Goal: Information Seeking & Learning: Learn about a topic

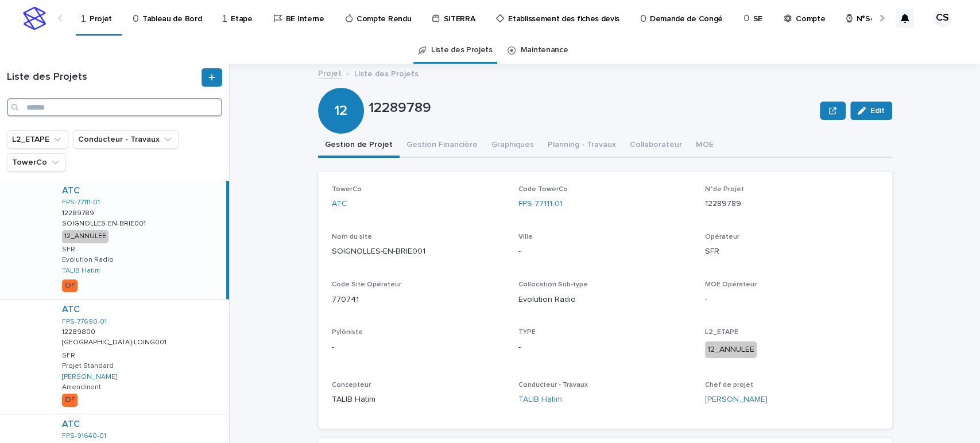
click at [147, 110] on input "Search" at bounding box center [114, 107] width 215 height 18
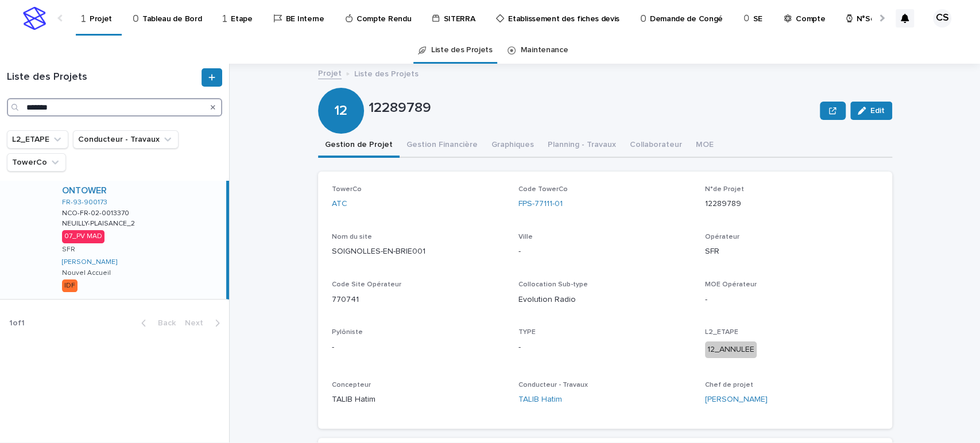
type input "*******"
click at [165, 203] on div "ONTOWER FR-93-900173 NCO-FR-02-0013370 NCO-FR-02-0013370 [GEOGRAPHIC_DATA]-PLAI…" at bounding box center [139, 240] width 173 height 118
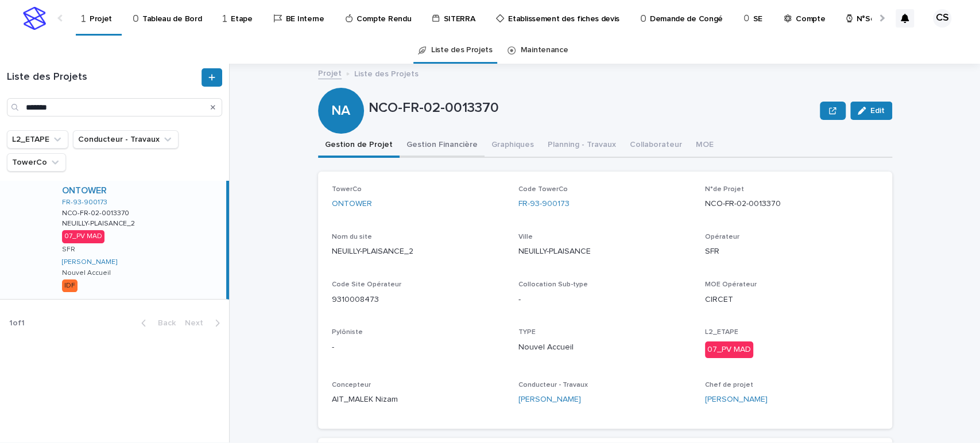
click at [404, 144] on button "Gestion Financière" at bounding box center [442, 146] width 85 height 24
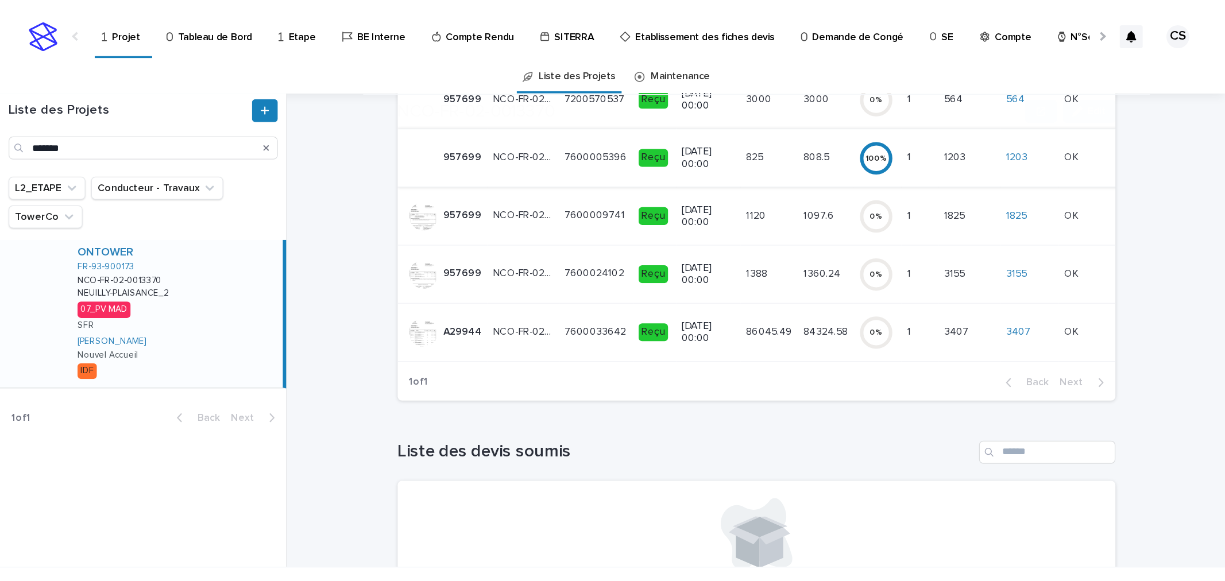
scroll to position [213, 0]
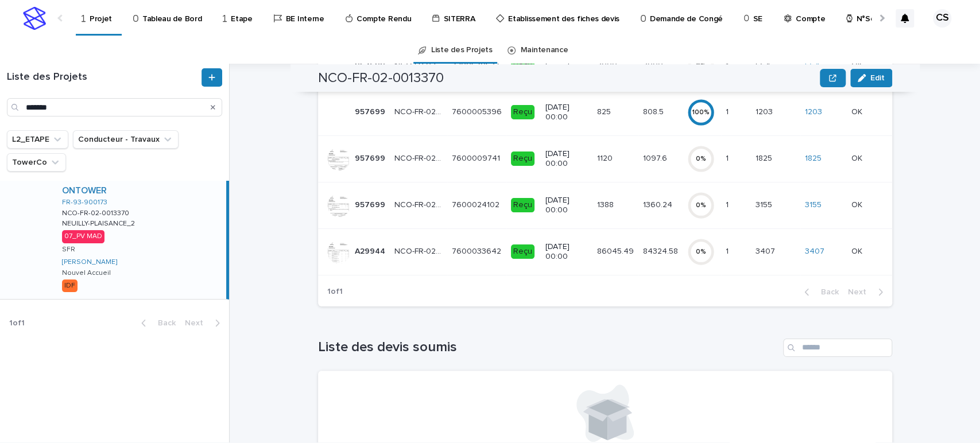
click at [619, 247] on p "86045.49" at bounding box center [616, 251] width 39 height 12
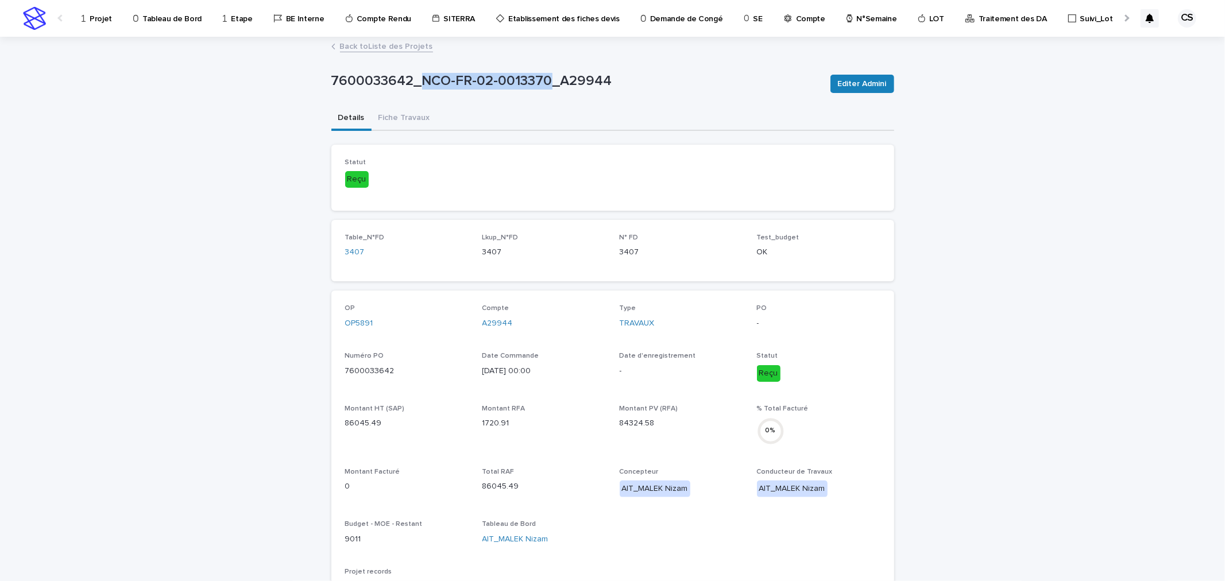
drag, startPoint x: 542, startPoint y: 82, endPoint x: 418, endPoint y: 82, distance: 124.6
click at [418, 82] on p "7600033642_NCO-FR-02-0013370_A29944" at bounding box center [576, 81] width 490 height 17
copy p "NCO-FR-02-0013370"
click at [850, 87] on span "Editer Admini" at bounding box center [862, 83] width 49 height 11
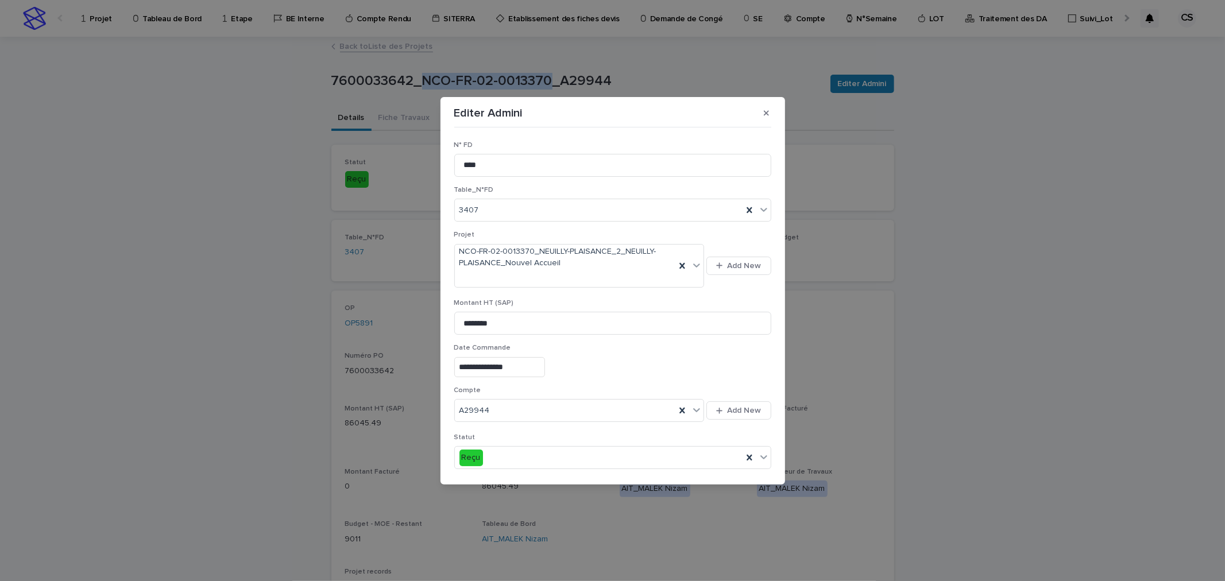
scroll to position [213, 0]
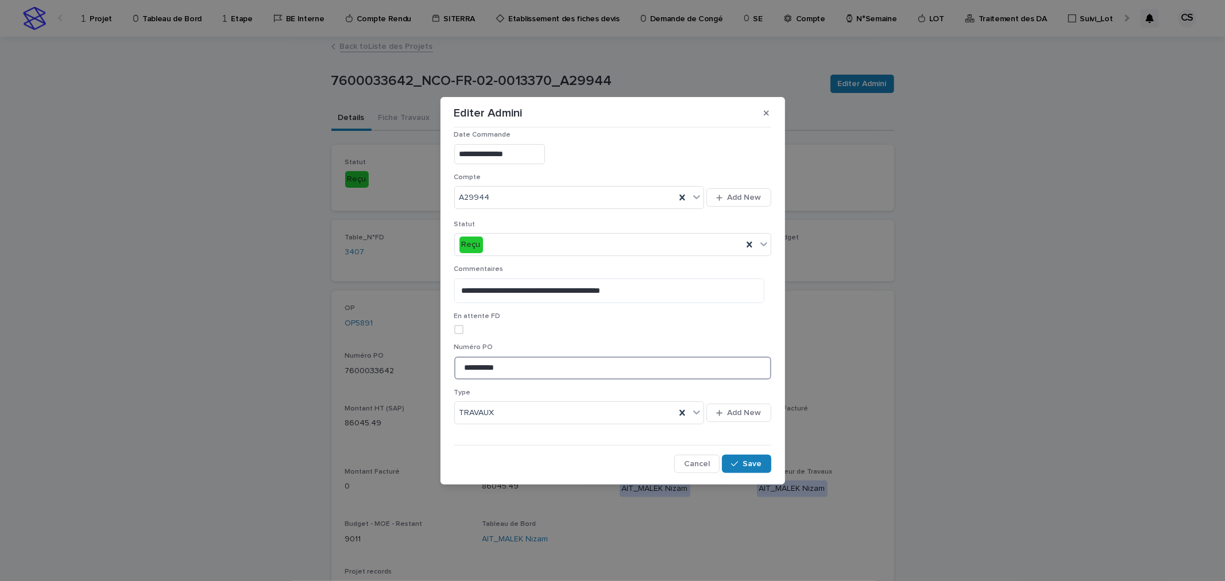
click at [460, 368] on input "**********" at bounding box center [612, 368] width 317 height 23
click at [737, 443] on div "button" at bounding box center [736, 464] width 11 height 8
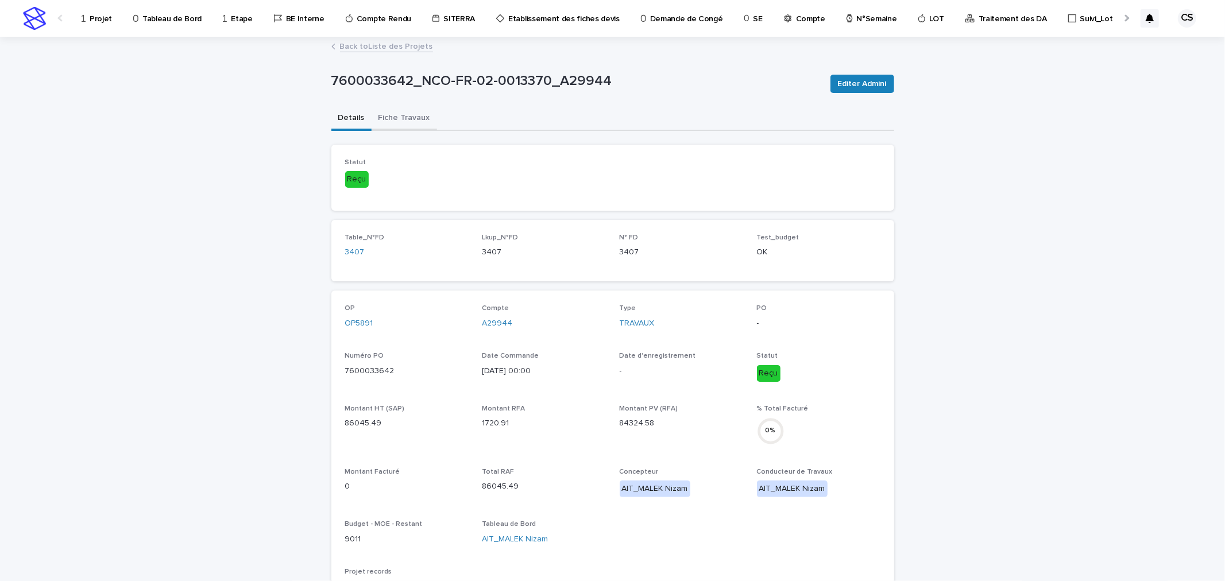
click at [404, 115] on button "Fiche Travaux" at bounding box center [404, 119] width 65 height 24
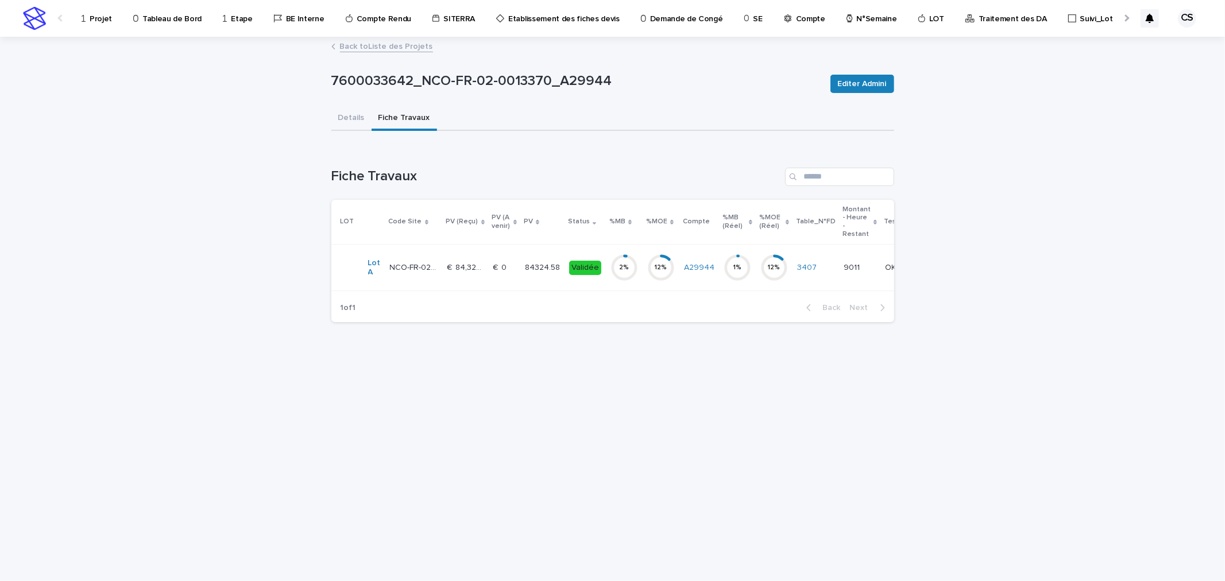
click at [525, 266] on p "84324.58" at bounding box center [543, 267] width 37 height 12
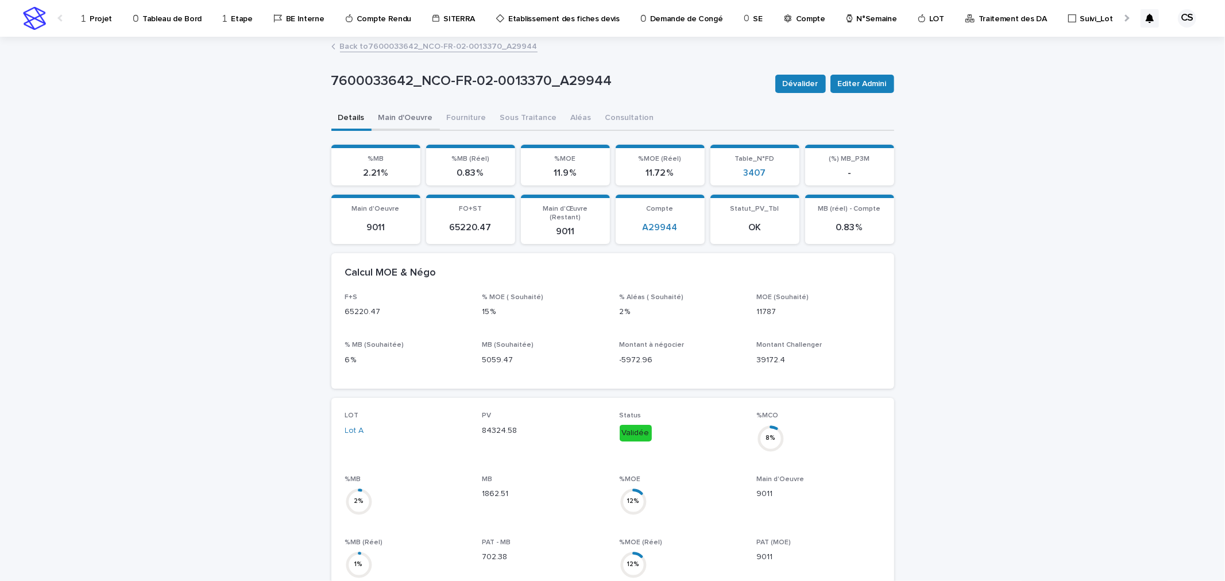
click at [414, 119] on button "Main d'Oeuvre" at bounding box center [406, 119] width 68 height 24
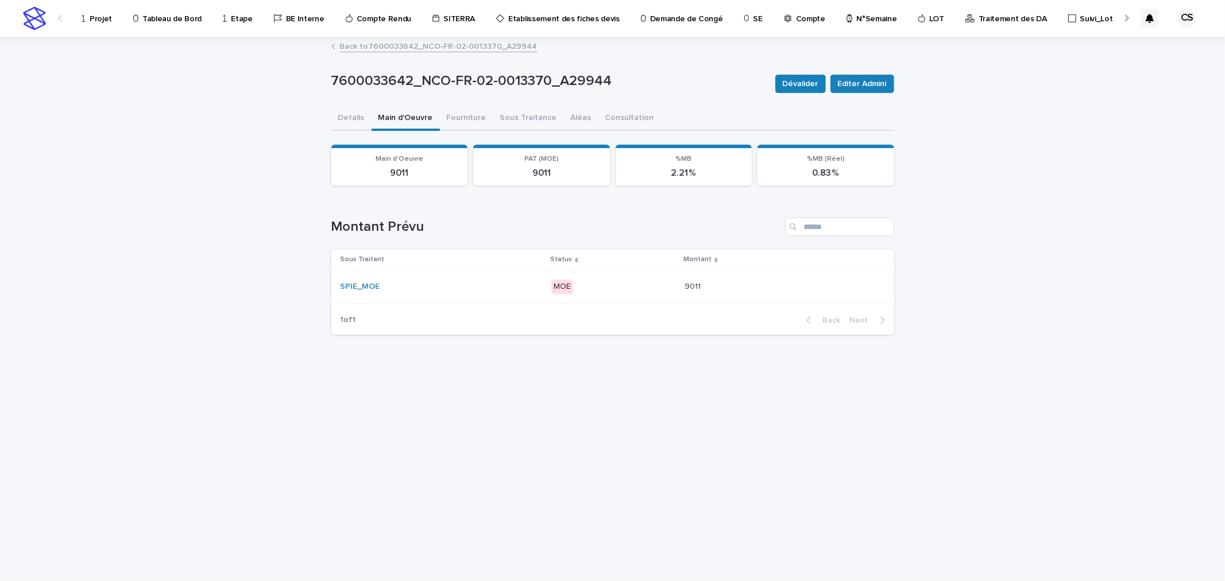
click at [497, 284] on div "SPIE_MOE" at bounding box center [441, 287] width 201 height 10
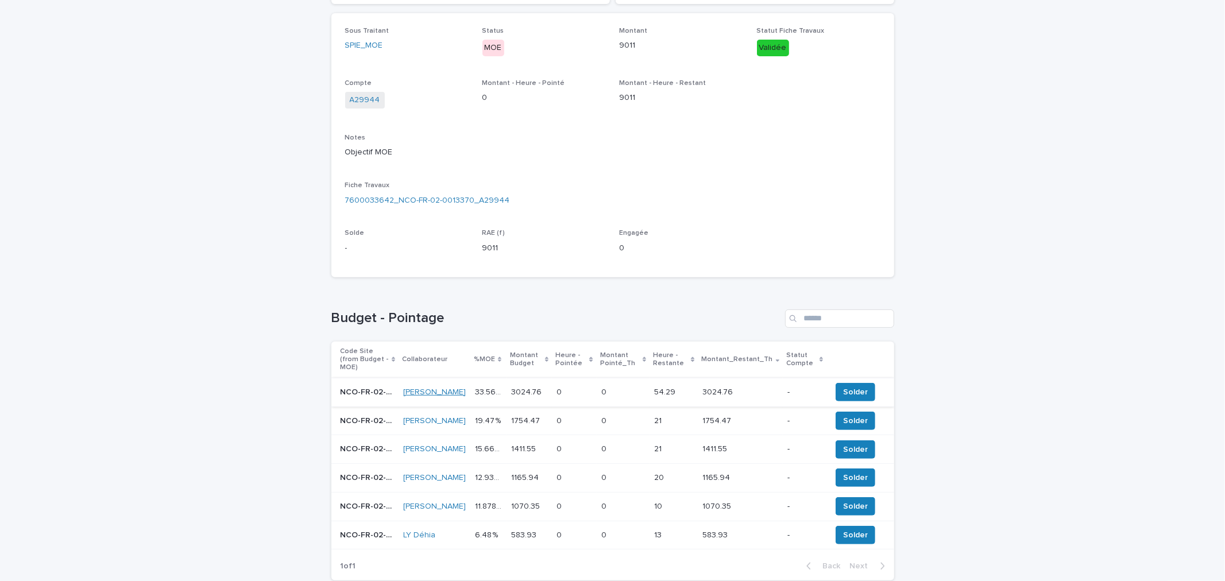
scroll to position [213, 0]
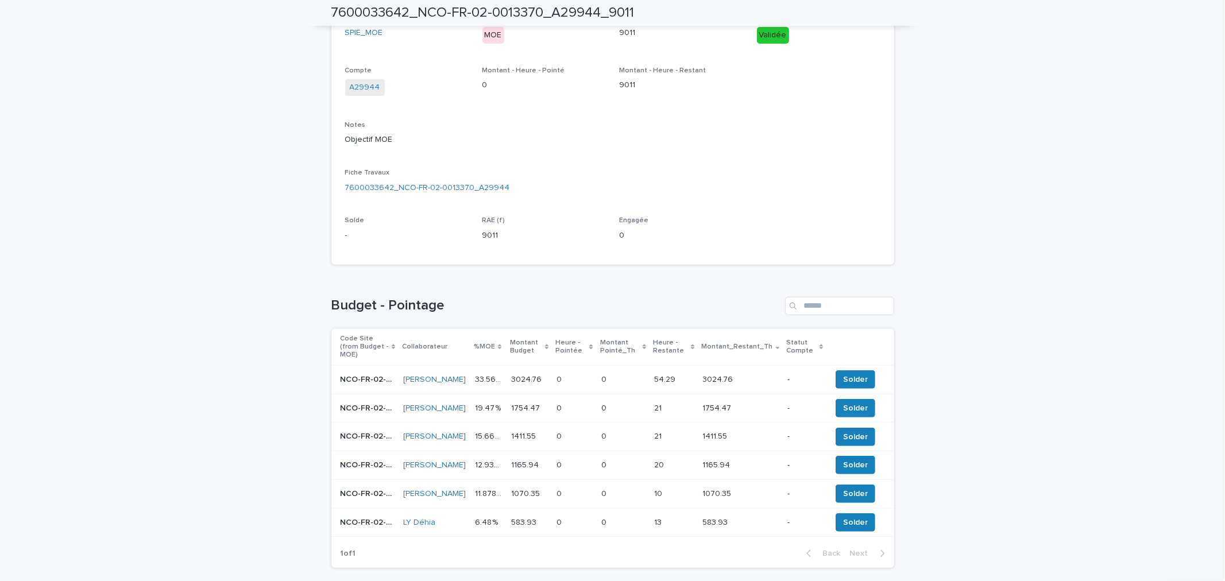
click at [494, 373] on p "33.567 %" at bounding box center [489, 379] width 29 height 12
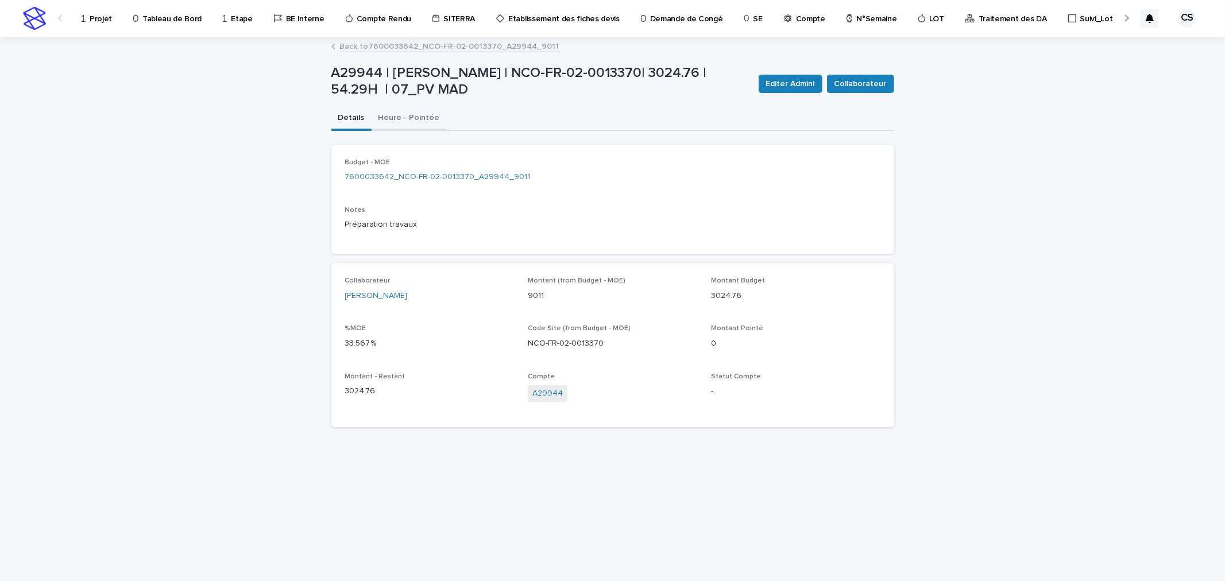
click at [415, 110] on button "Heure - Pointée" at bounding box center [409, 119] width 75 height 24
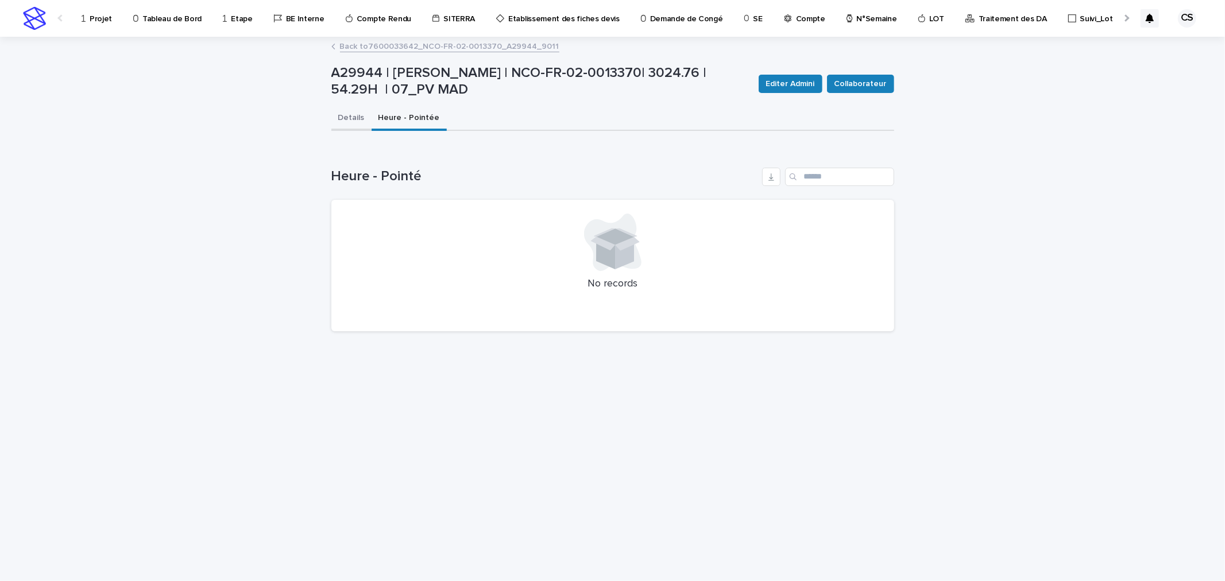
click at [345, 111] on button "Details" at bounding box center [351, 119] width 40 height 24
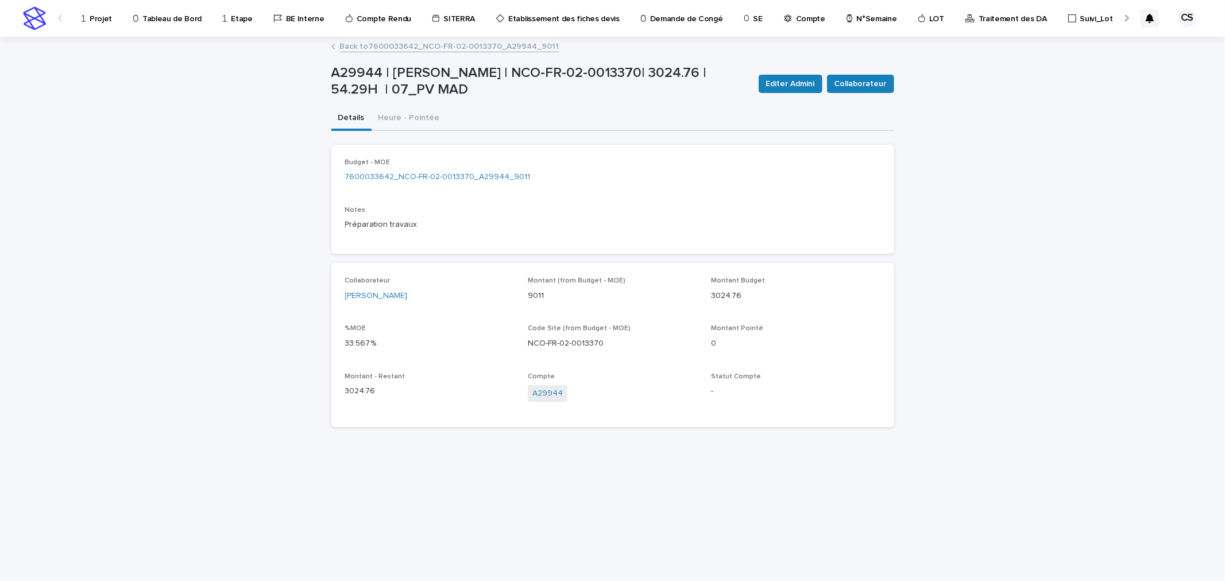
click at [427, 44] on link "Back to 7600033642_NCO-FR-02-0013370_A29944_9011" at bounding box center [449, 45] width 219 height 13
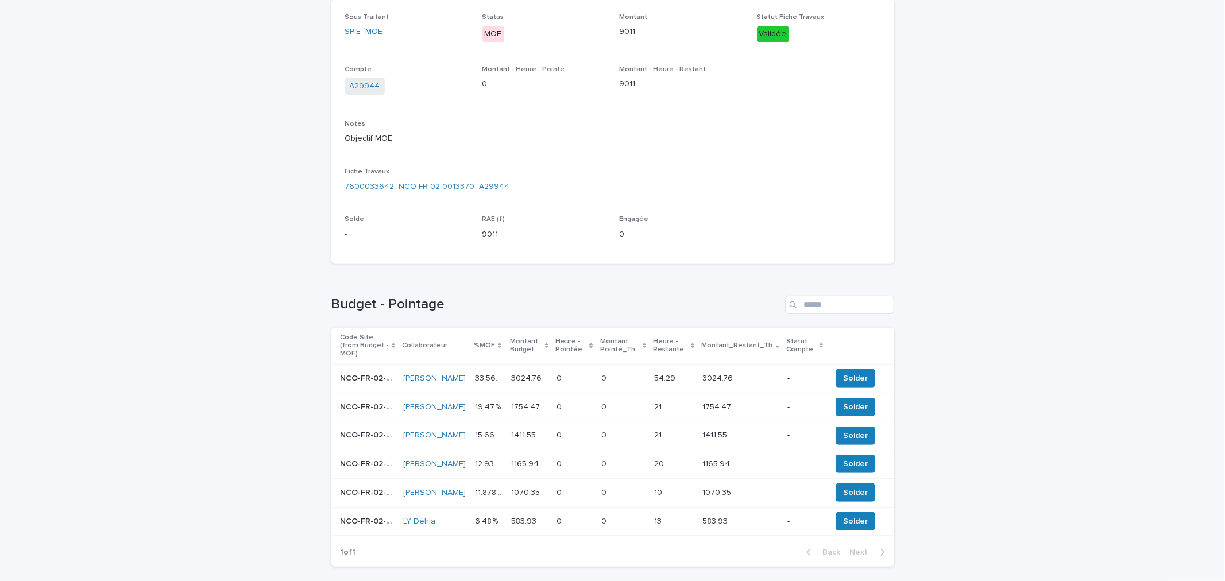
scroll to position [295, 0]
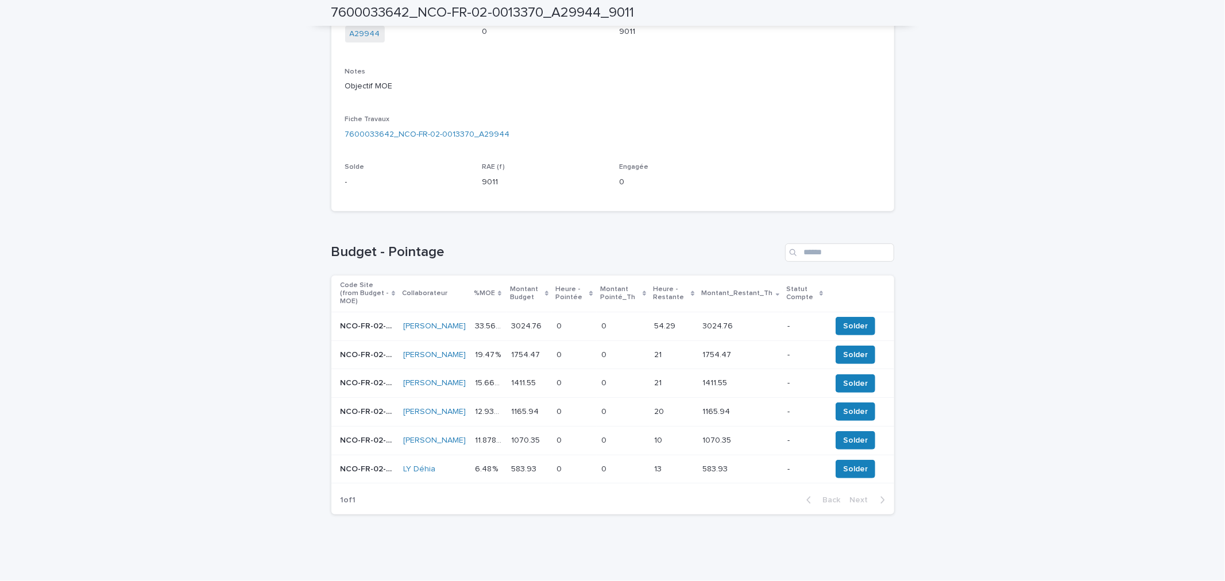
click at [621, 350] on p at bounding box center [623, 355] width 44 height 10
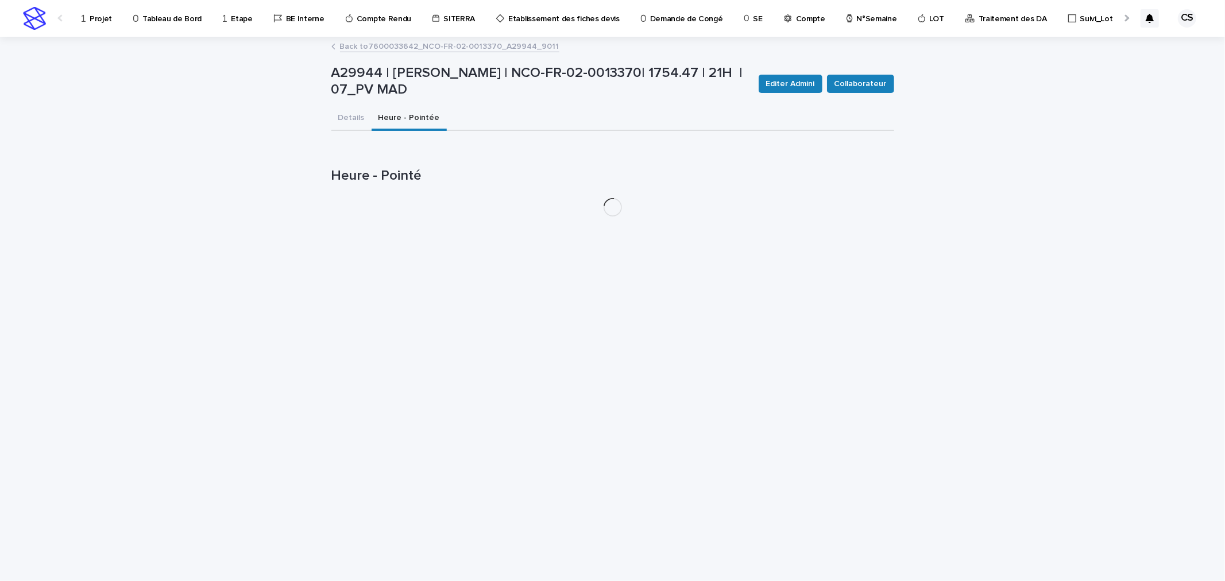
click at [414, 122] on button "Heure - Pointée" at bounding box center [409, 119] width 75 height 24
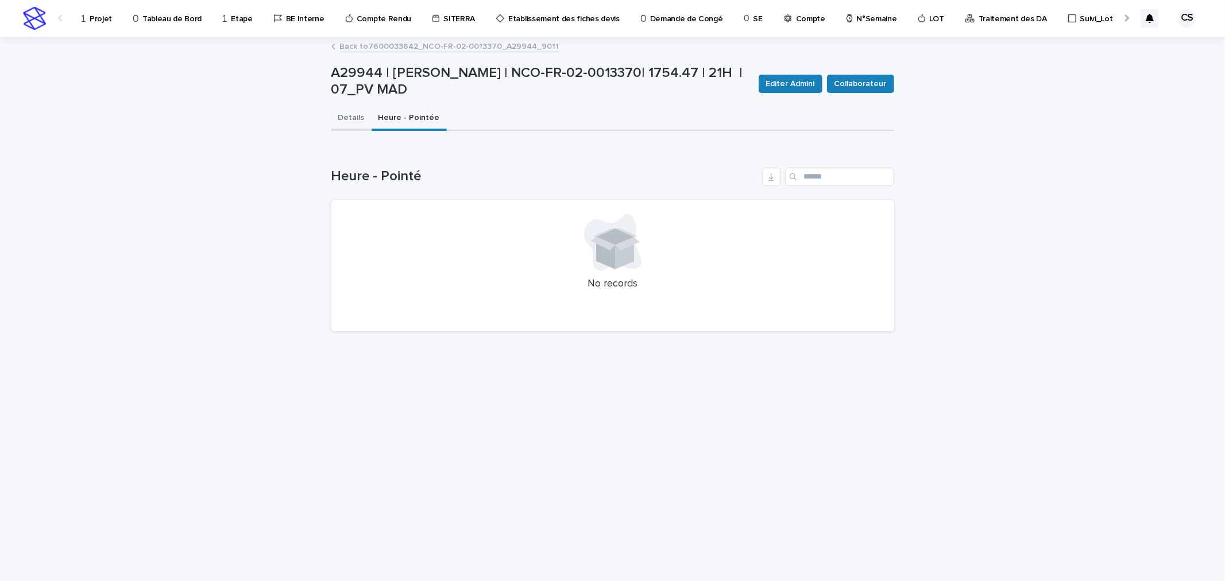
click at [358, 119] on button "Details" at bounding box center [351, 119] width 40 height 24
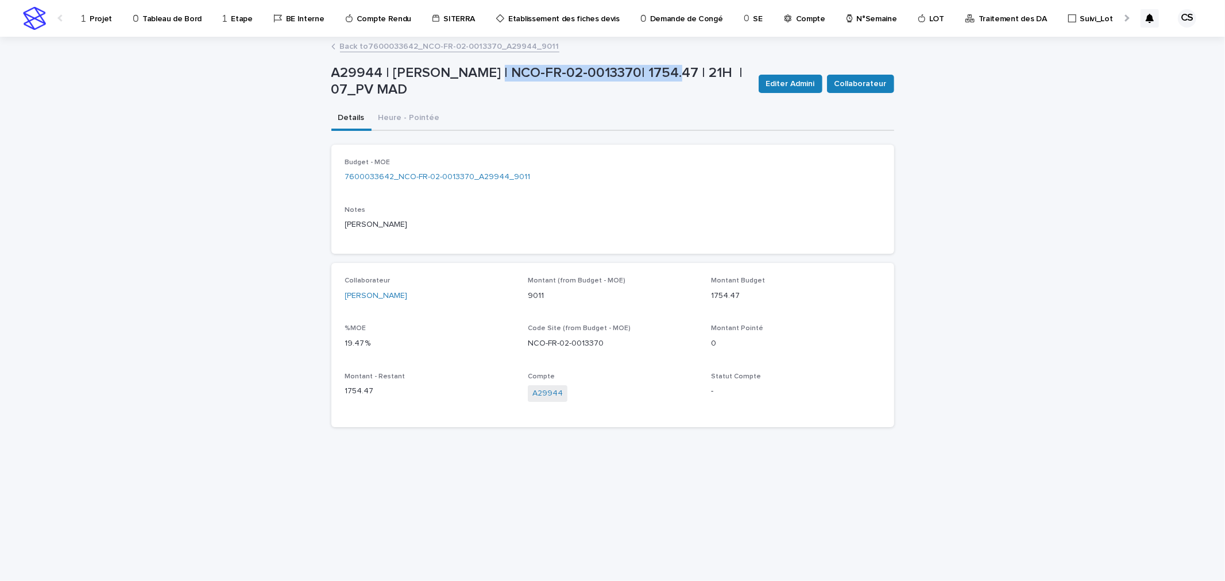
drag, startPoint x: 663, startPoint y: 72, endPoint x: 481, endPoint y: 81, distance: 182.3
click at [481, 81] on p "A29944 | [PERSON_NAME] | NCO-FR-02-0013370| 1754.47 | 21H | 07_PV MAD" at bounding box center [540, 81] width 418 height 33
click at [449, 46] on link "Back to 7600033642_NCO-FR-02-0013370_A29944_9011" at bounding box center [449, 45] width 219 height 13
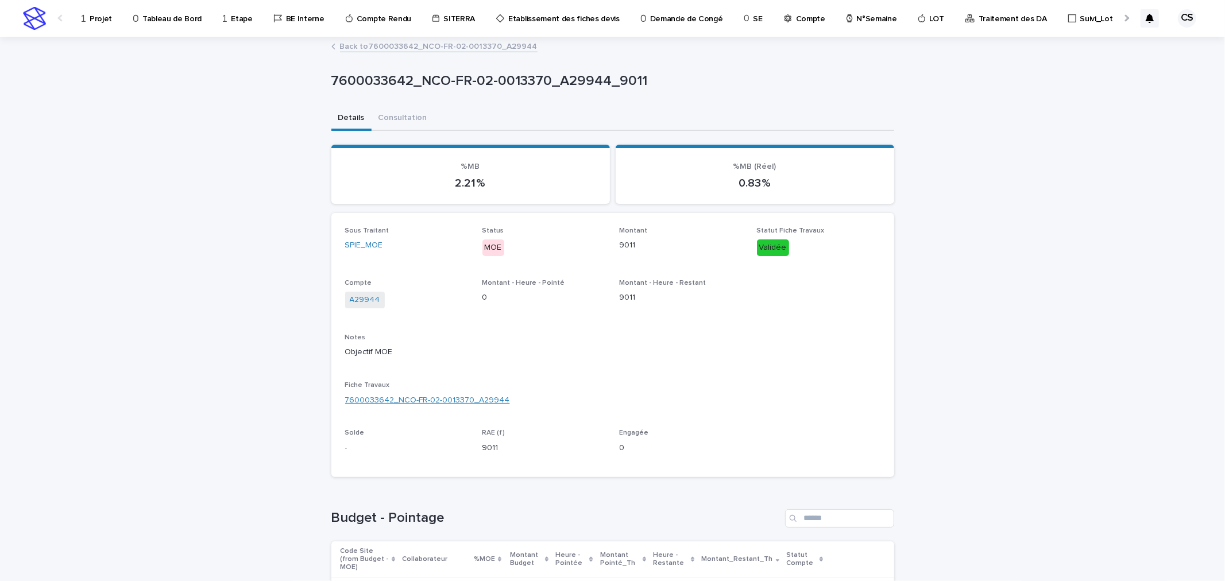
click at [433, 395] on link "7600033642_NCO-FR-02-0013370_A29944" at bounding box center [427, 401] width 165 height 12
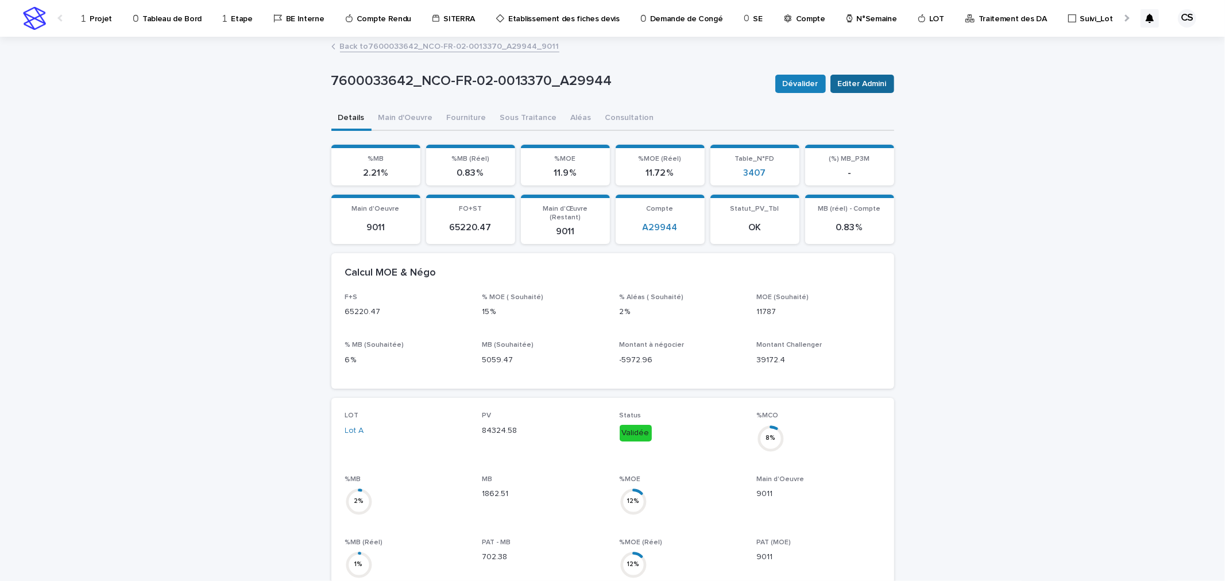
click at [863, 84] on span "Editer Admini" at bounding box center [862, 83] width 49 height 11
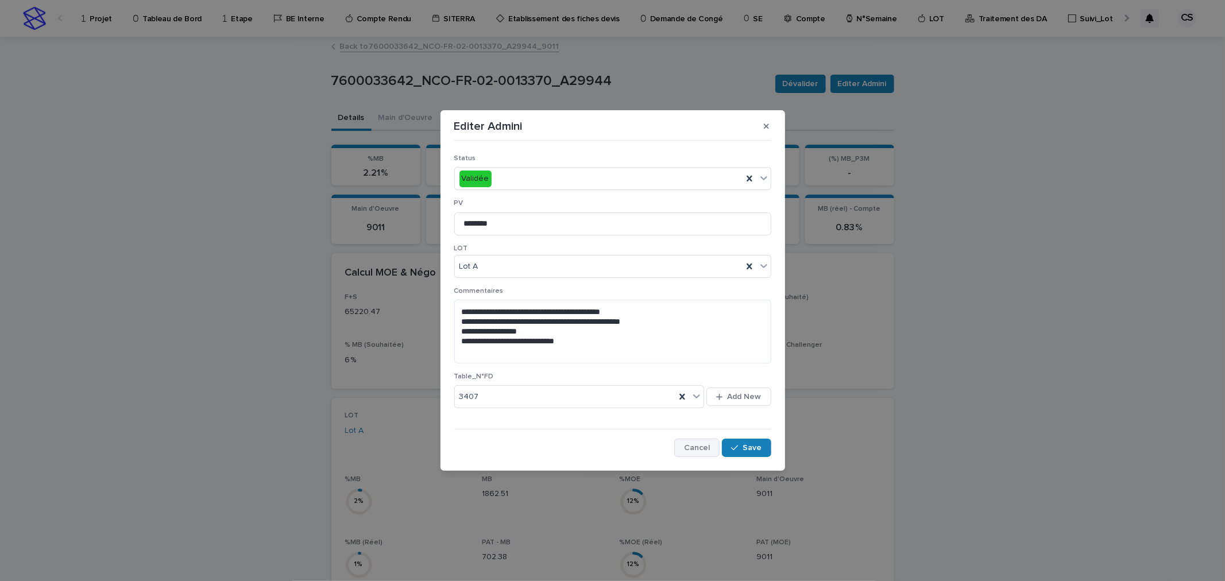
click at [688, 443] on span "Cancel" at bounding box center [697, 448] width 26 height 8
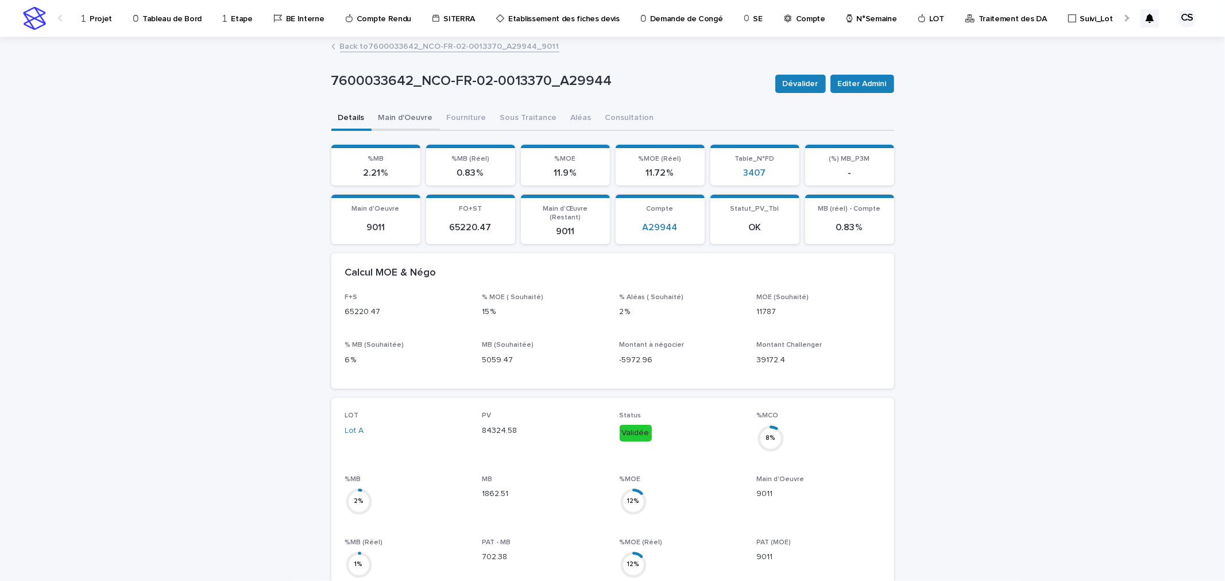
click at [410, 117] on button "Main d'Oeuvre" at bounding box center [406, 119] width 68 height 24
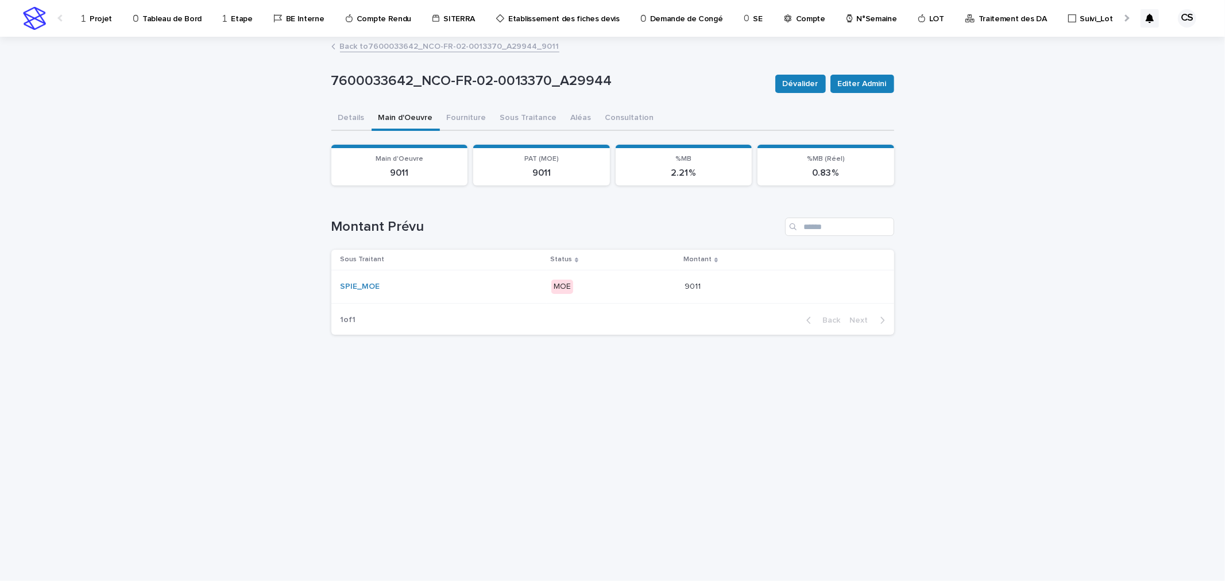
click at [475, 295] on div "SPIE_MOE" at bounding box center [442, 286] width 202 height 19
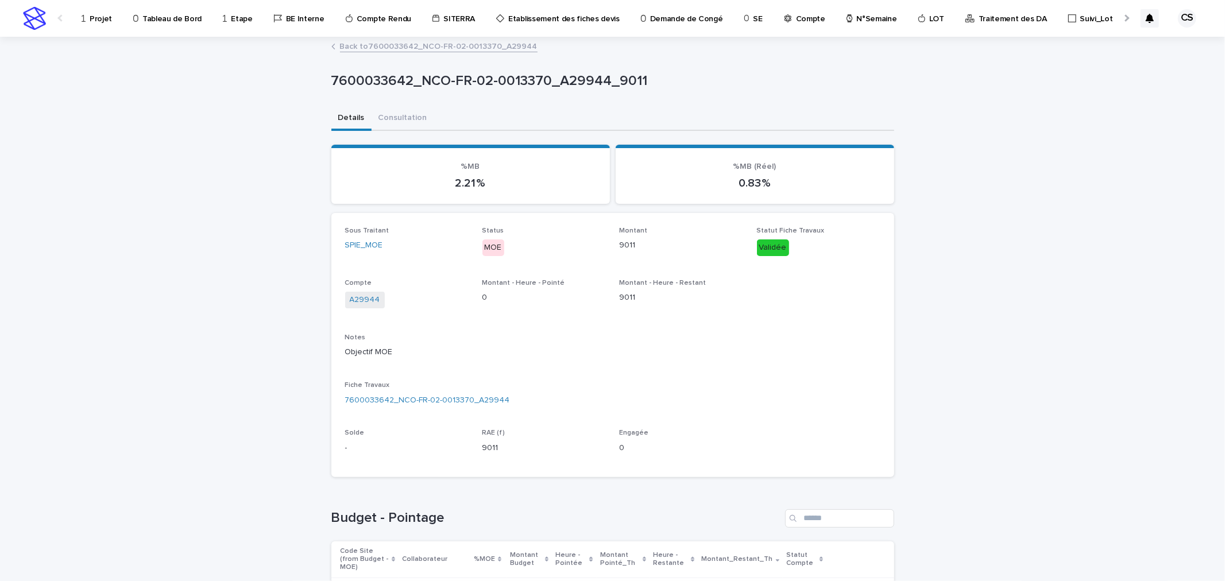
click at [375, 48] on link "Back to 7600033642_NCO-FR-02-0013370_A29944" at bounding box center [439, 45] width 198 height 13
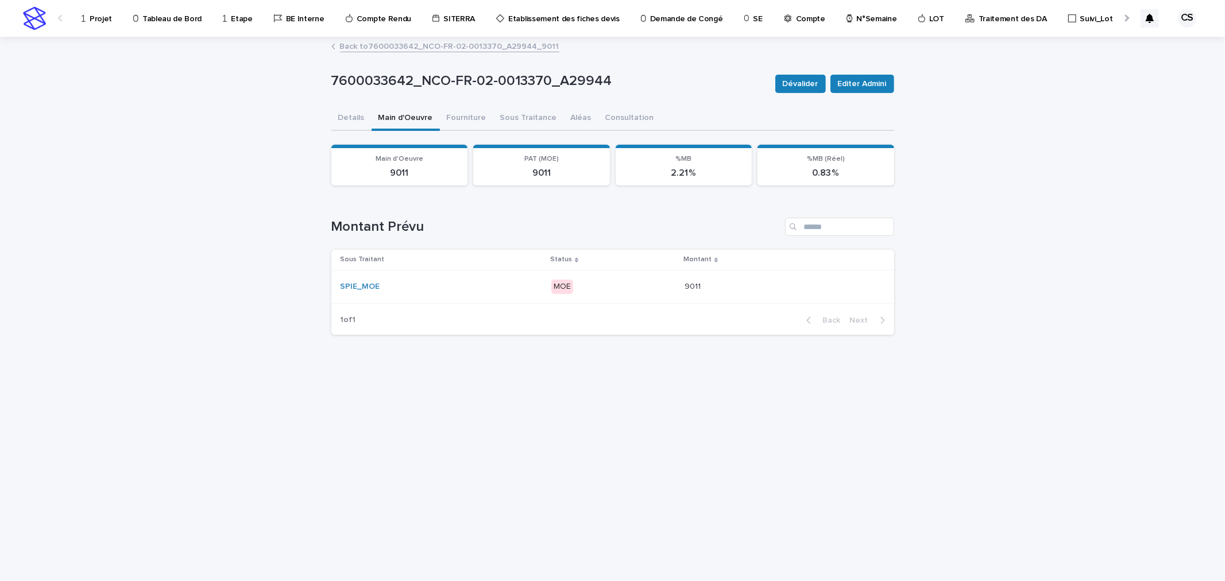
click at [375, 48] on link "Back to 7600033642_NCO-FR-02-0013370_A29944_9011" at bounding box center [449, 45] width 219 height 13
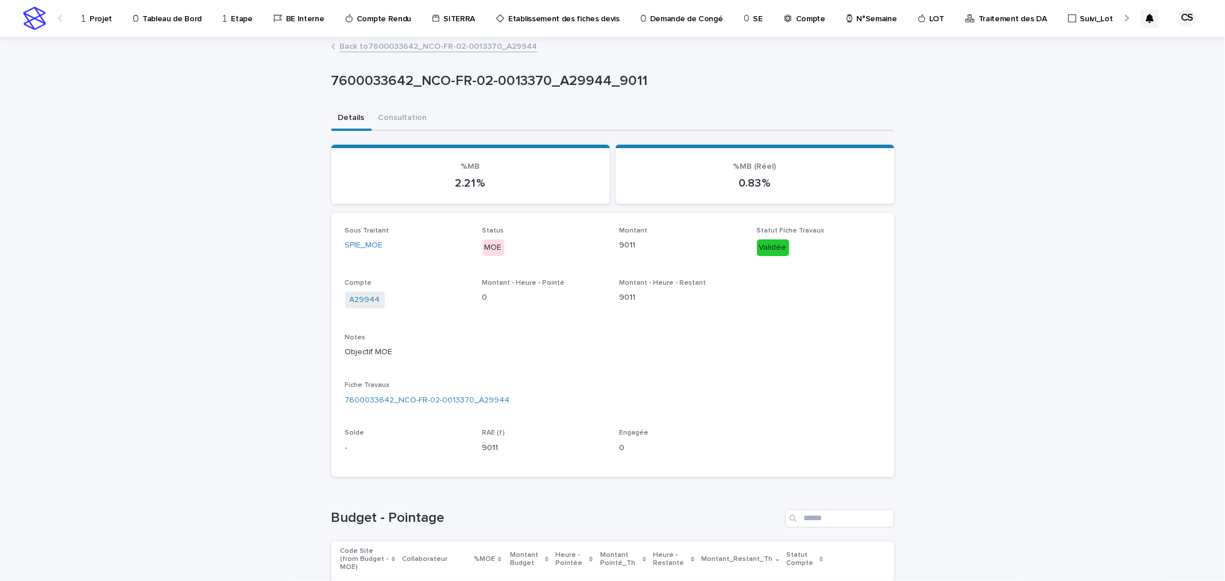
click at [90, 14] on p "Projet" at bounding box center [101, 12] width 22 height 24
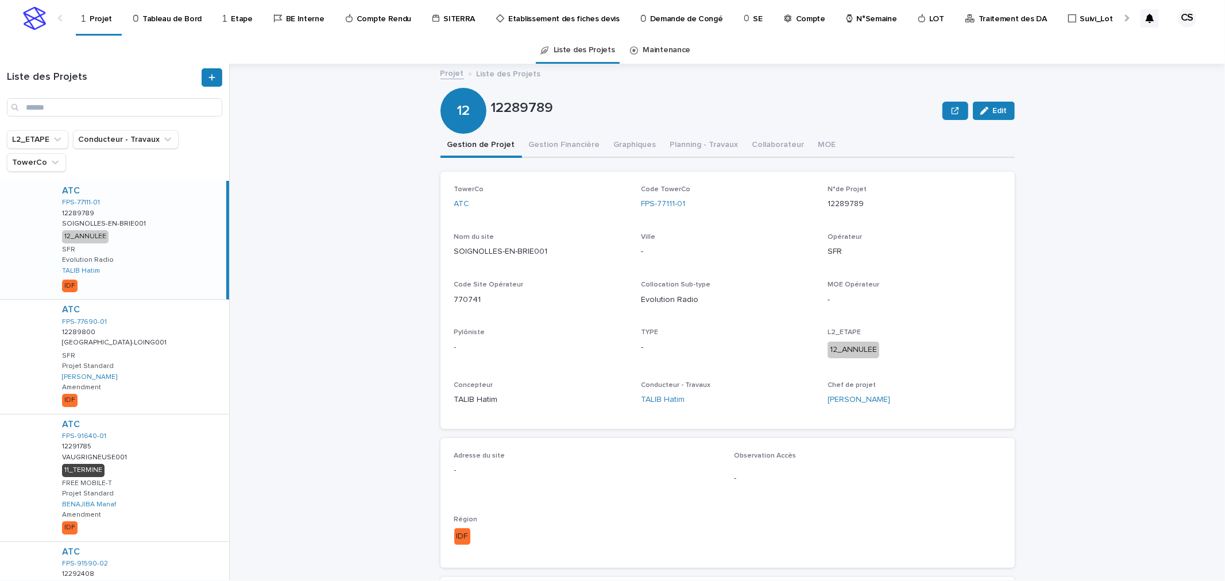
click at [65, 121] on div "Liste des Projets" at bounding box center [114, 97] width 229 height 67
click at [69, 110] on input "Search" at bounding box center [114, 107] width 215 height 18
paste input "**********"
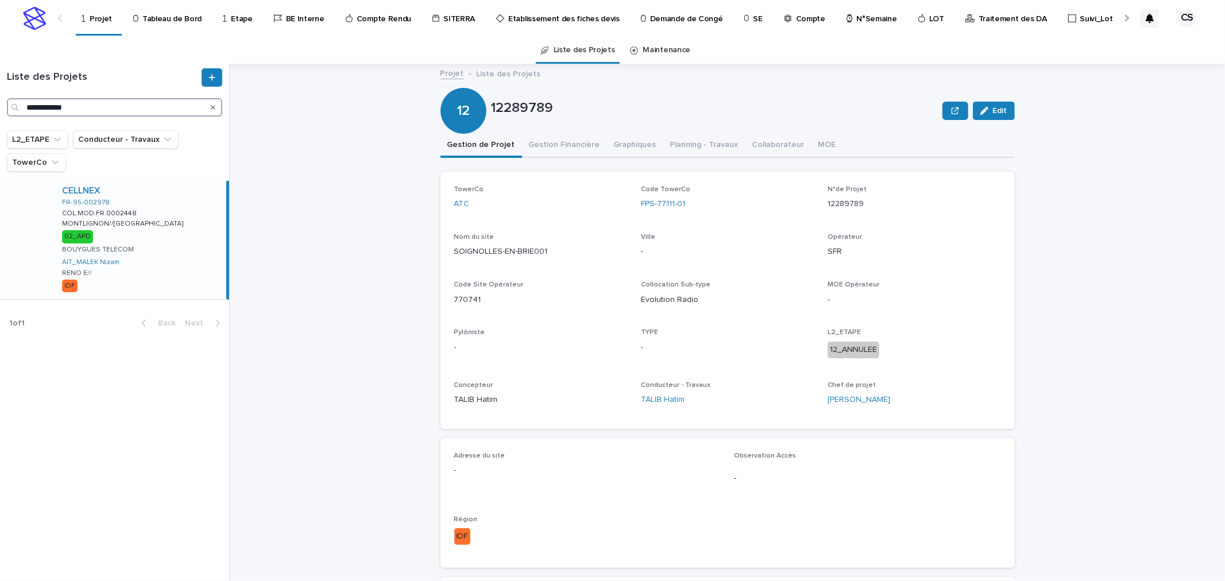
type input "**********"
click at [132, 233] on div "CELLNEX FR-95-002978 COL.MOD.FR.0002448 COL.MOD.FR.0002448 MONTLIGNON//[GEOGRAP…" at bounding box center [139, 240] width 173 height 118
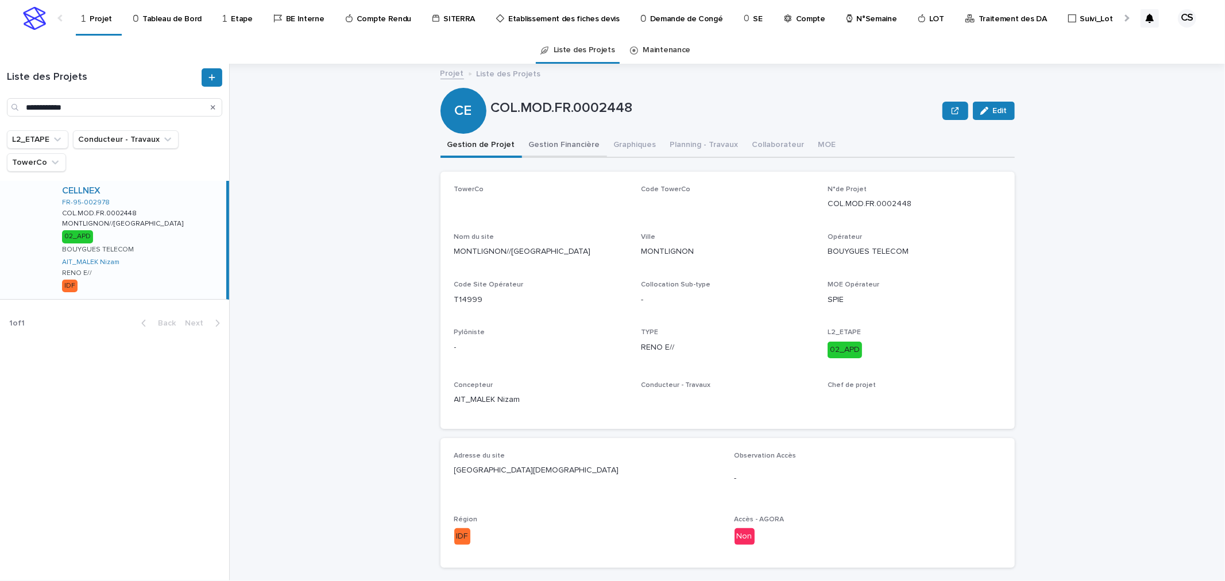
click at [553, 145] on button "Gestion Financière" at bounding box center [564, 146] width 85 height 24
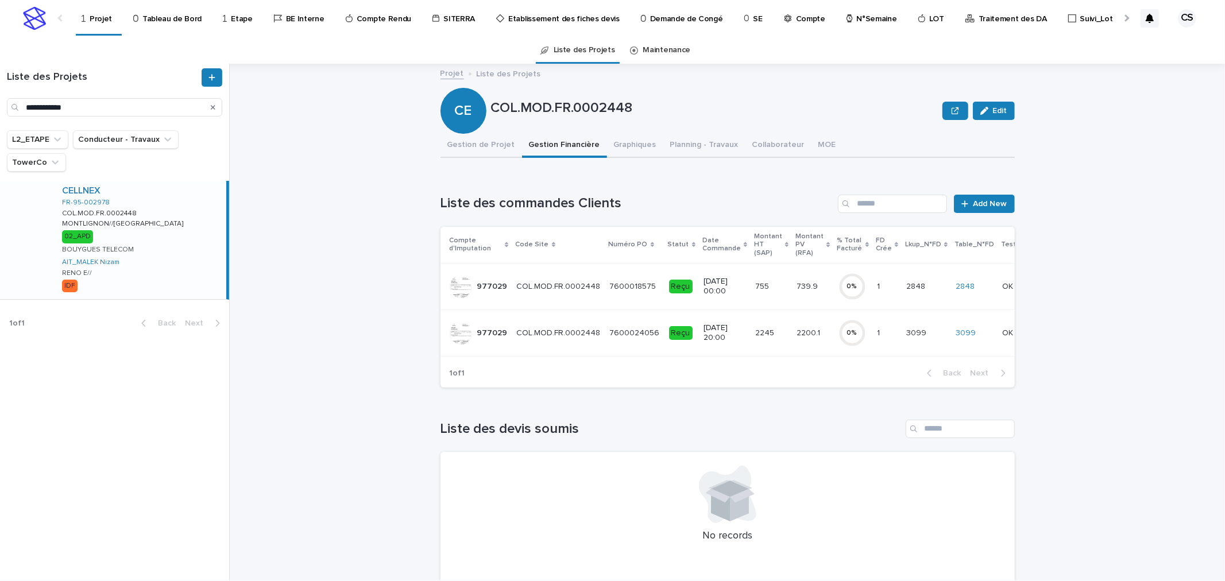
click at [594, 319] on td "COL.MOD.FR.0002448 COL.MOD.FR.0002448" at bounding box center [558, 333] width 93 height 47
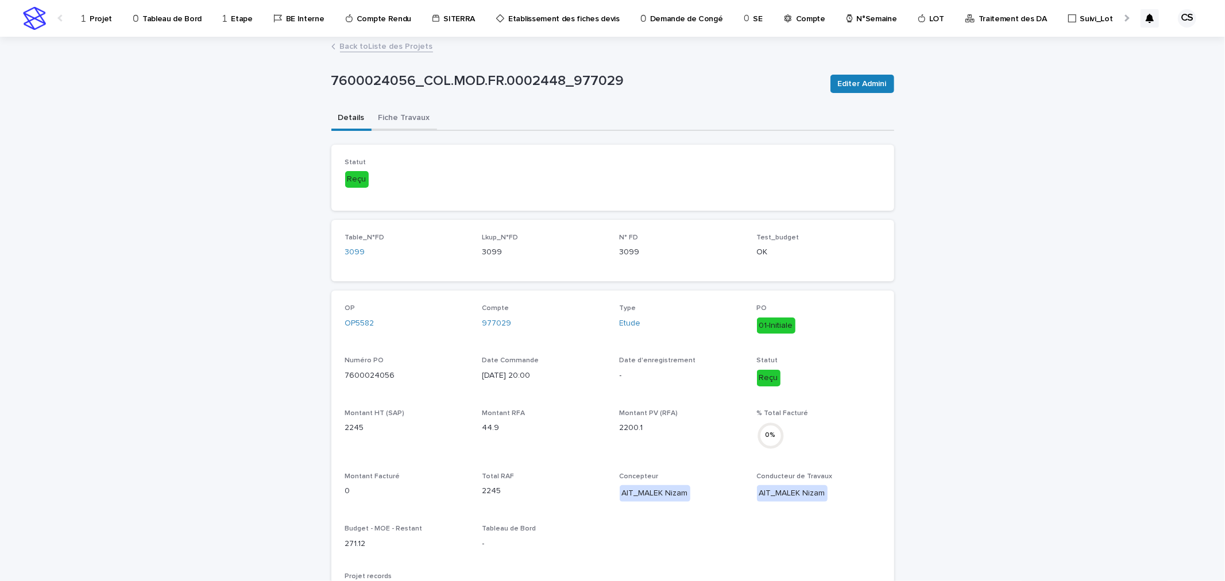
click at [389, 115] on button "Fiche Travaux" at bounding box center [404, 119] width 65 height 24
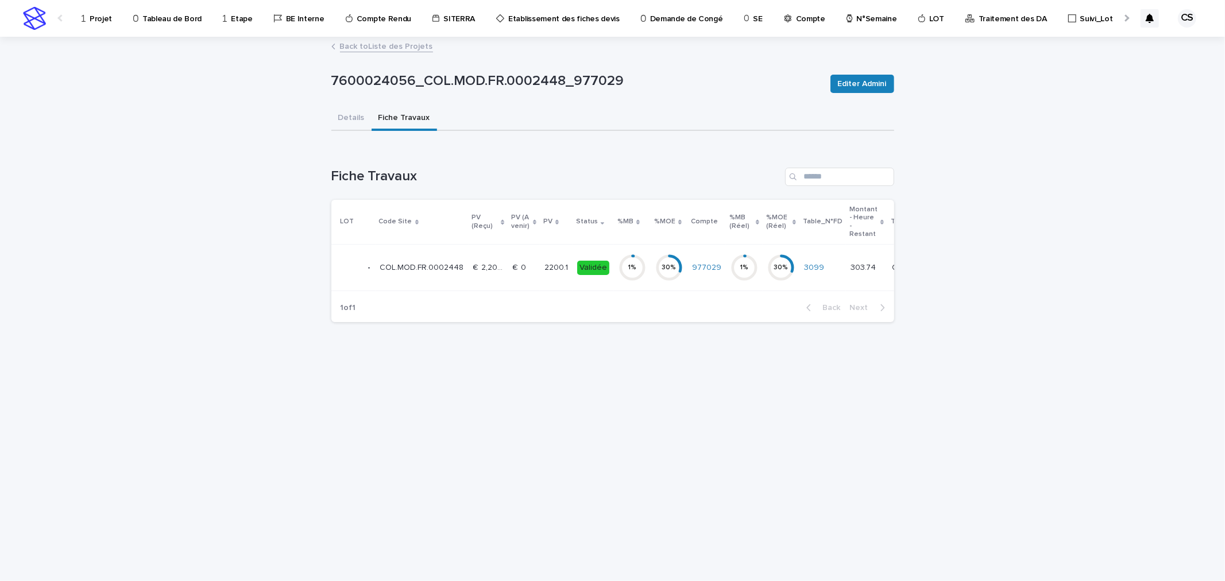
click at [469, 268] on td "€  2,200.10 €  2,200.10" at bounding box center [489, 268] width 40 height 47
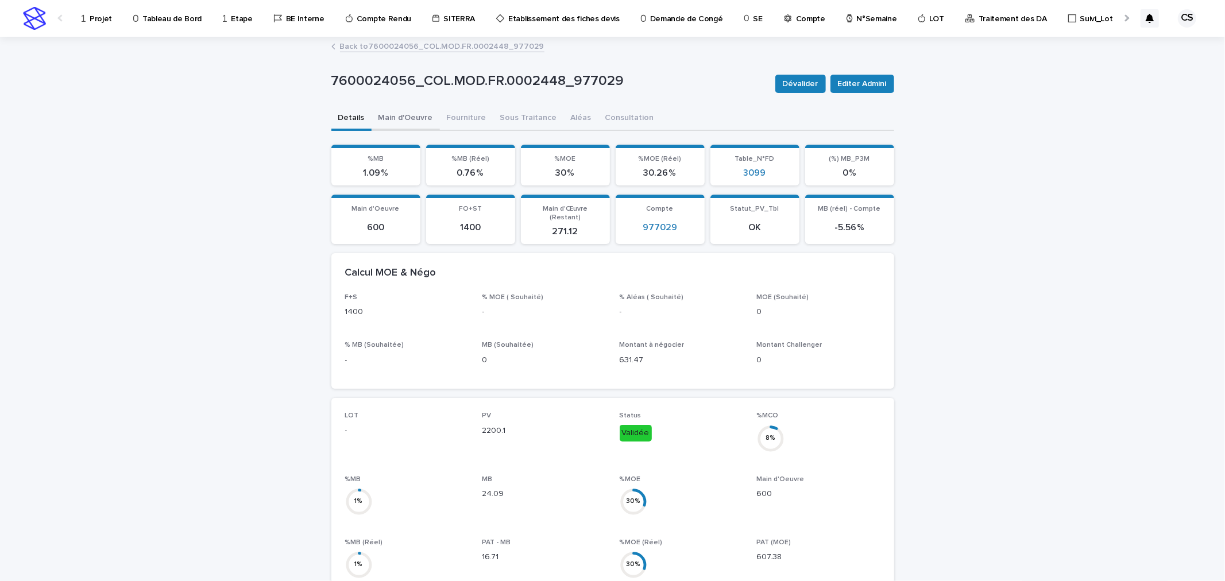
click at [393, 123] on button "Main d'Oeuvre" at bounding box center [406, 119] width 68 height 24
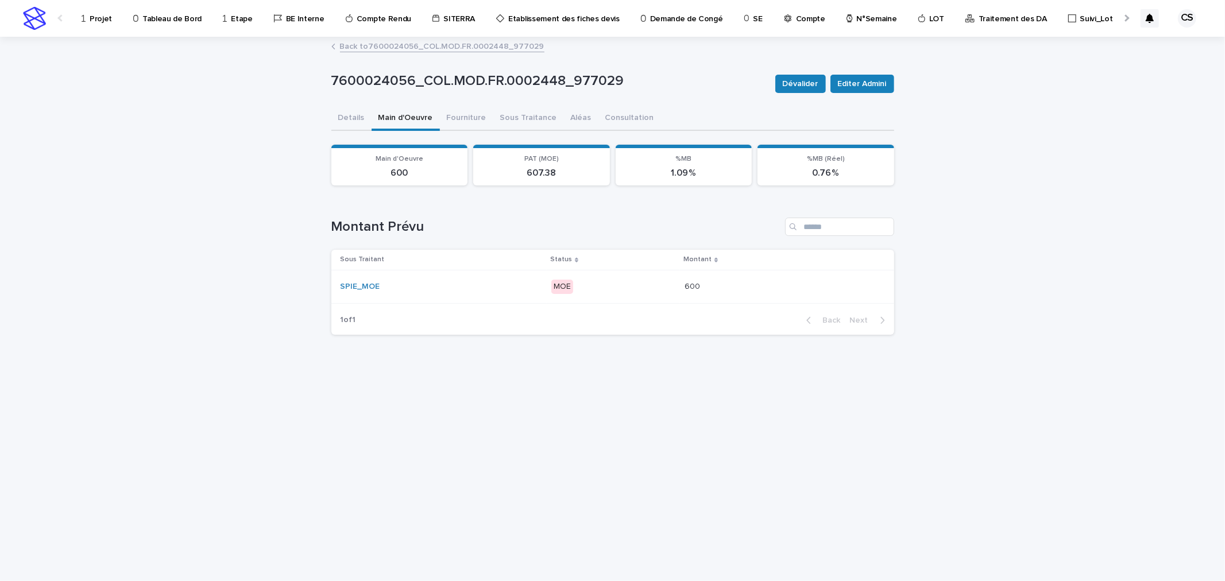
click at [505, 275] on td "SPIE_MOE" at bounding box center [438, 286] width 215 height 33
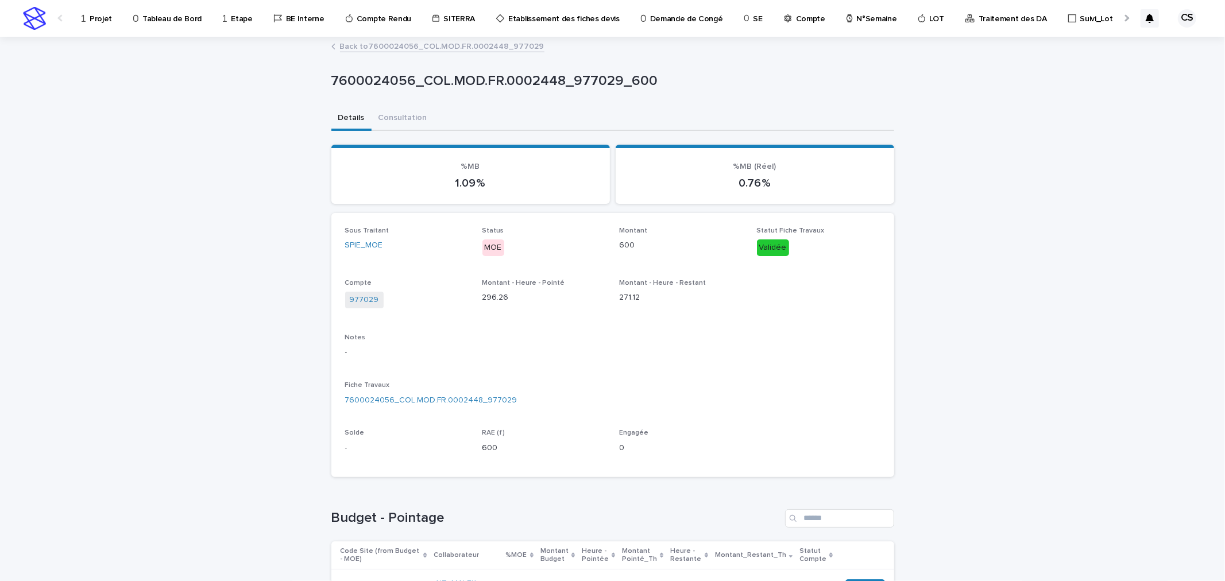
scroll to position [194, 0]
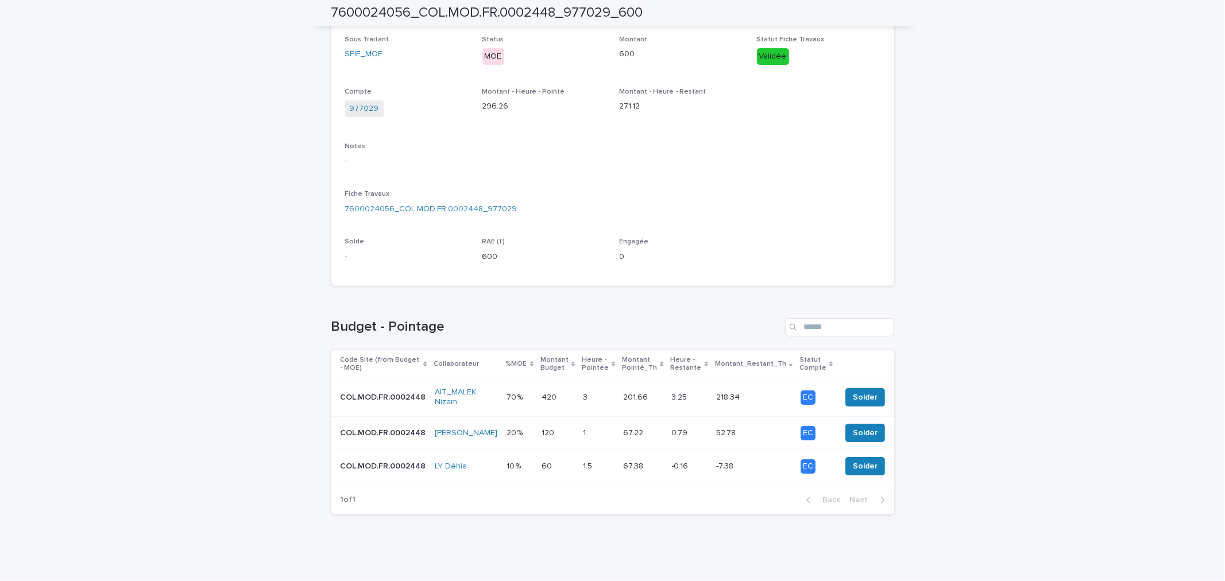
click at [578, 397] on td "3 3" at bounding box center [598, 398] width 40 height 38
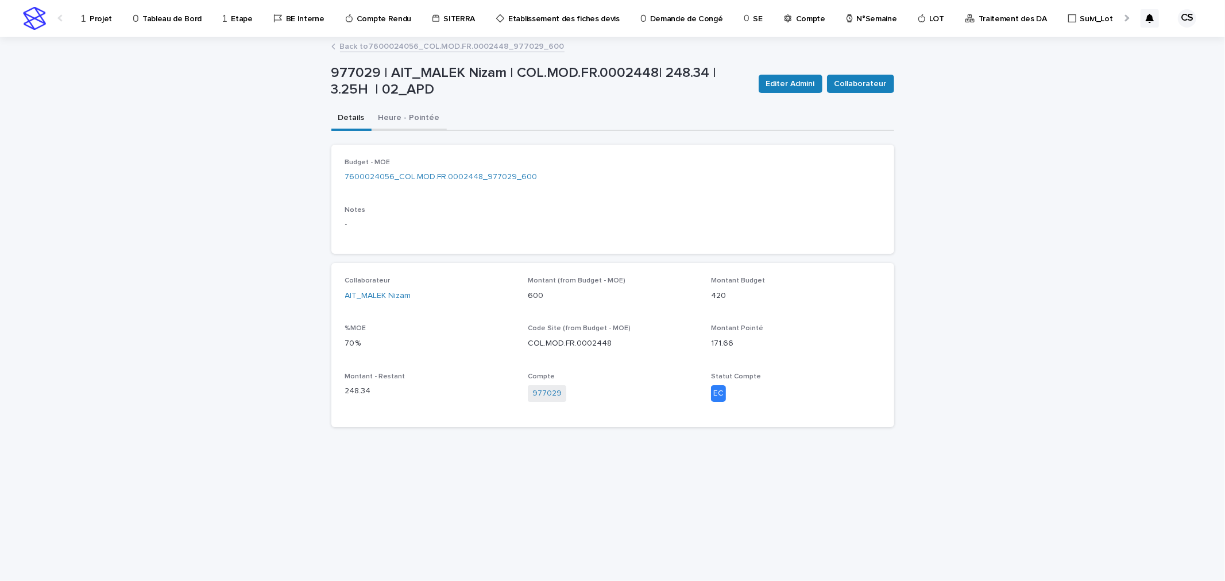
click at [419, 122] on button "Heure - Pointée" at bounding box center [409, 119] width 75 height 24
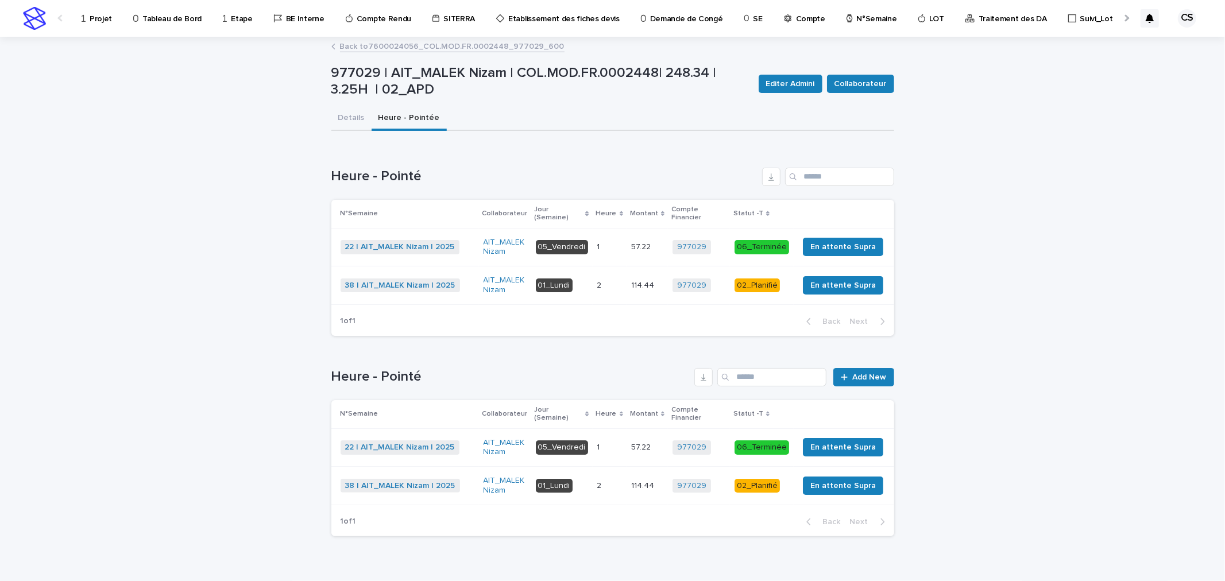
click at [99, 24] on link "Projet" at bounding box center [98, 18] width 37 height 36
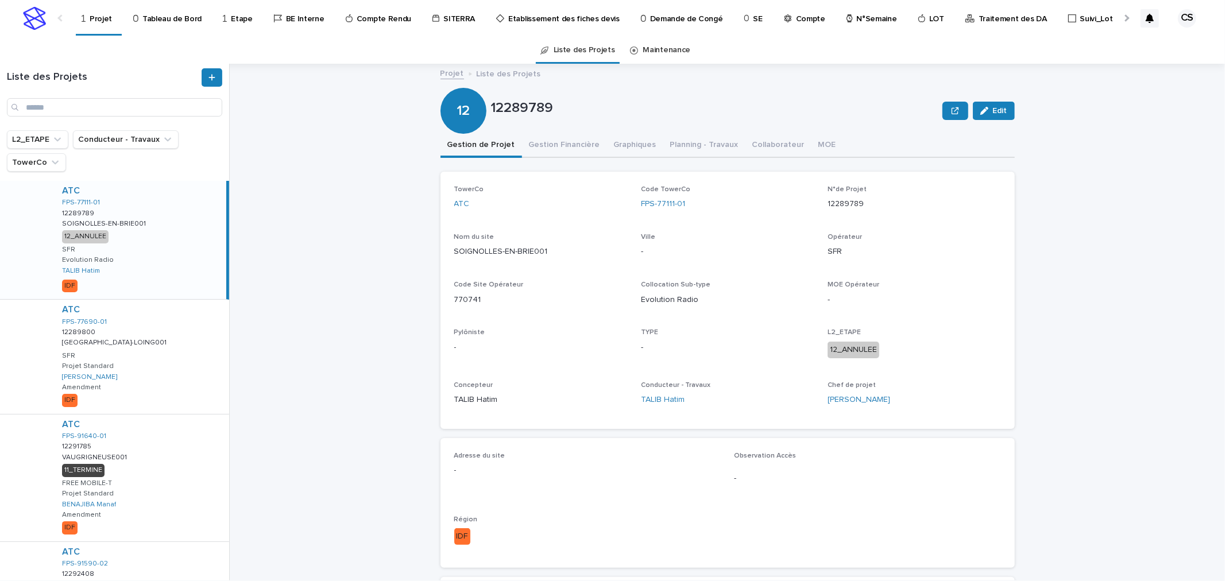
click at [980, 16] on p "Traitement des DA" at bounding box center [1013, 12] width 68 height 24
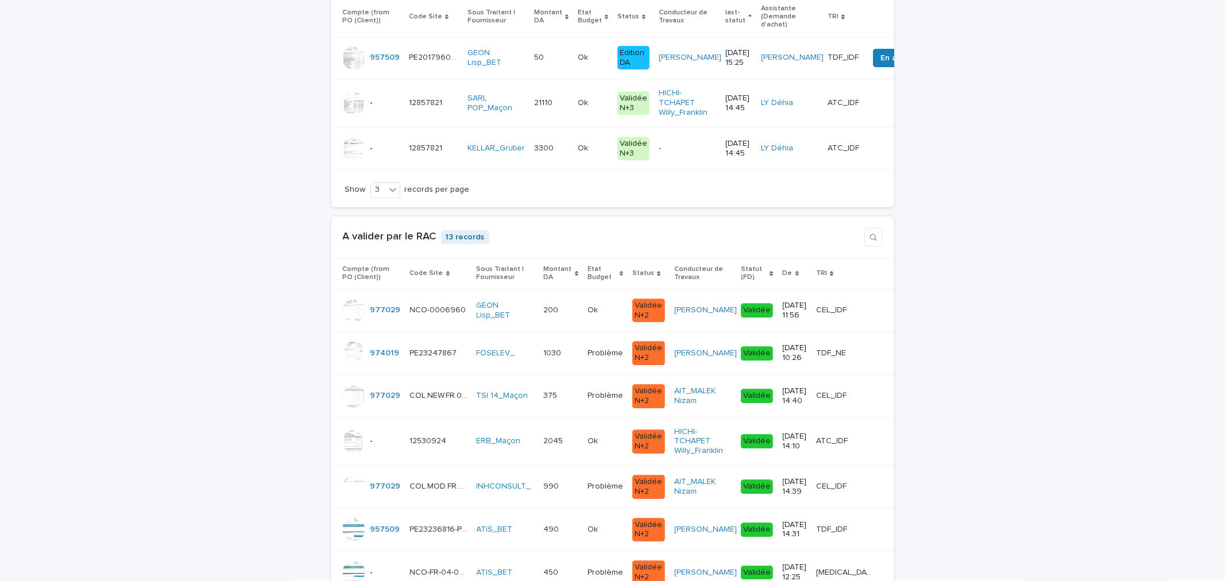
scroll to position [2340, 0]
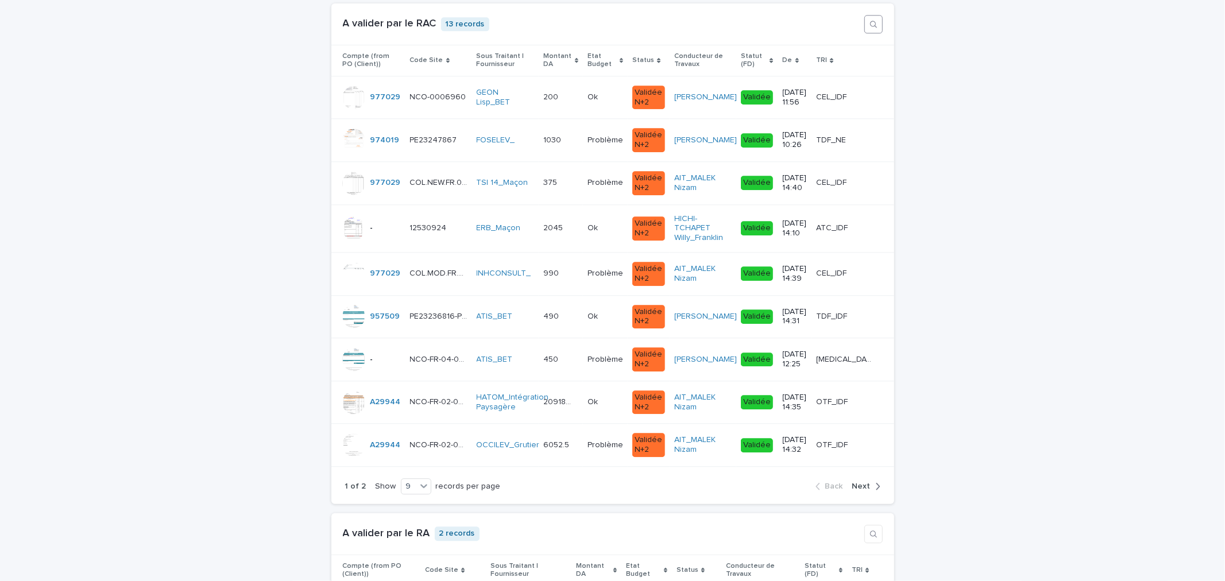
click at [869, 25] on icon "button" at bounding box center [873, 24] width 9 height 9
click at [768, 26] on input at bounding box center [808, 24] width 108 height 17
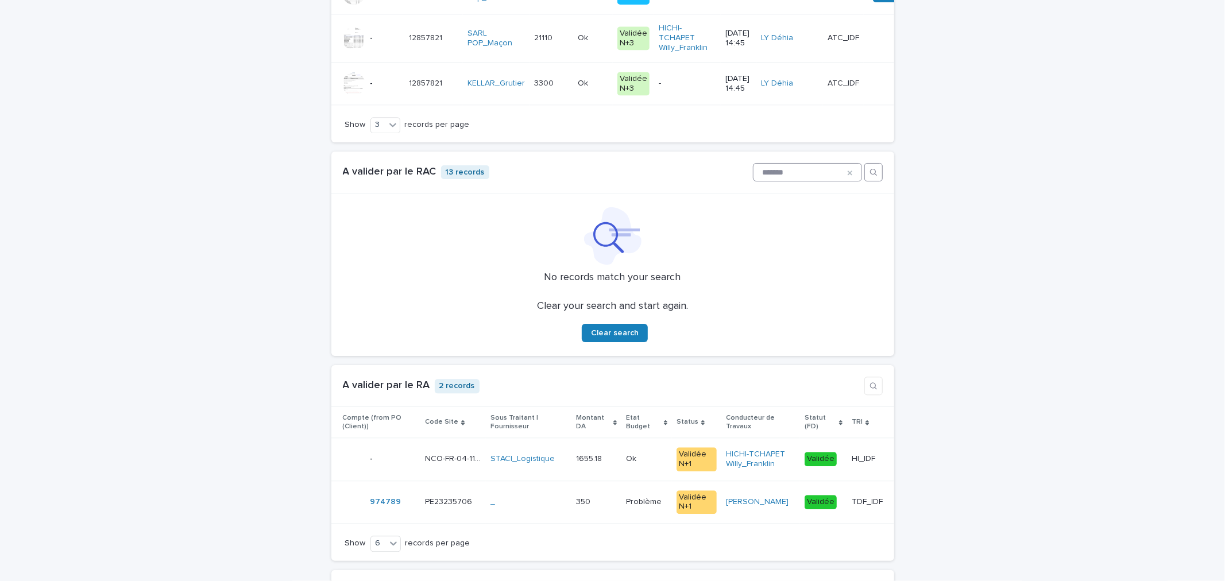
scroll to position [2167, 0]
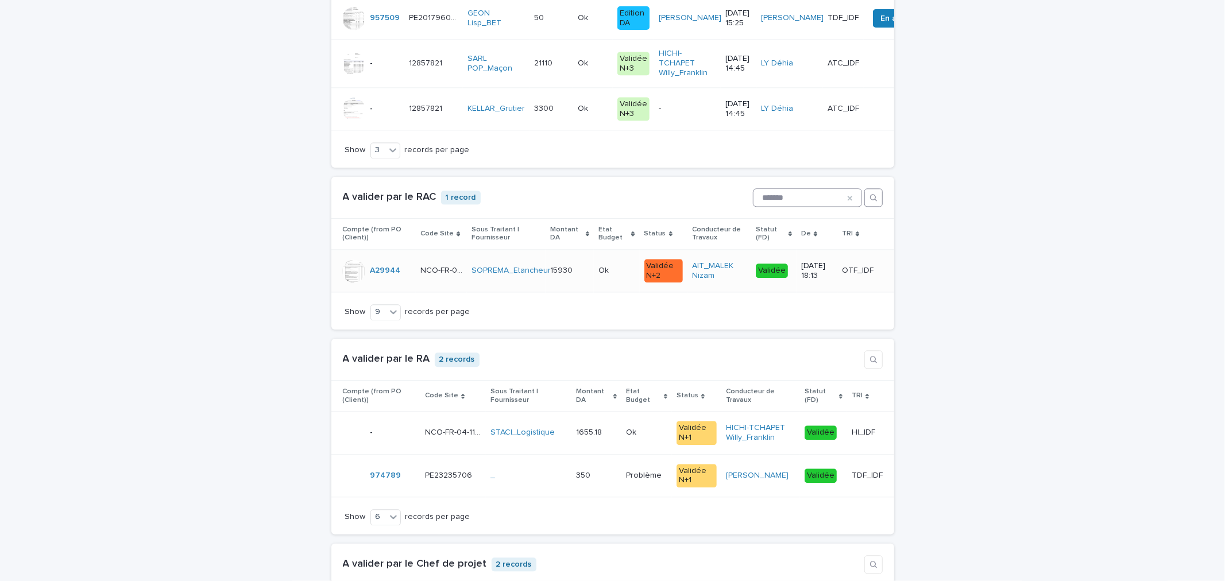
type input "*******"
click at [599, 279] on div "Ok Ok" at bounding box center [617, 270] width 37 height 19
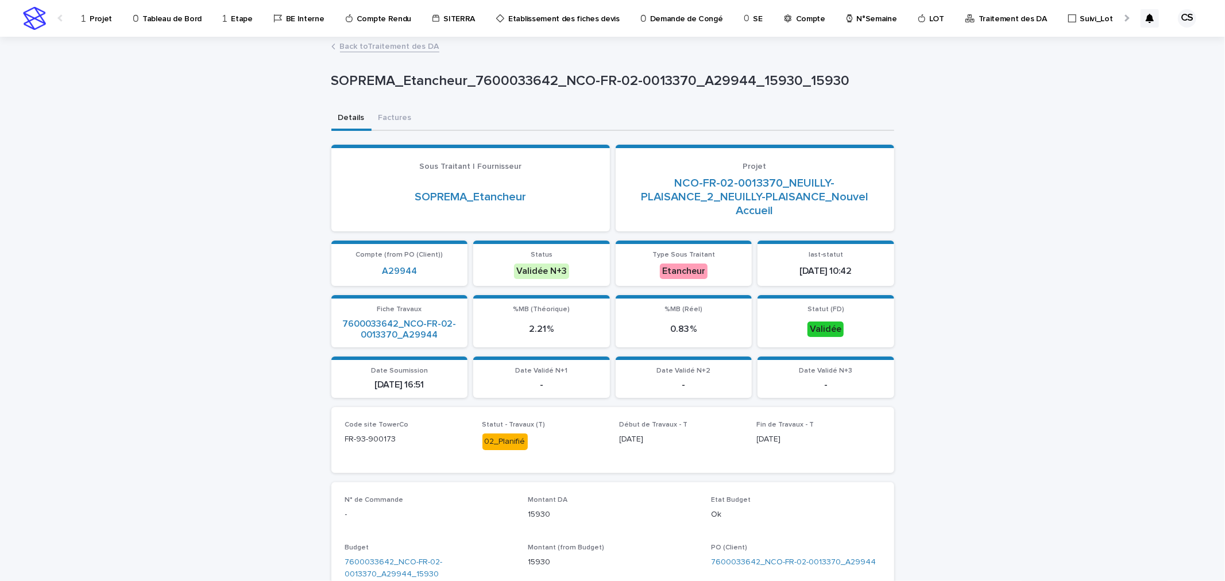
click at [382, 47] on link "Back to Traitement des DA" at bounding box center [389, 45] width 99 height 13
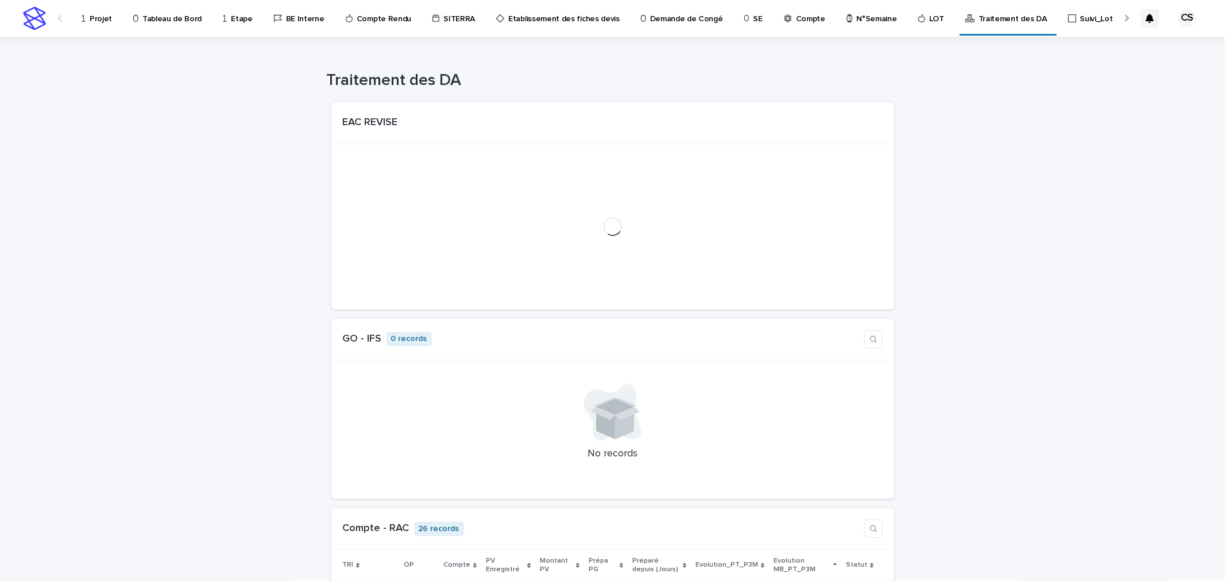
click at [94, 17] on p "Projet" at bounding box center [101, 12] width 22 height 24
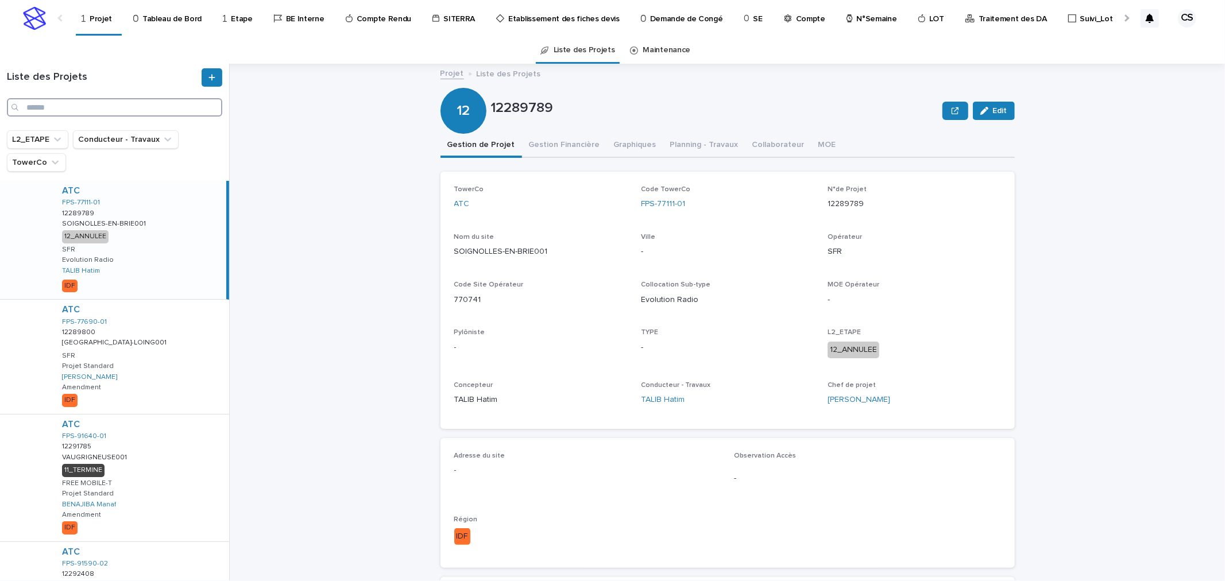
click at [95, 105] on input "Search" at bounding box center [114, 107] width 215 height 18
type input "*******"
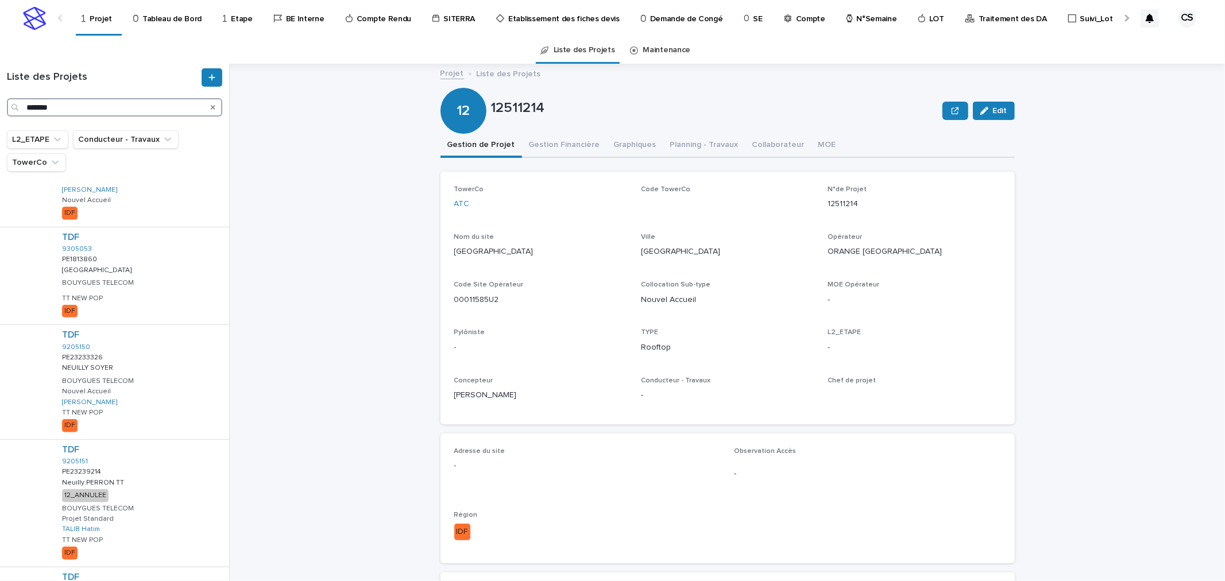
scroll to position [213, 0]
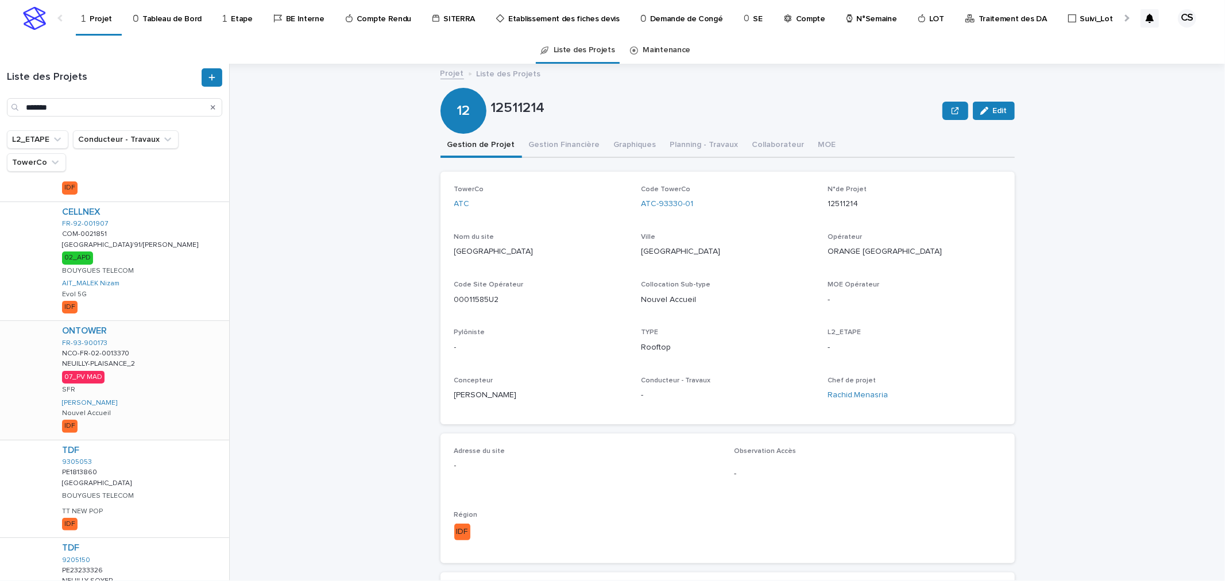
click at [121, 364] on p "NEUILLY-PLAISANCE_2" at bounding box center [99, 363] width 75 height 10
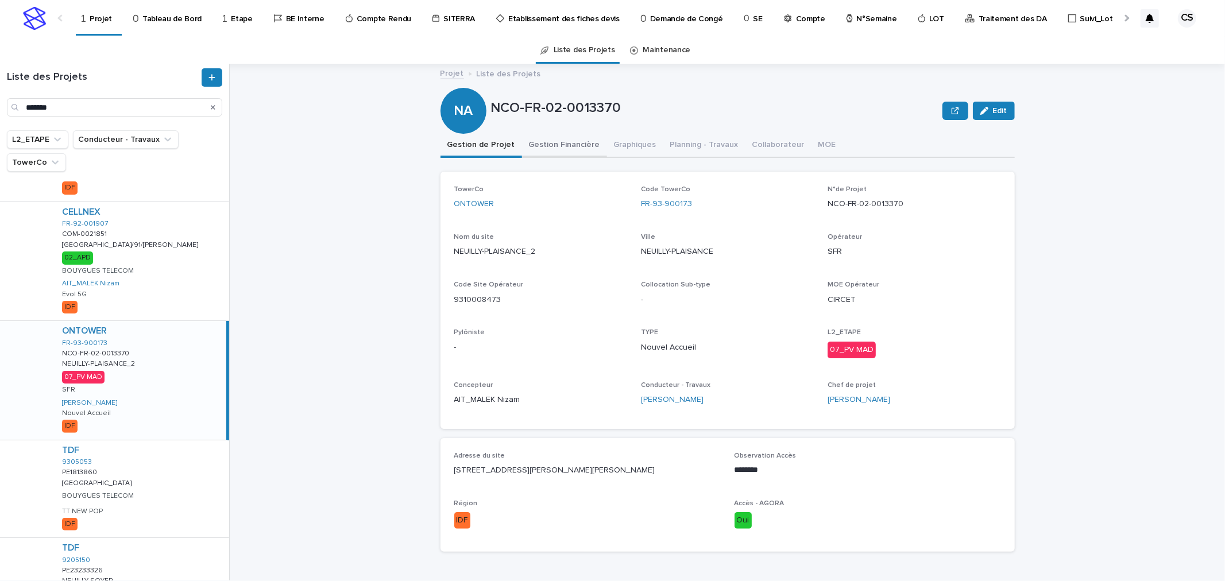
click at [555, 150] on button "Gestion Financière" at bounding box center [564, 146] width 85 height 24
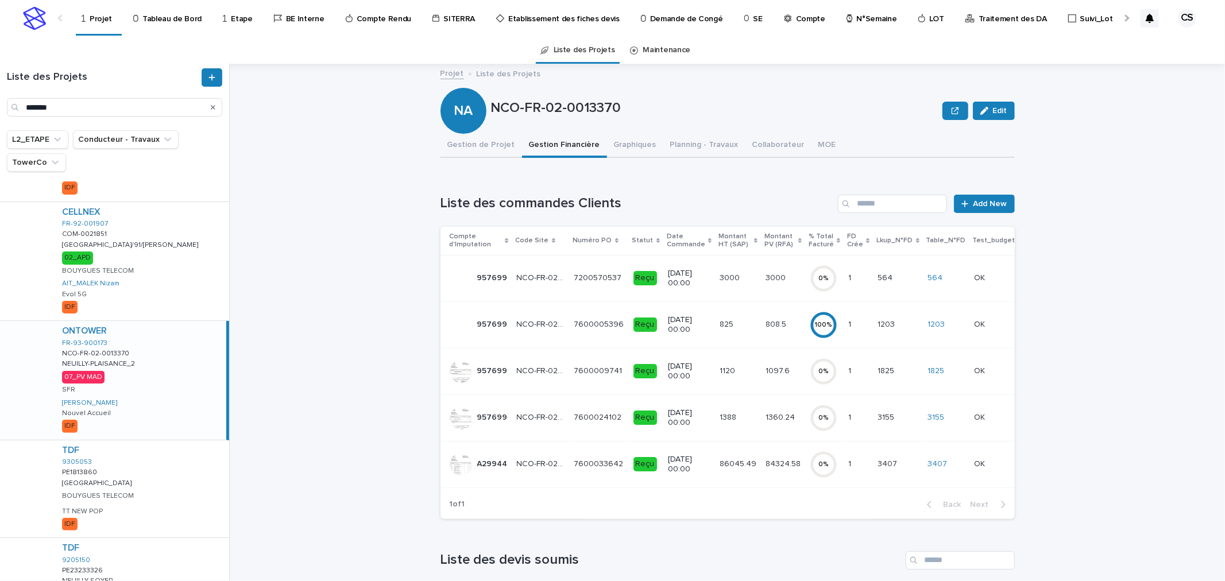
click at [744, 443] on td "86045.49 86045.49" at bounding box center [738, 464] width 46 height 47
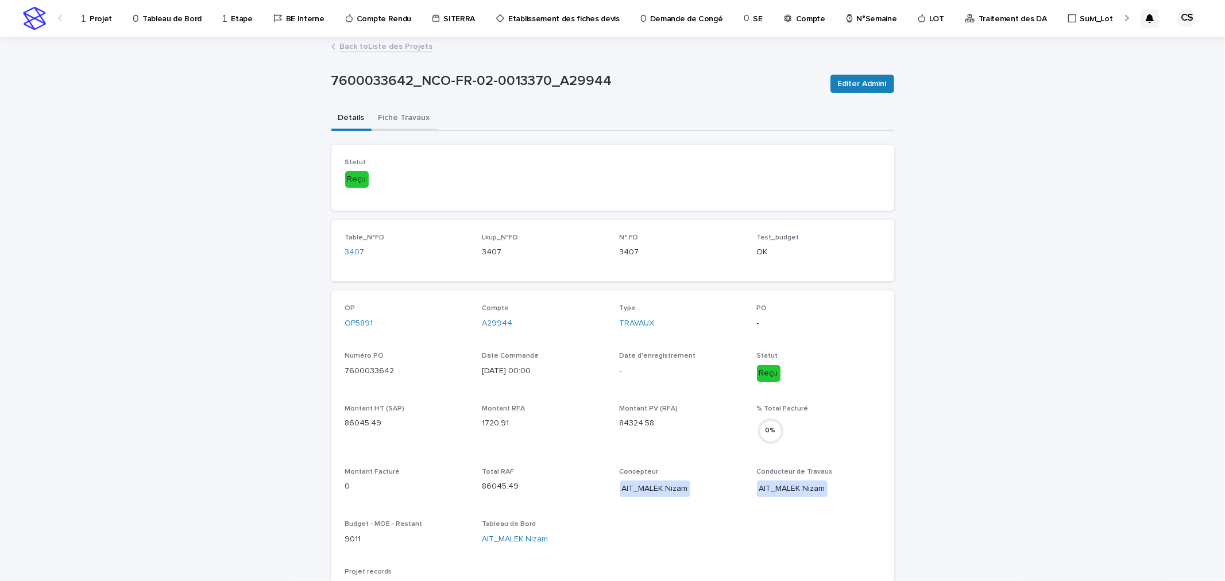
click at [389, 118] on button "Fiche Travaux" at bounding box center [404, 119] width 65 height 24
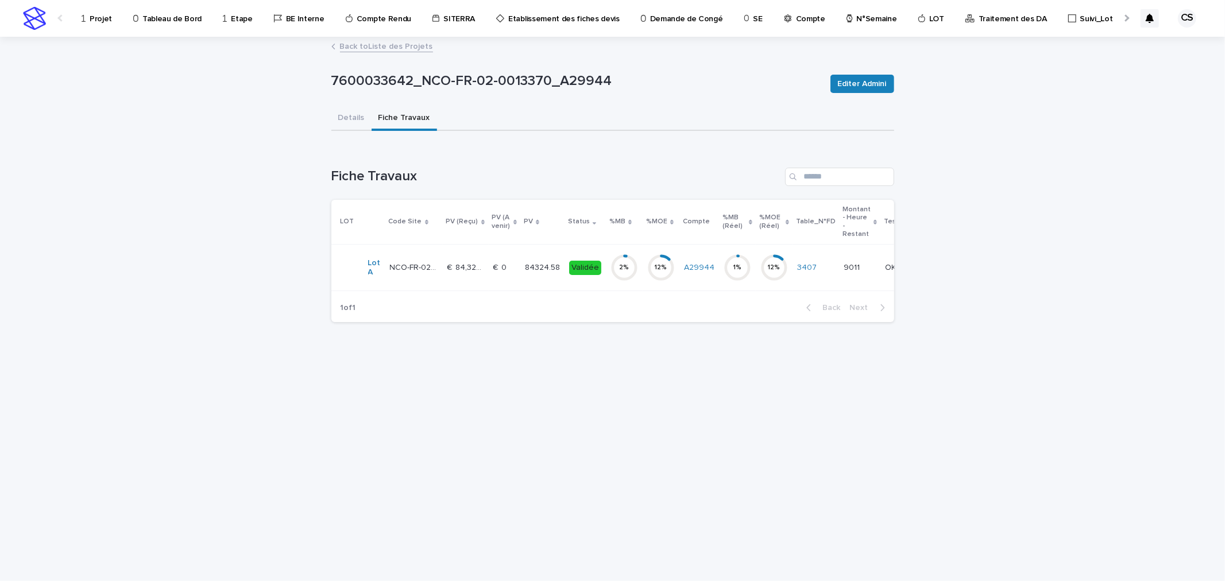
click at [514, 270] on td "€  0 €  0" at bounding box center [505, 268] width 32 height 47
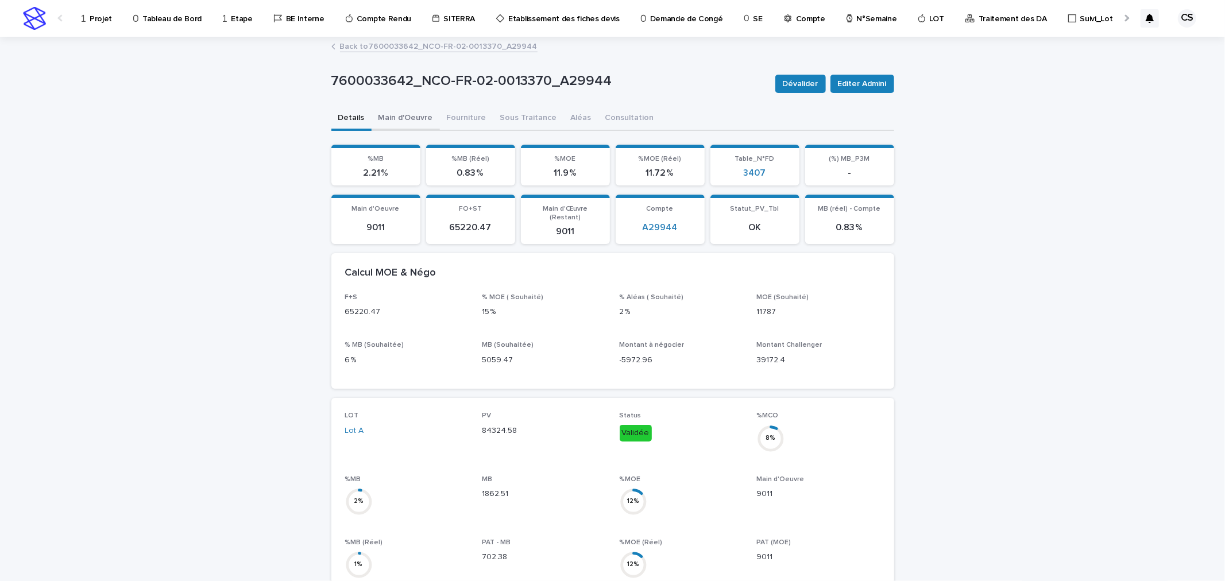
click at [400, 117] on button "Main d'Oeuvre" at bounding box center [406, 119] width 68 height 24
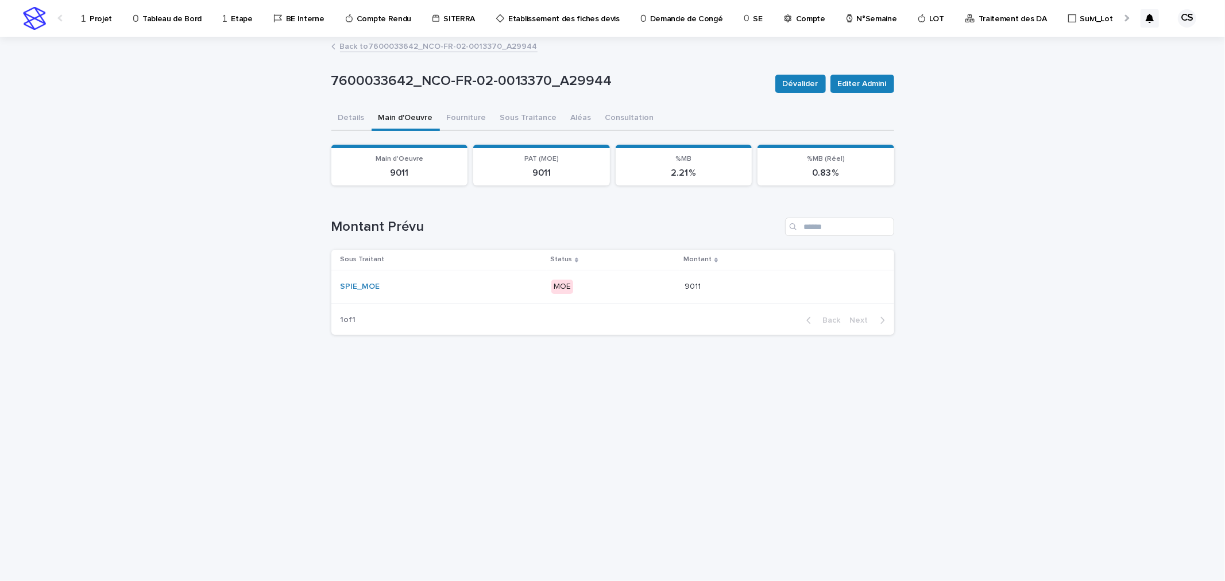
click at [519, 285] on div "SPIE_MOE" at bounding box center [441, 287] width 201 height 10
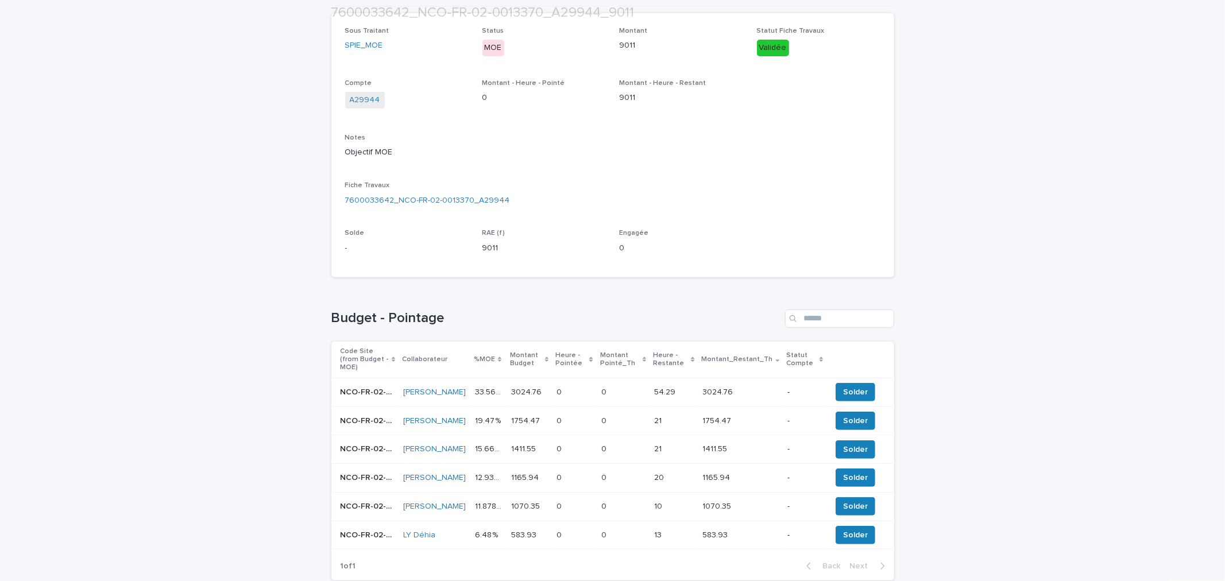
scroll to position [213, 0]
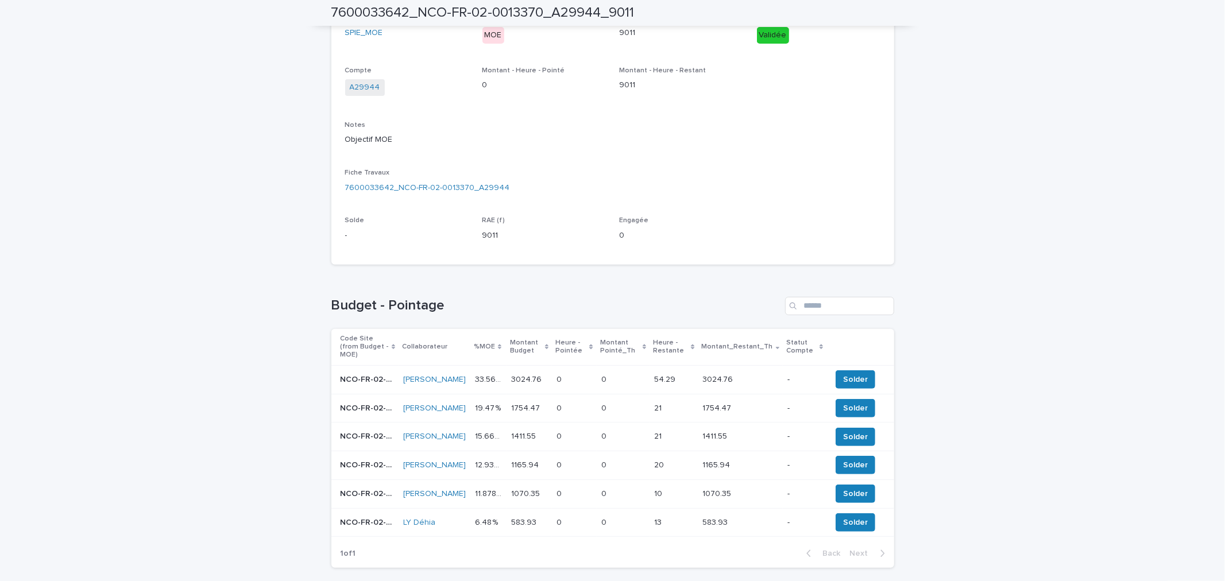
click at [491, 373] on p "33.567 %" at bounding box center [489, 379] width 29 height 12
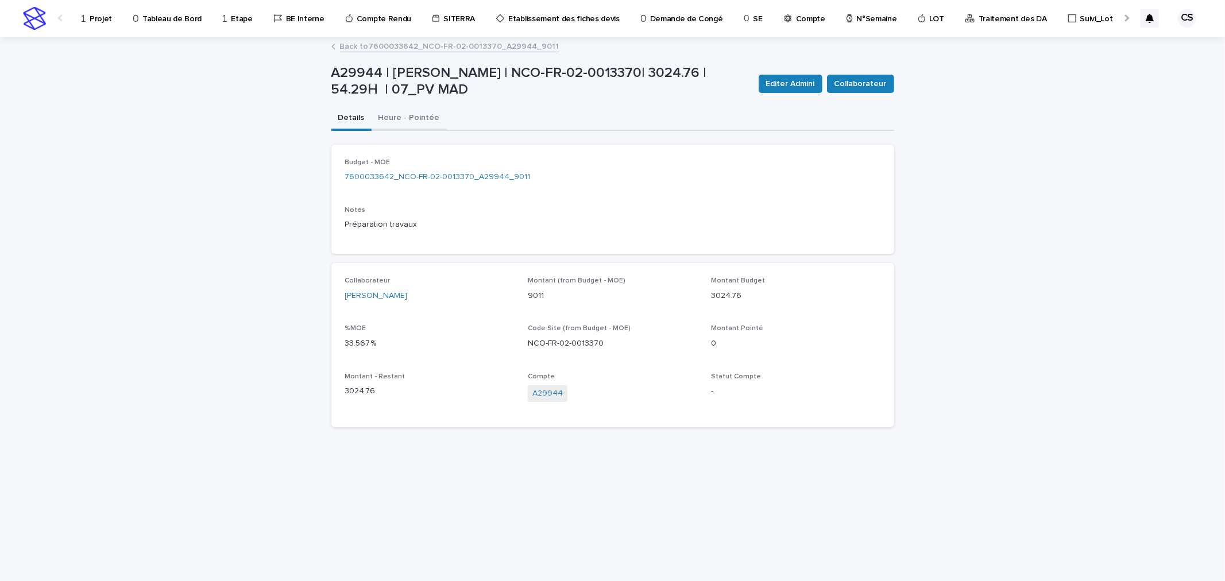
click at [404, 121] on button "Heure - Pointée" at bounding box center [409, 119] width 75 height 24
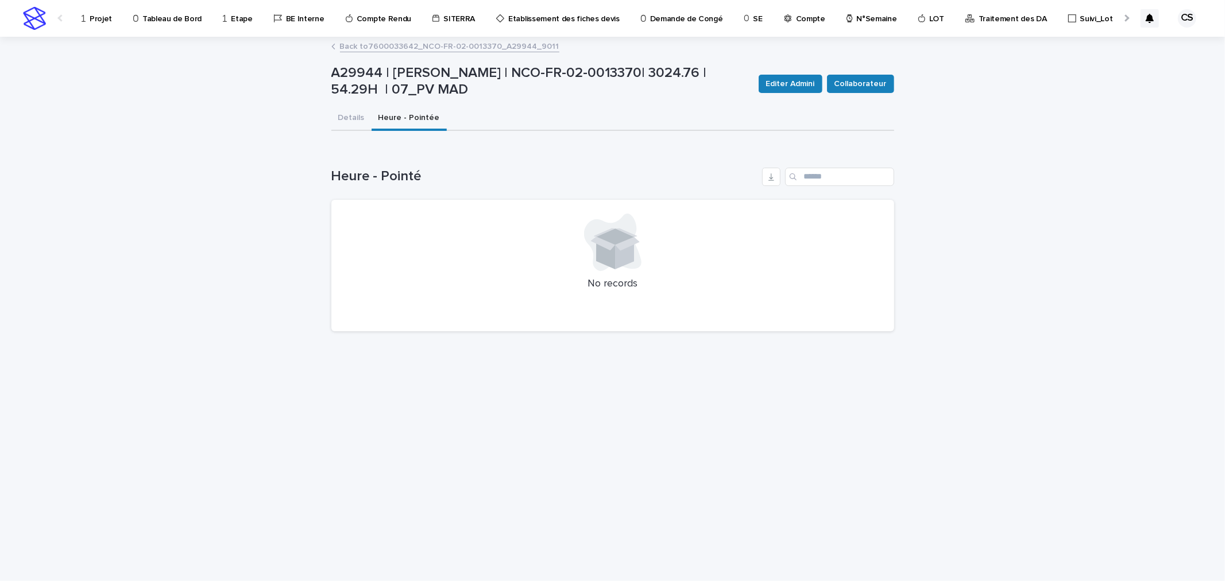
click at [556, 71] on p "A29944 | [PERSON_NAME] | NCO-FR-02-0013370| 3024.76 | 54.29H | 07_PV MAD" at bounding box center [540, 81] width 418 height 33
drag, startPoint x: 623, startPoint y: 70, endPoint x: 500, endPoint y: 70, distance: 122.9
click at [500, 70] on p "A29944 | [PERSON_NAME] | NCO-FR-02-0013370| 3024.76 | 54.29H | 07_PV MAD" at bounding box center [540, 81] width 418 height 33
copy p "NCO-FR-02-0013370"
click at [473, 47] on link "Back to 7600033642_NCO-FR-02-0013370_A29944_9011" at bounding box center [449, 45] width 219 height 13
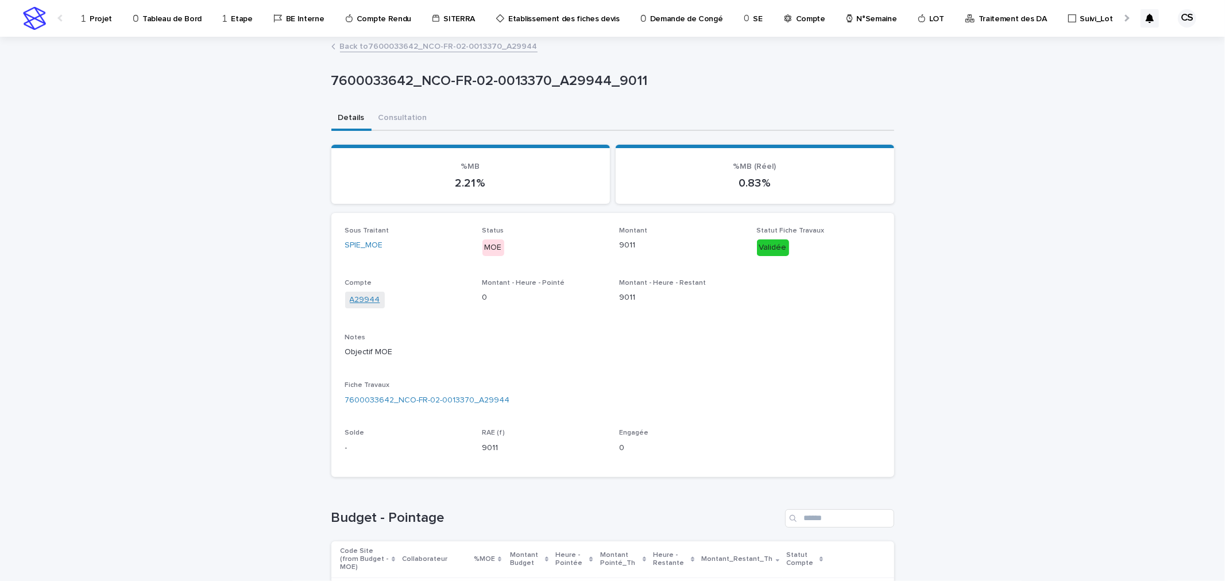
click at [364, 300] on link "A29944" at bounding box center [365, 300] width 30 height 12
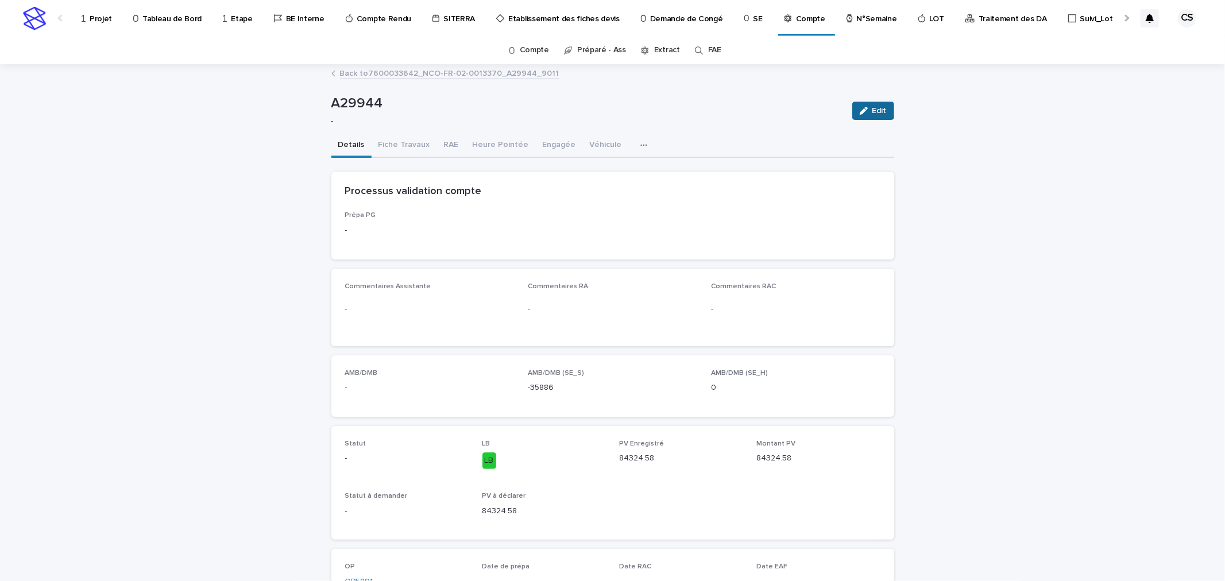
click at [860, 110] on icon "button" at bounding box center [864, 111] width 8 height 8
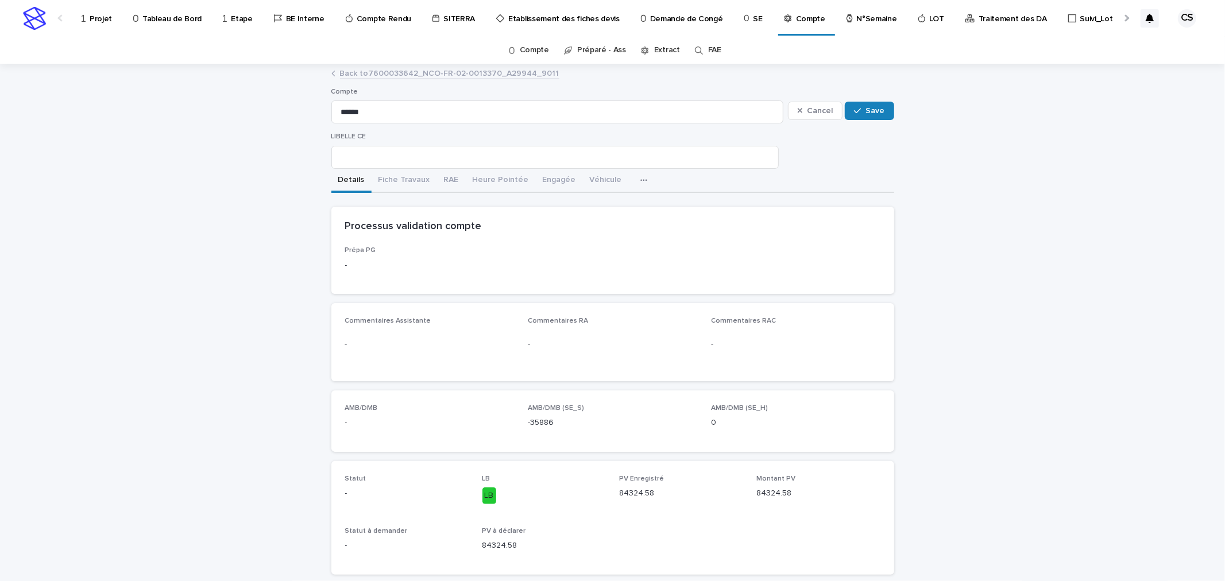
click at [349, 170] on button "Details" at bounding box center [351, 181] width 40 height 24
click at [354, 153] on input at bounding box center [554, 157] width 447 height 23
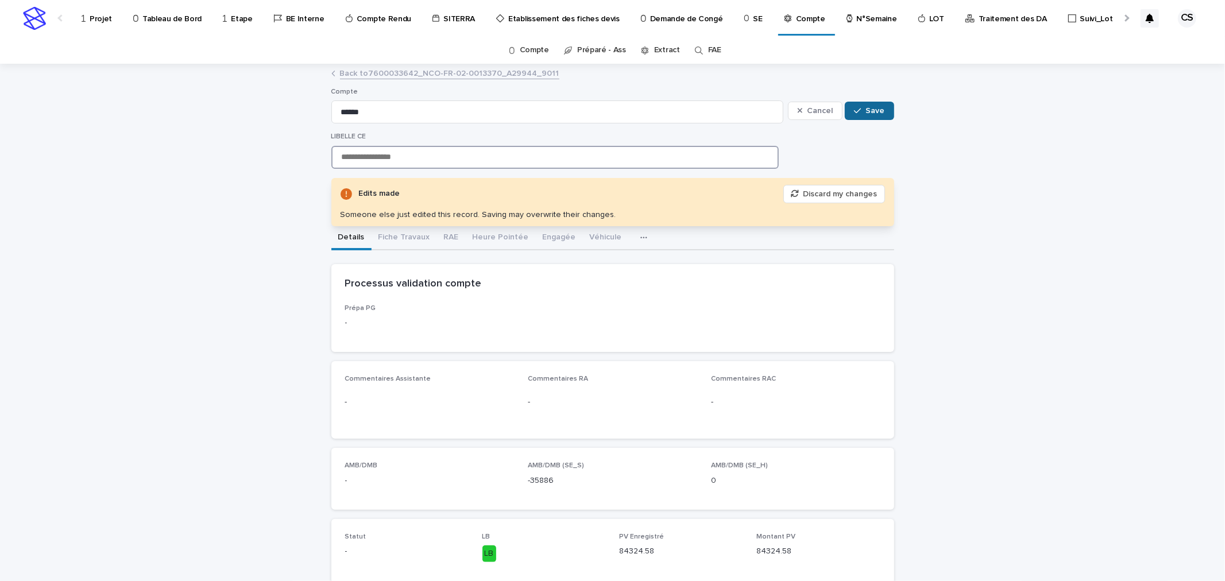
type input "**********"
click at [856, 111] on icon "button" at bounding box center [857, 111] width 7 height 8
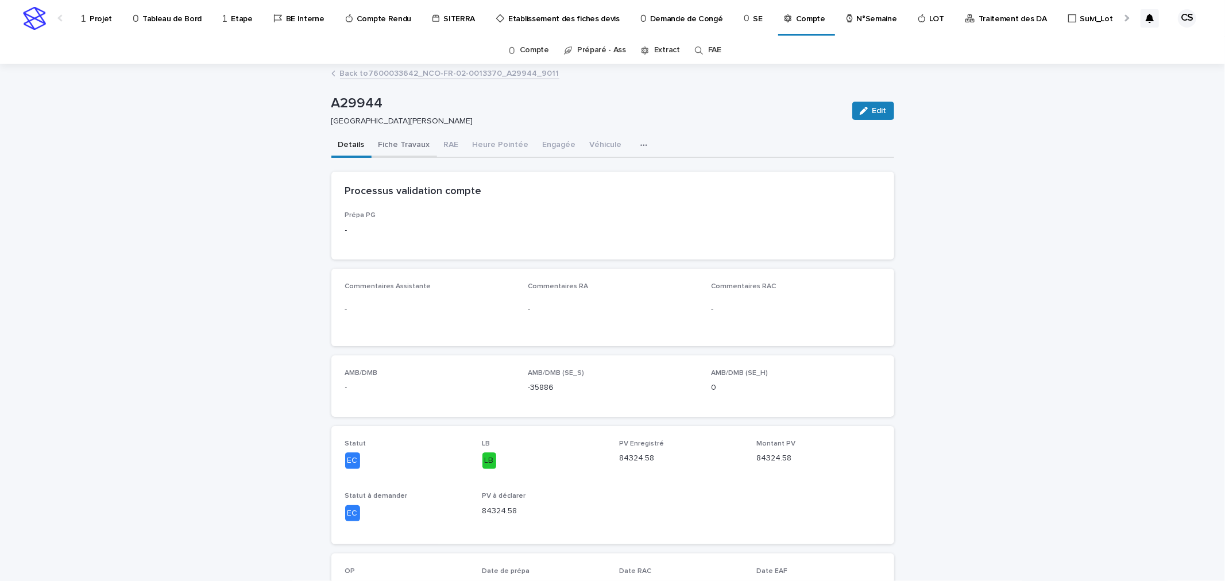
click at [402, 144] on button "Fiche Travaux" at bounding box center [404, 146] width 65 height 24
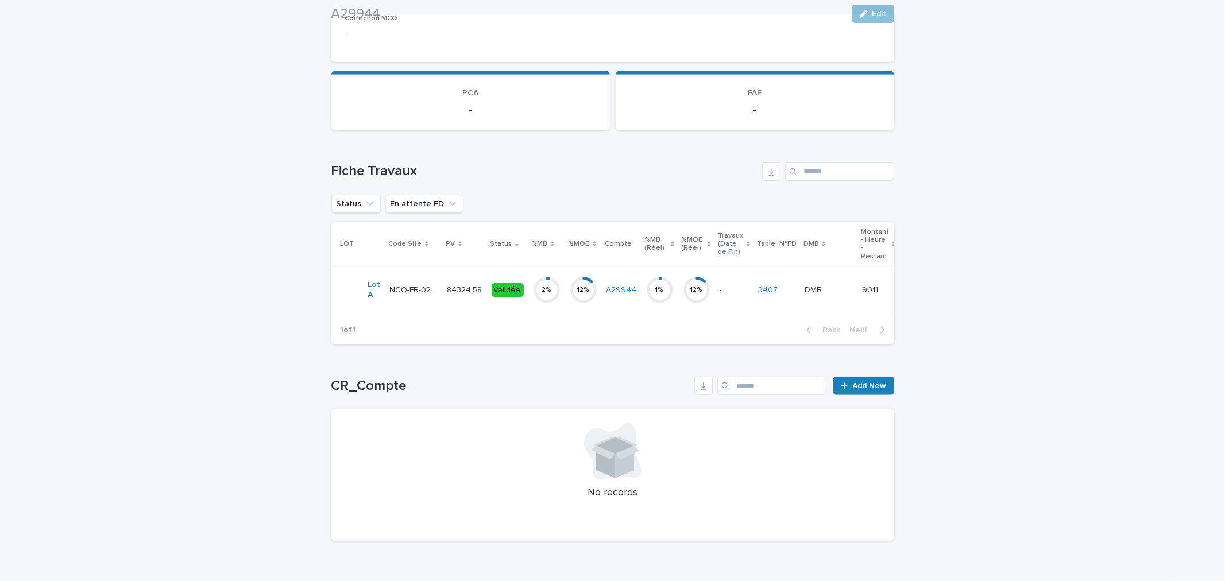
scroll to position [426, 0]
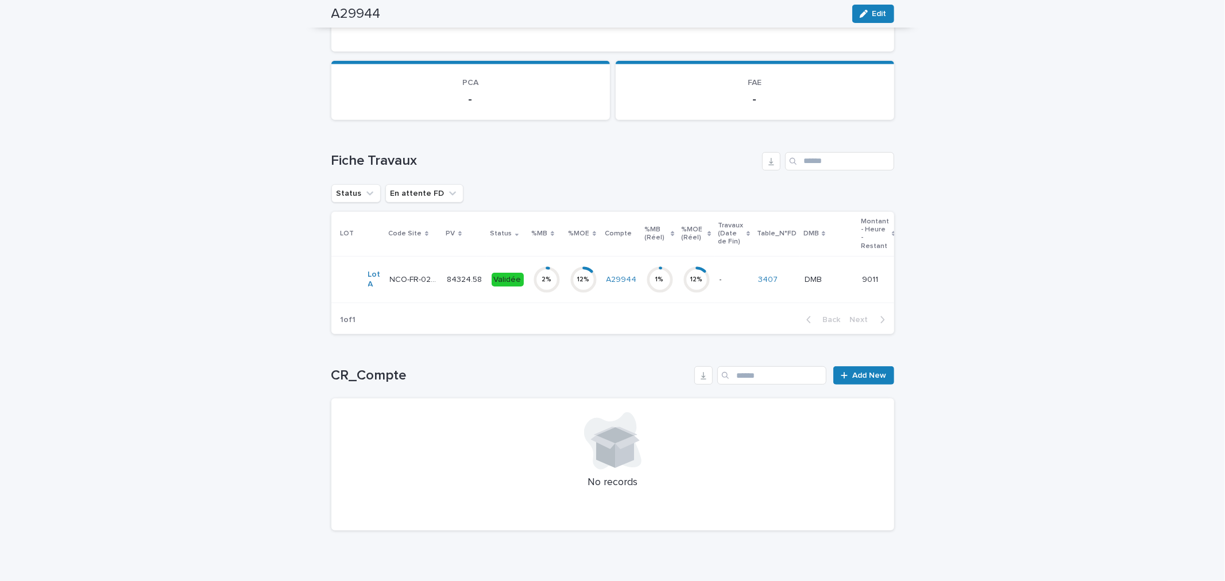
click at [455, 284] on div "84324.58 84324.58" at bounding box center [464, 280] width 35 height 19
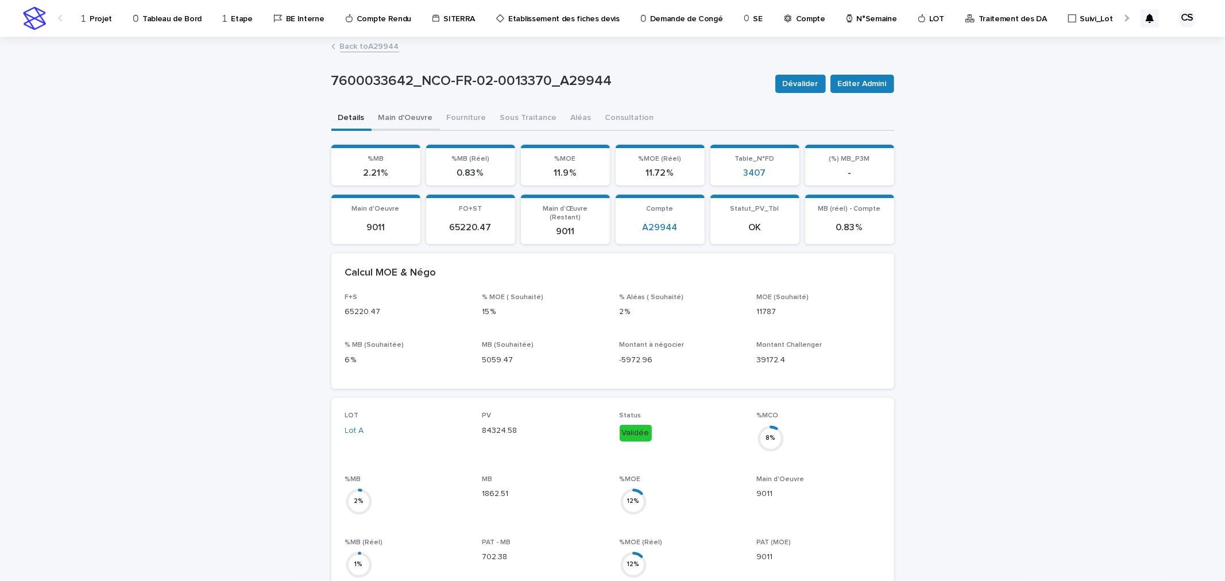
click at [393, 117] on button "Main d'Oeuvre" at bounding box center [406, 119] width 68 height 24
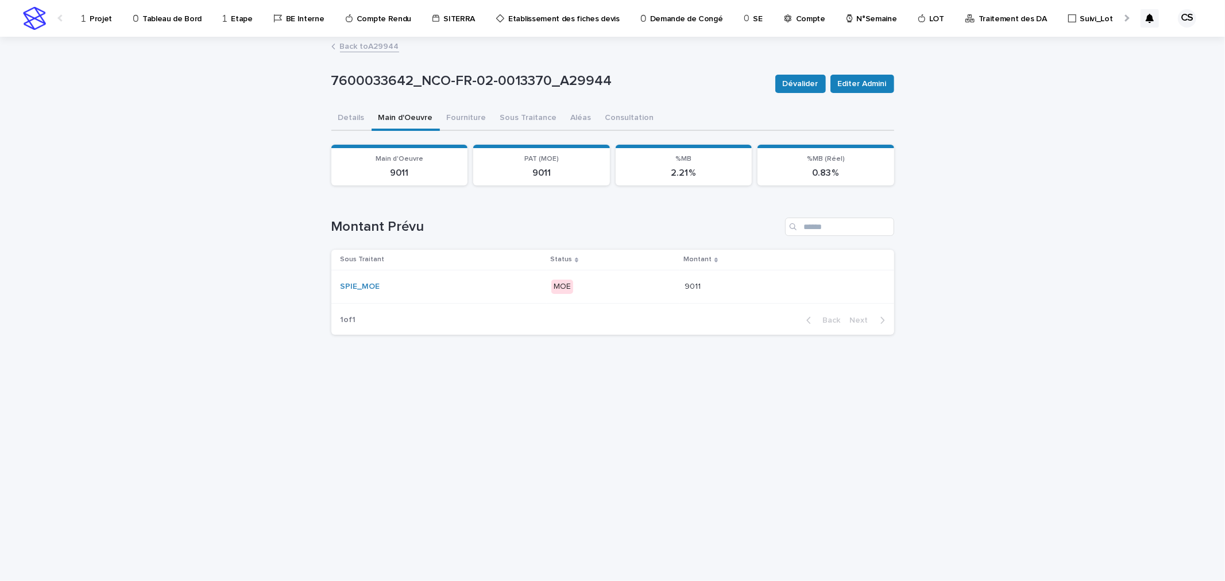
click at [435, 291] on div "SPIE_MOE" at bounding box center [442, 286] width 202 height 19
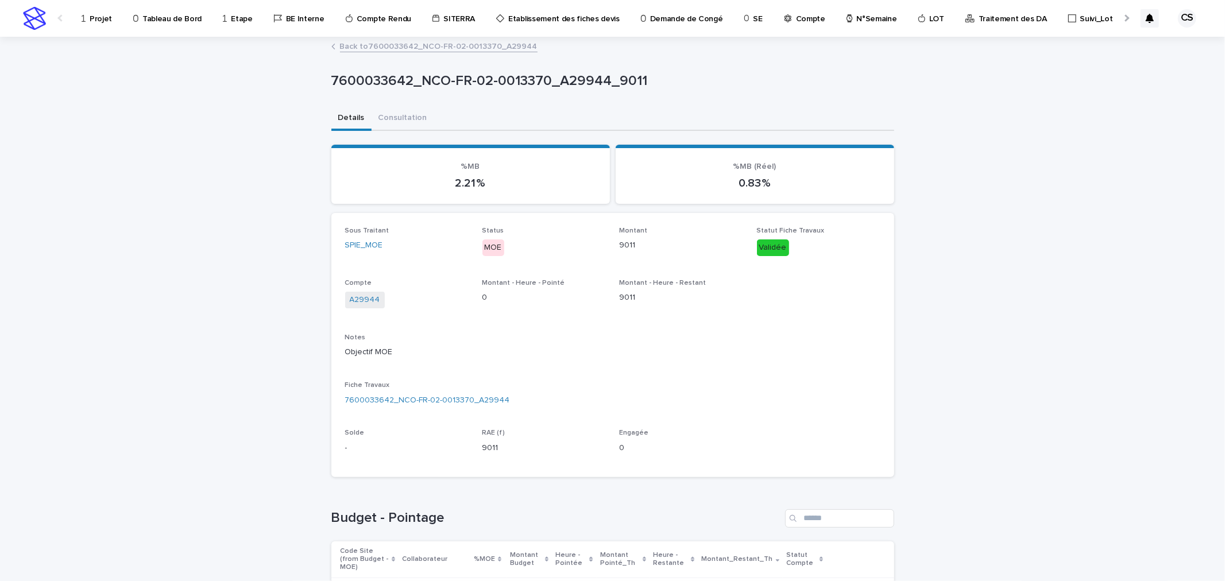
scroll to position [304, 0]
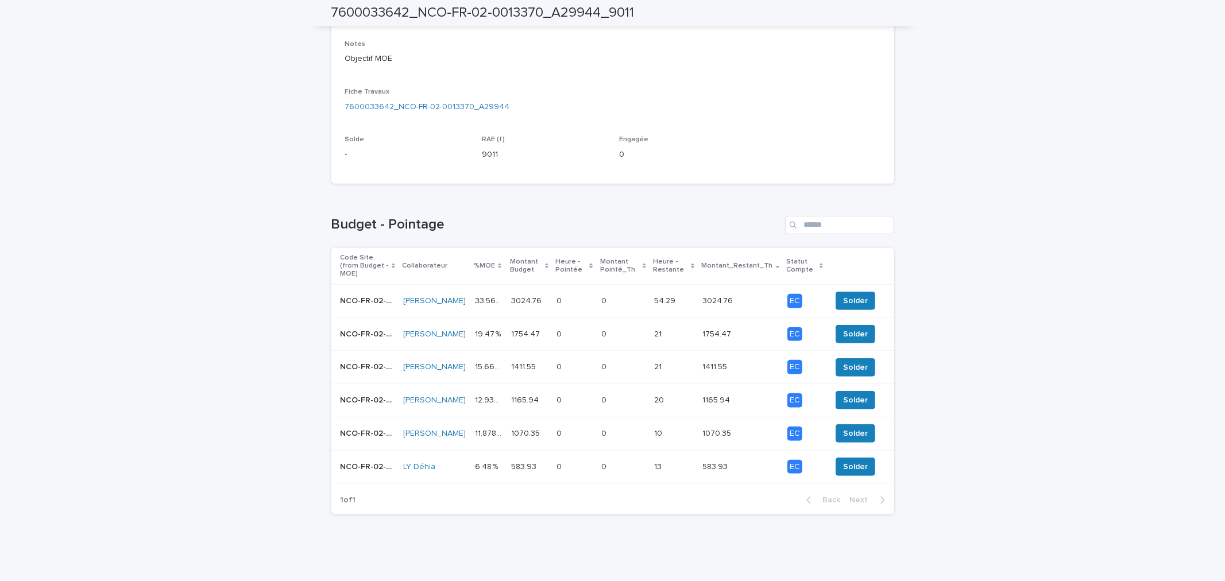
click at [458, 285] on td "[PERSON_NAME]" at bounding box center [435, 300] width 72 height 33
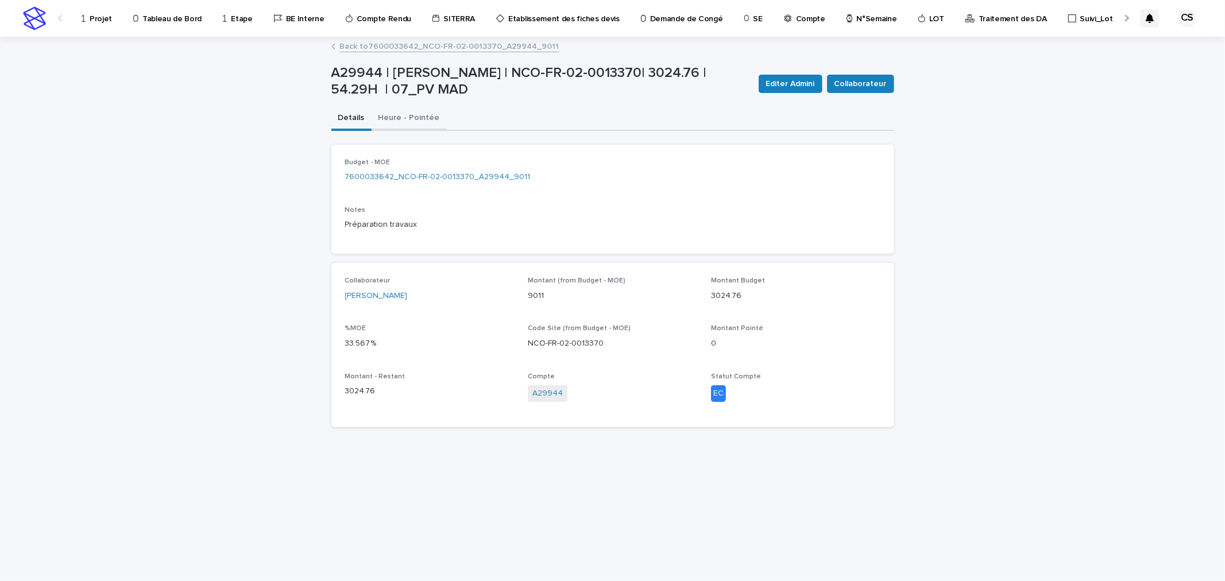
click at [415, 118] on button "Heure - Pointée" at bounding box center [409, 119] width 75 height 24
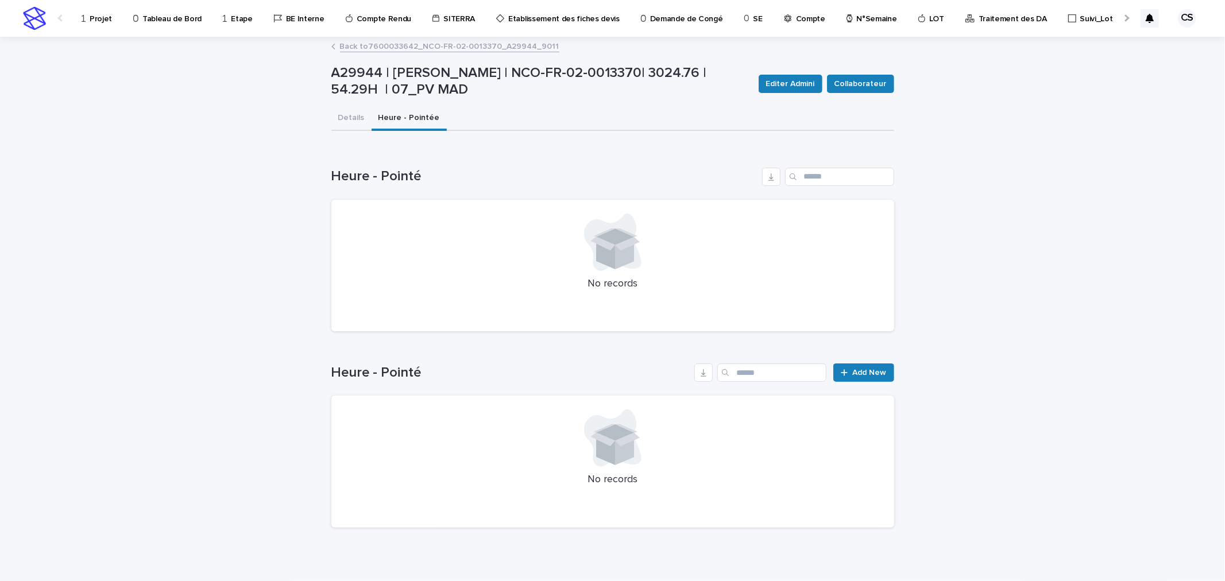
click at [979, 18] on p "Traitement des DA" at bounding box center [1013, 12] width 68 height 24
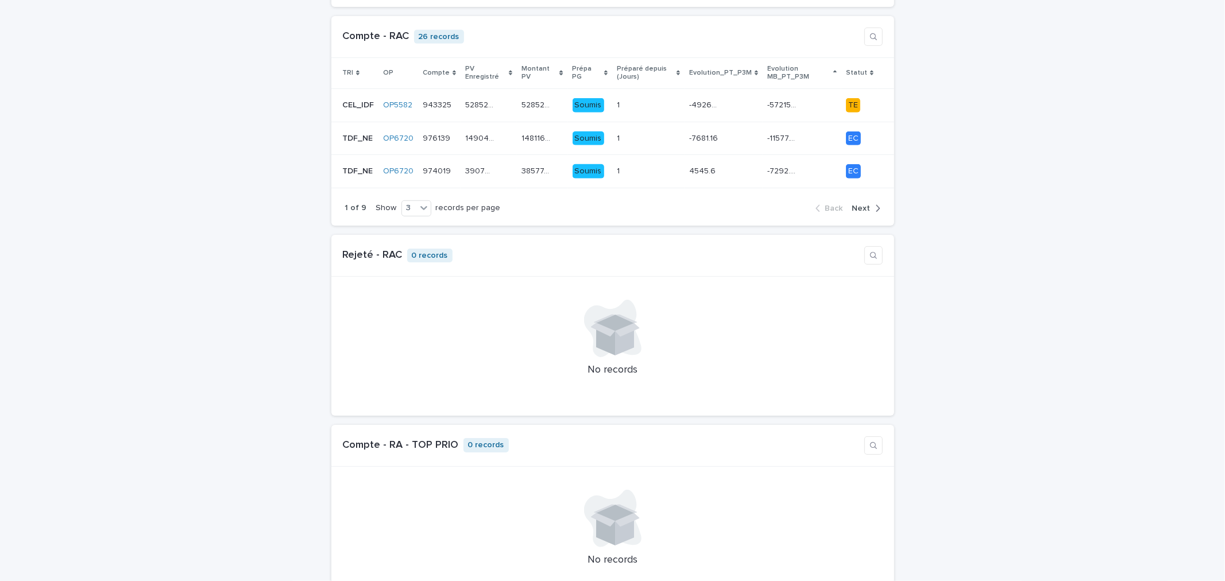
scroll to position [426, 0]
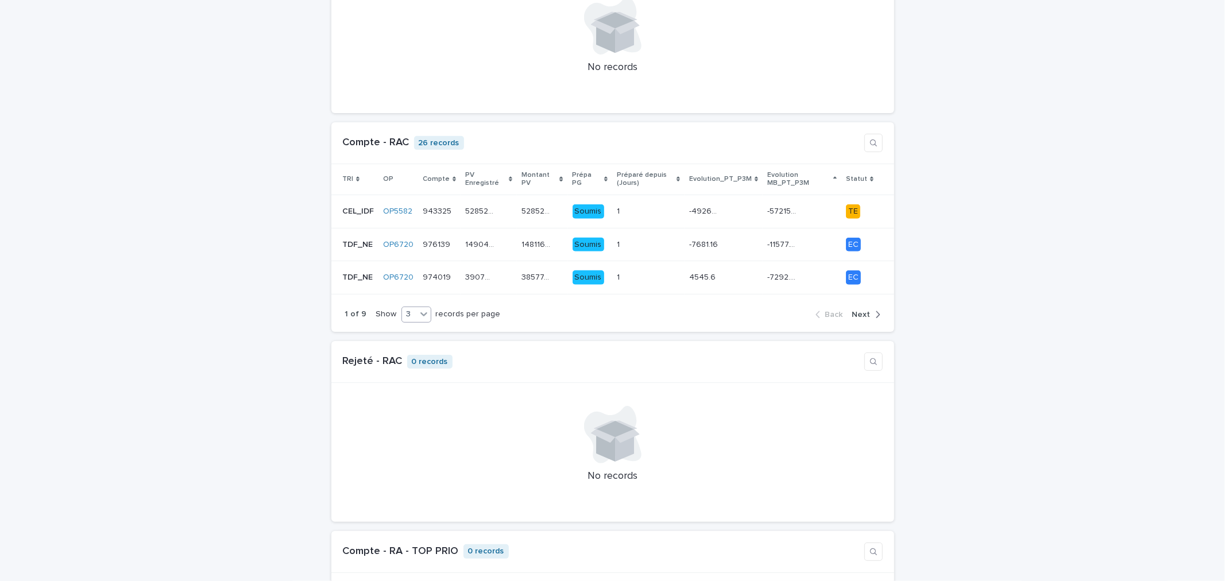
click at [407, 308] on div "3" at bounding box center [409, 314] width 14 height 12
click at [405, 342] on div "6" at bounding box center [407, 336] width 29 height 14
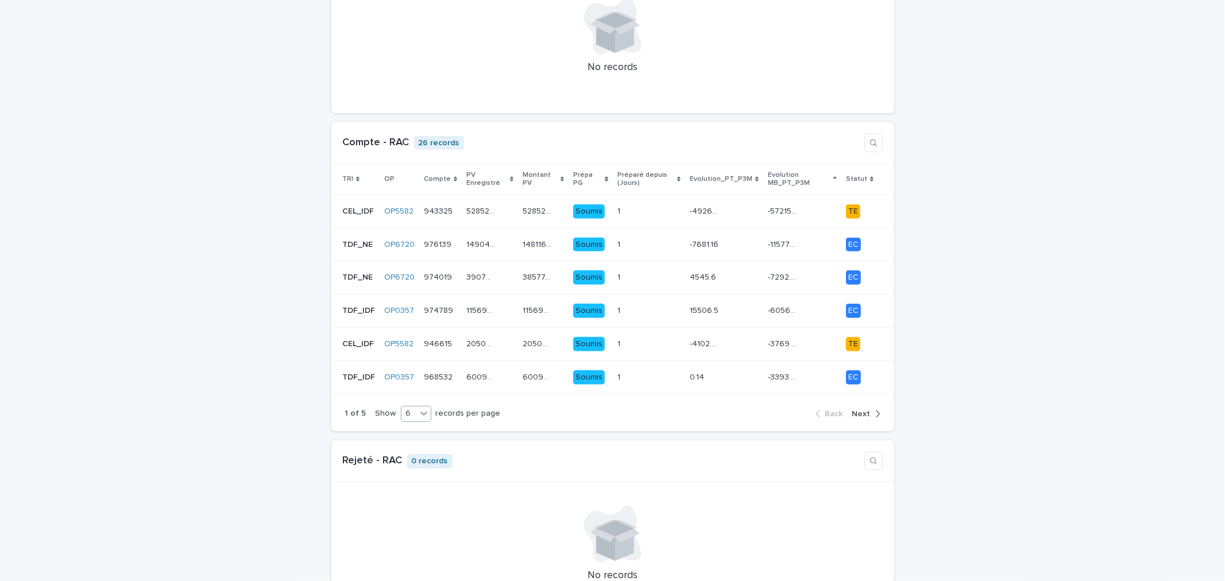
click at [420, 412] on icon at bounding box center [423, 414] width 7 height 4
click at [405, 449] on div "9" at bounding box center [407, 449] width 29 height 14
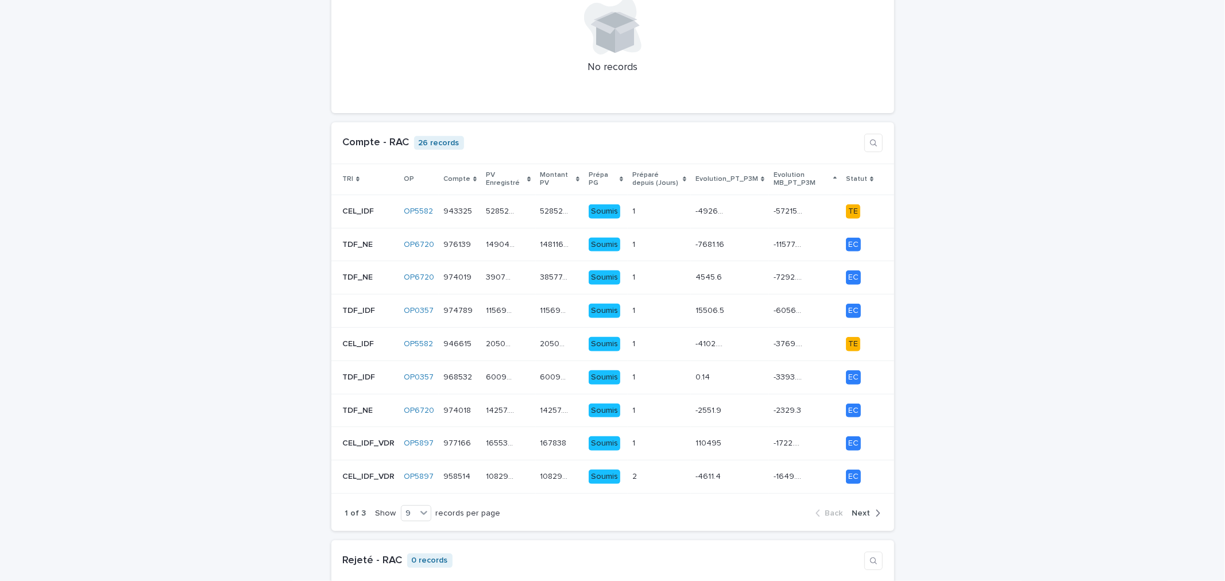
click at [346, 173] on p "TRI" at bounding box center [347, 179] width 11 height 13
click at [349, 173] on div "TRI" at bounding box center [368, 179] width 52 height 13
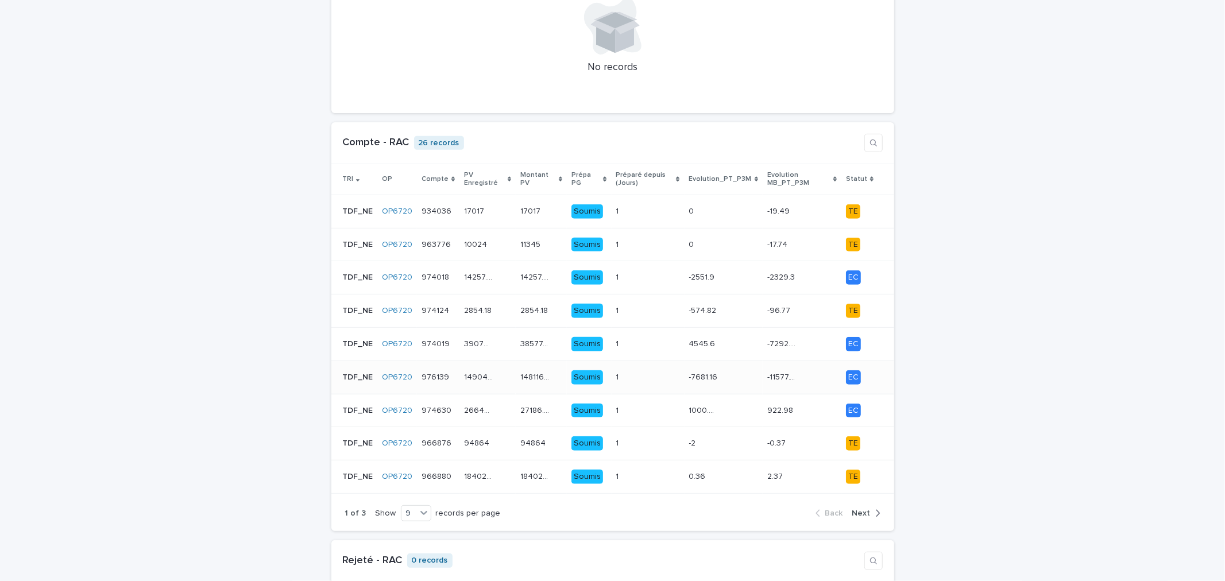
click at [795, 368] on div "-11577.15 -11577.15" at bounding box center [802, 377] width 70 height 19
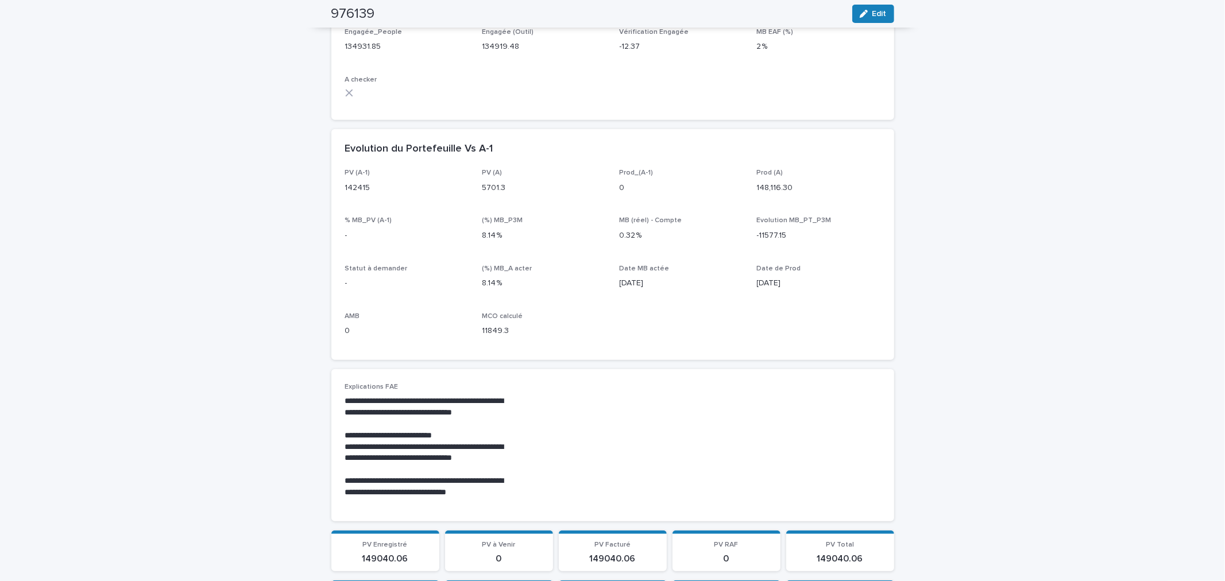
scroll to position [638, 0]
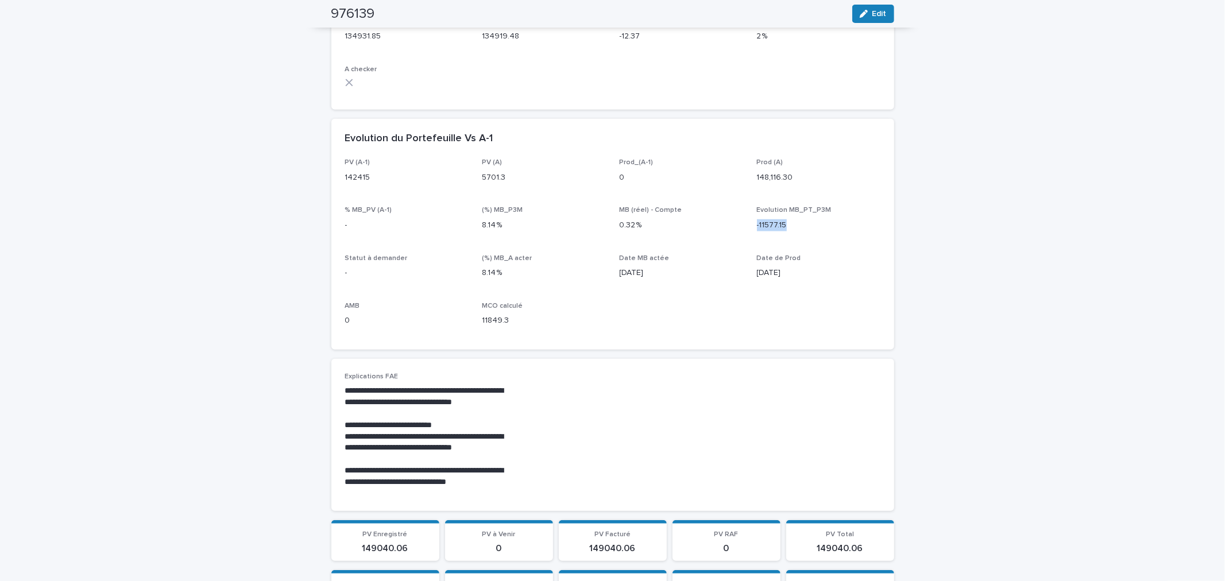
drag, startPoint x: 782, startPoint y: 225, endPoint x: 750, endPoint y: 230, distance: 32.6
click at [750, 230] on div "PV (A-1) 142415 PV (A) 5701.3 Prod_(A-1) 0 Prod (A) 148,116.30 % MB_PV (A-1) - …" at bounding box center [612, 247] width 535 height 177
click at [696, 247] on div "PV (A-1) 142415 PV (A) 5701.3 Prod_(A-1) 0 Prod (A) 148,116.30 % MB_PV (A-1) - …" at bounding box center [612, 247] width 535 height 177
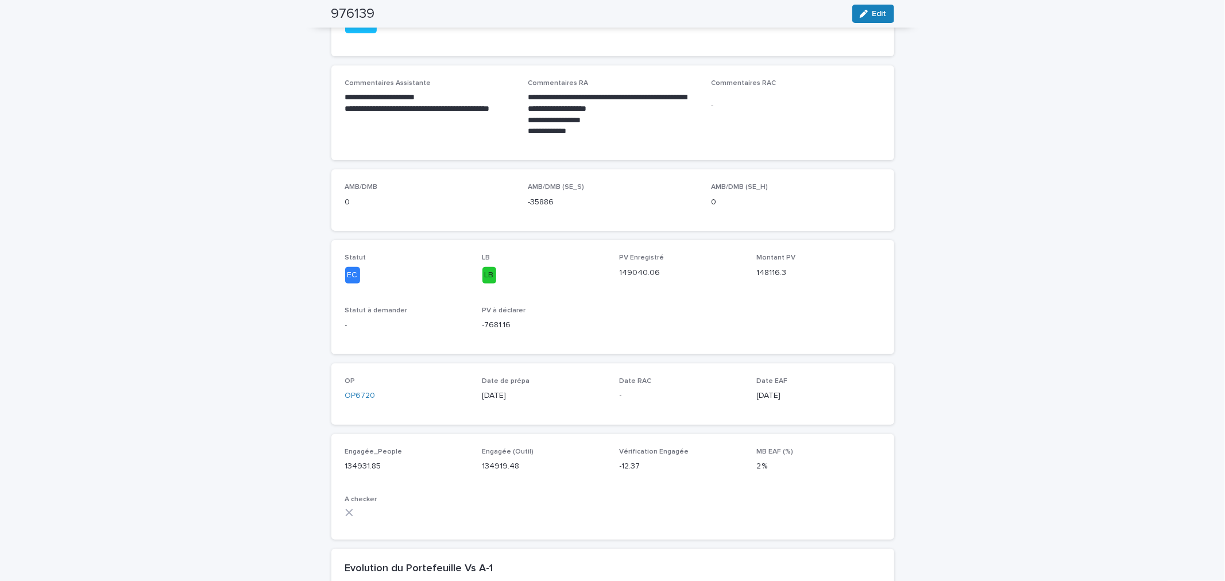
scroll to position [0, 0]
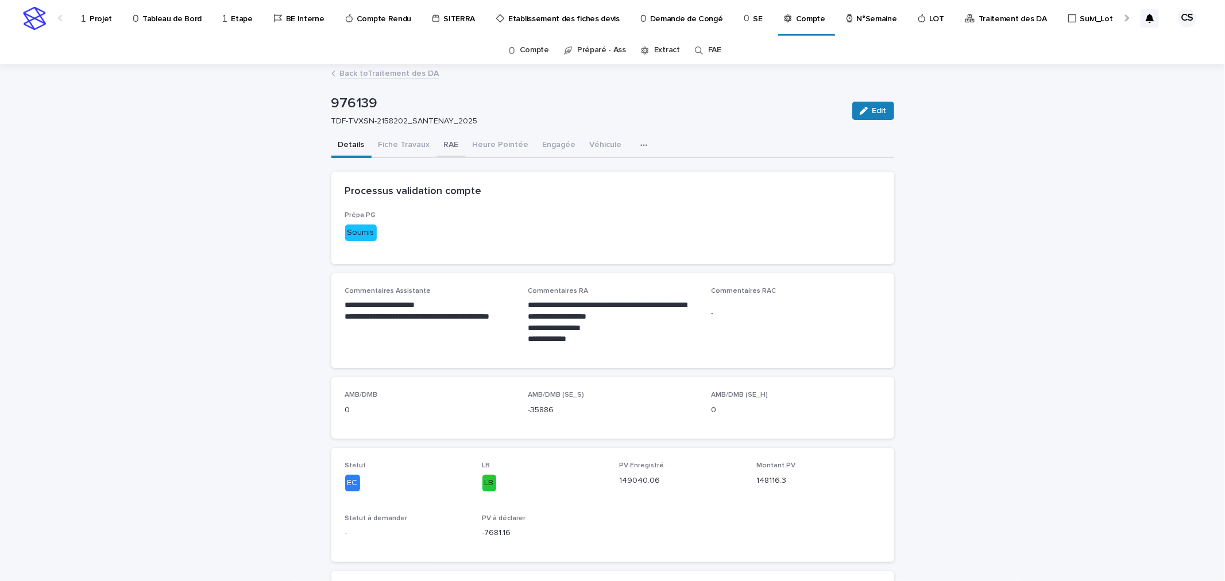
click at [444, 141] on button "RAE" at bounding box center [451, 146] width 29 height 24
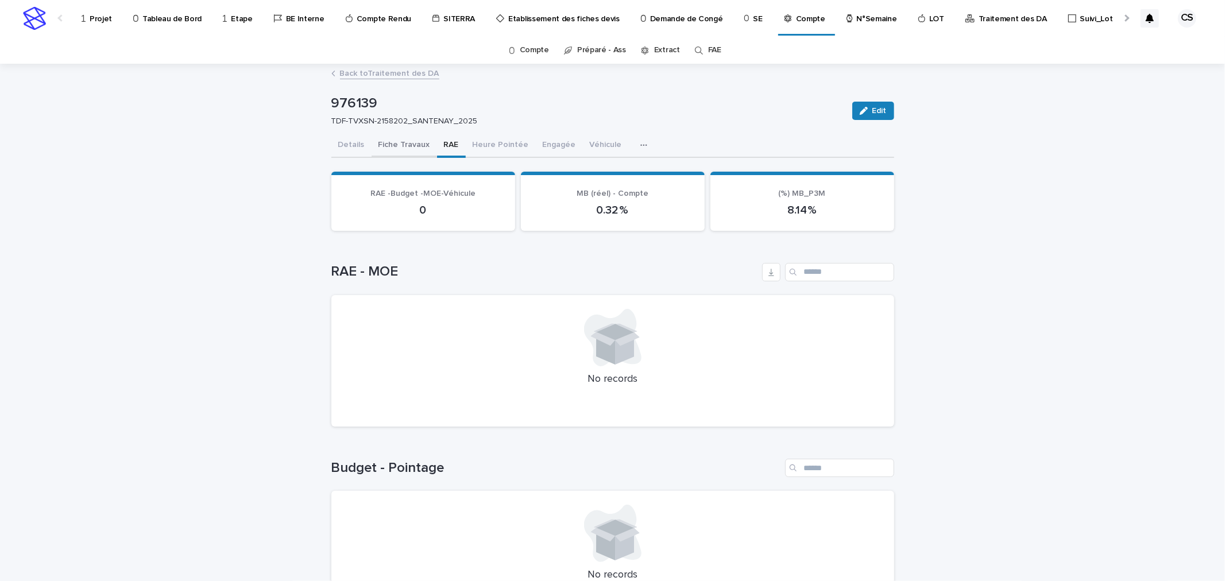
click at [389, 146] on button "Fiche Travaux" at bounding box center [404, 146] width 65 height 24
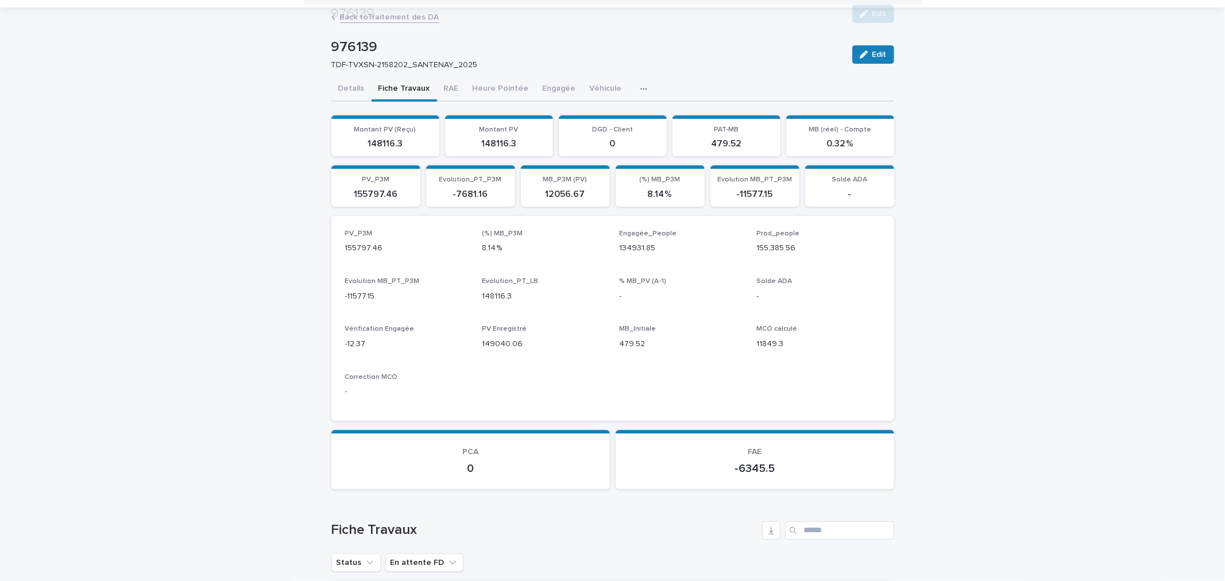
scroll to position [213, 0]
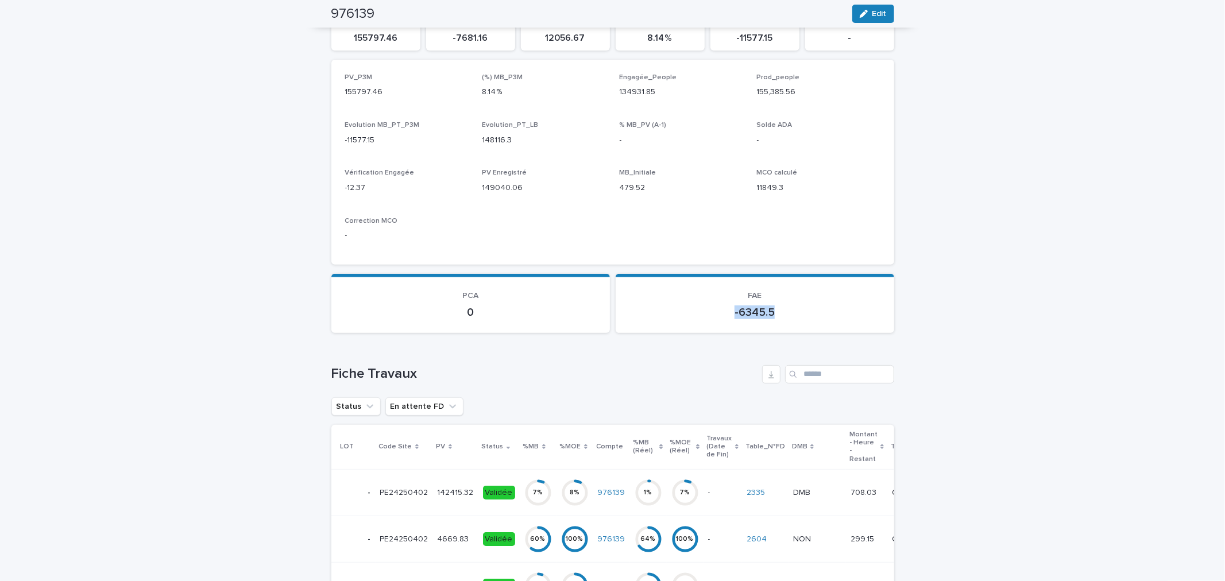
drag, startPoint x: 772, startPoint y: 311, endPoint x: 731, endPoint y: 311, distance: 40.8
click at [731, 311] on p "-6345.5" at bounding box center [755, 313] width 251 height 14
click at [903, 303] on div "Loading... Saving… Loading... Saving… 976139 Edit 976139 TDF-TVXSN-2158202_SANT…" at bounding box center [612, 358] width 1225 height 1013
drag, startPoint x: 773, startPoint y: 309, endPoint x: 731, endPoint y: 311, distance: 41.4
click at [731, 311] on p "-6345.5" at bounding box center [755, 313] width 251 height 14
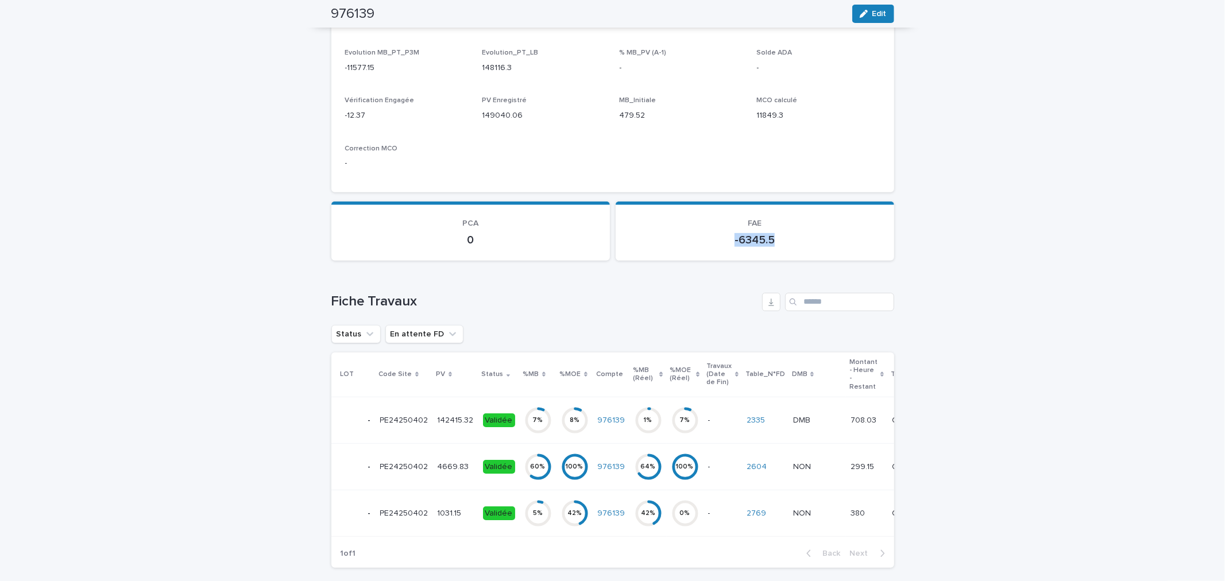
scroll to position [0, 0]
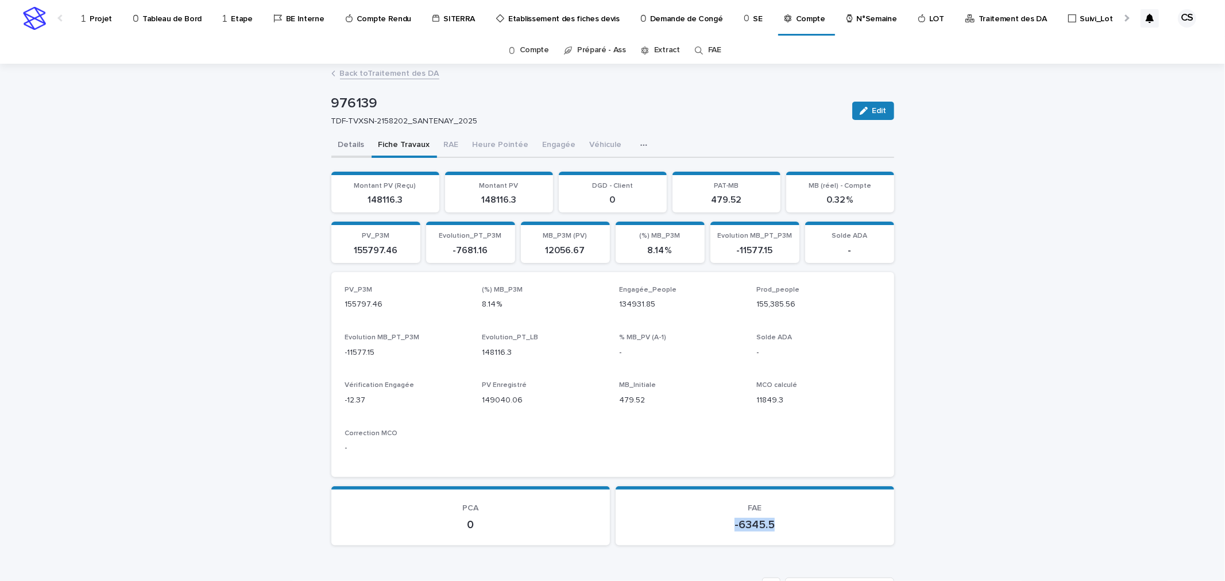
click at [341, 150] on button "Details" at bounding box center [351, 146] width 40 height 24
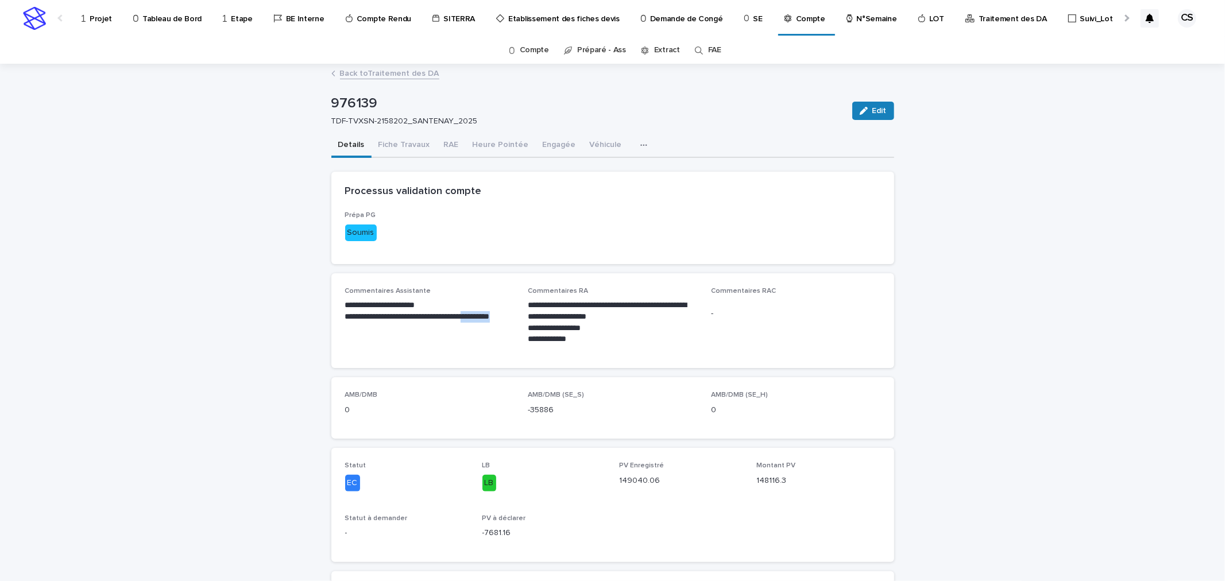
drag, startPoint x: 490, startPoint y: 316, endPoint x: 496, endPoint y: 325, distance: 10.4
click at [496, 325] on p "**********" at bounding box center [429, 322] width 169 height 23
click at [451, 328] on p "**********" at bounding box center [429, 322] width 169 height 23
click at [542, 138] on button "Engagée" at bounding box center [559, 146] width 47 height 24
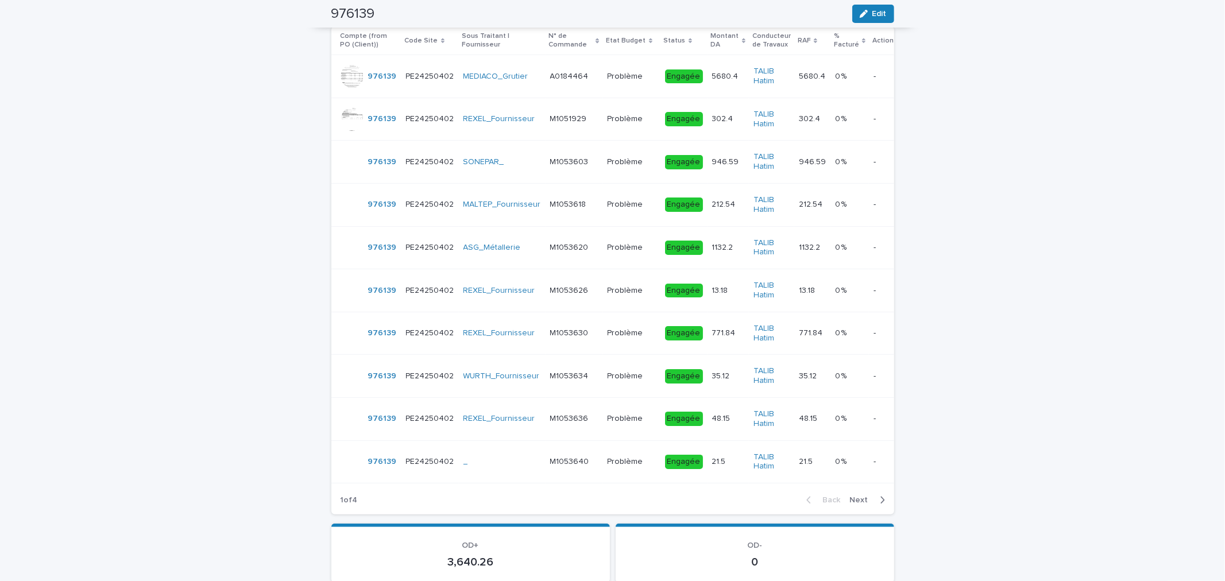
scroll to position [37, 0]
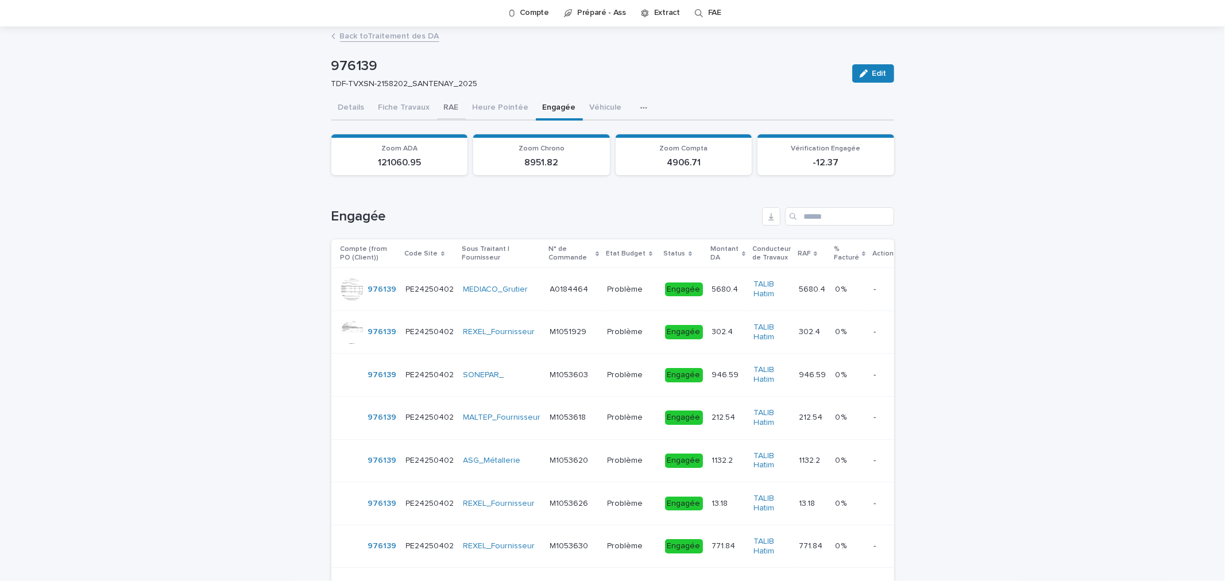
click at [439, 103] on button "RAE" at bounding box center [451, 108] width 29 height 24
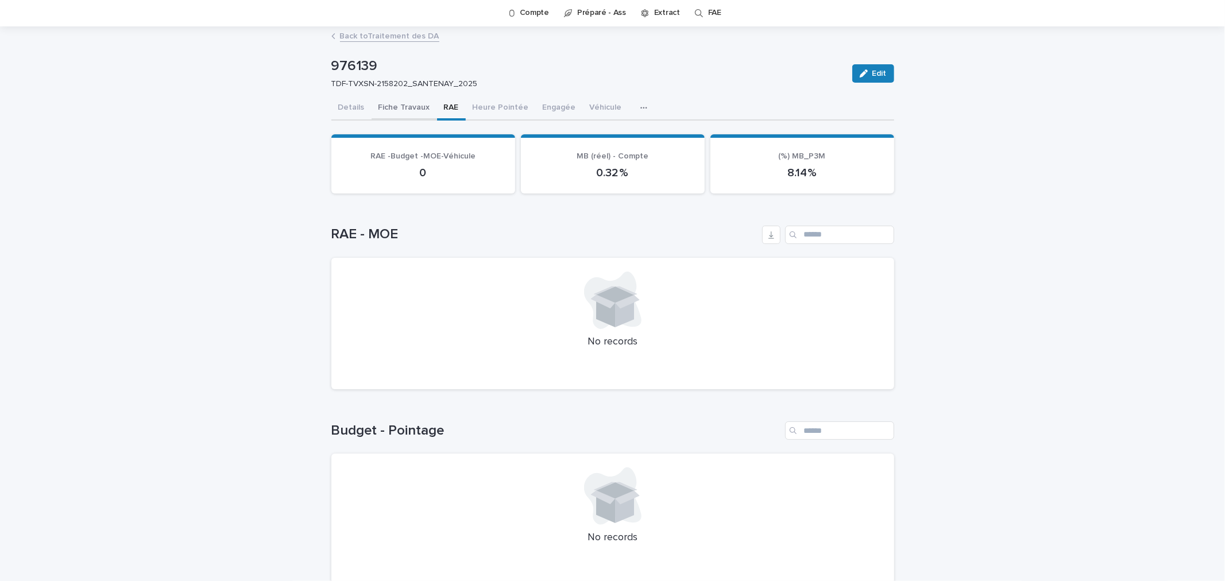
click at [380, 105] on button "Fiche Travaux" at bounding box center [404, 108] width 65 height 24
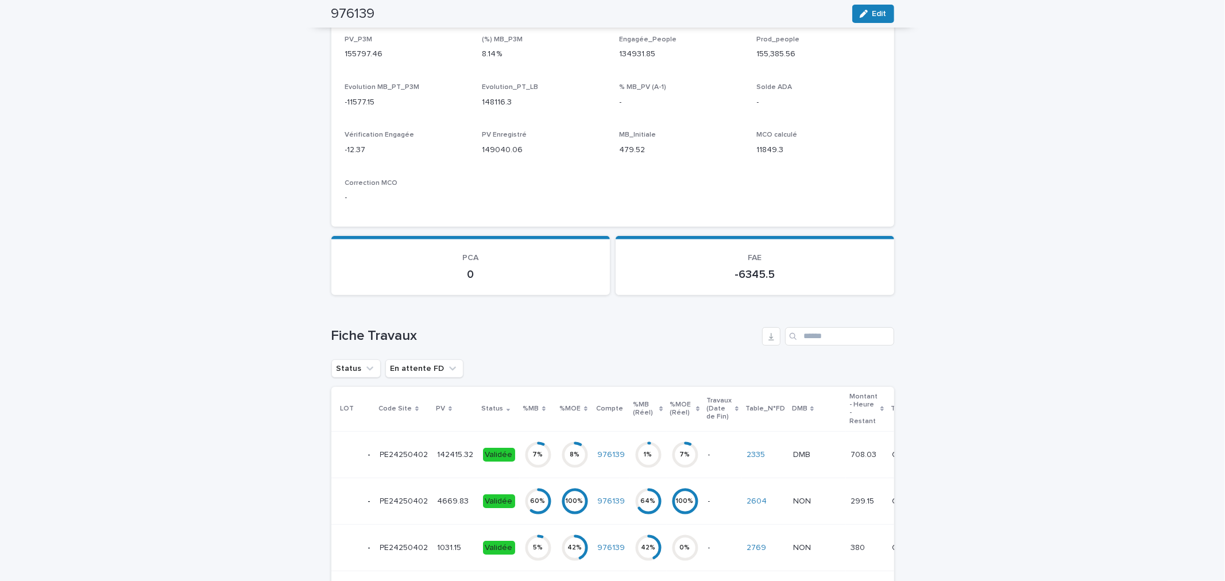
scroll to position [463, 0]
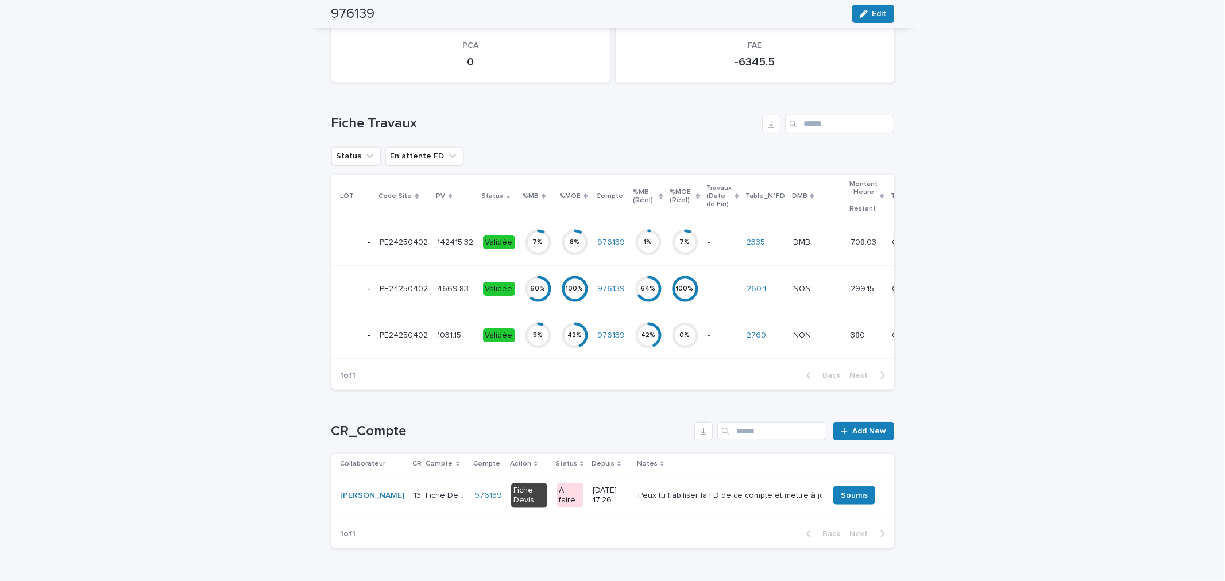
click at [565, 240] on div "8 %" at bounding box center [575, 242] width 28 height 8
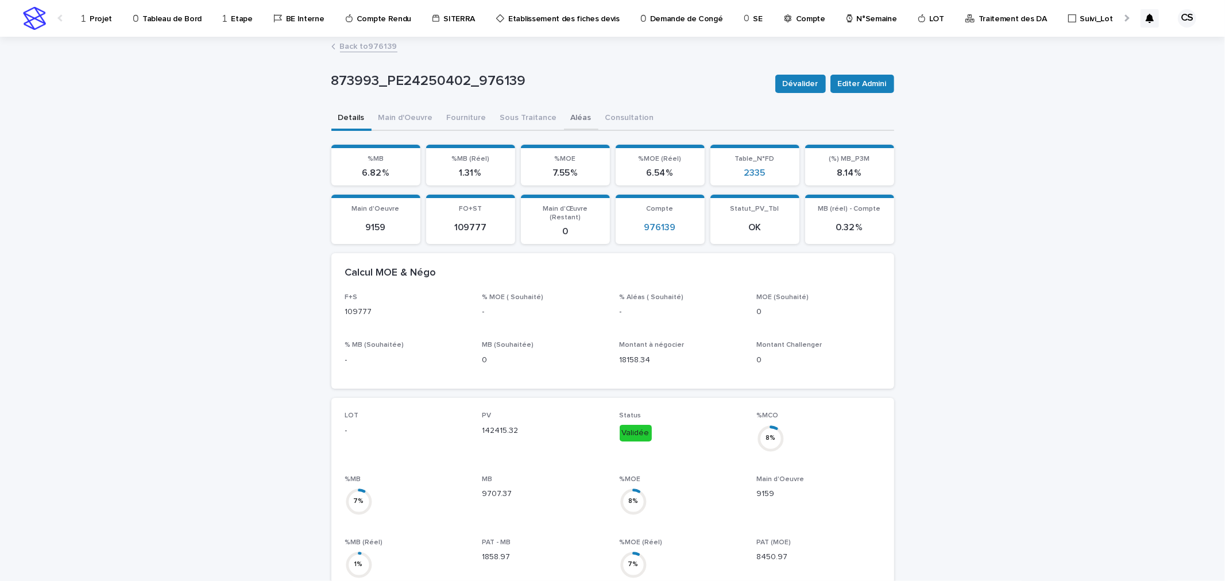
click at [564, 111] on button "Aléas" at bounding box center [581, 119] width 34 height 24
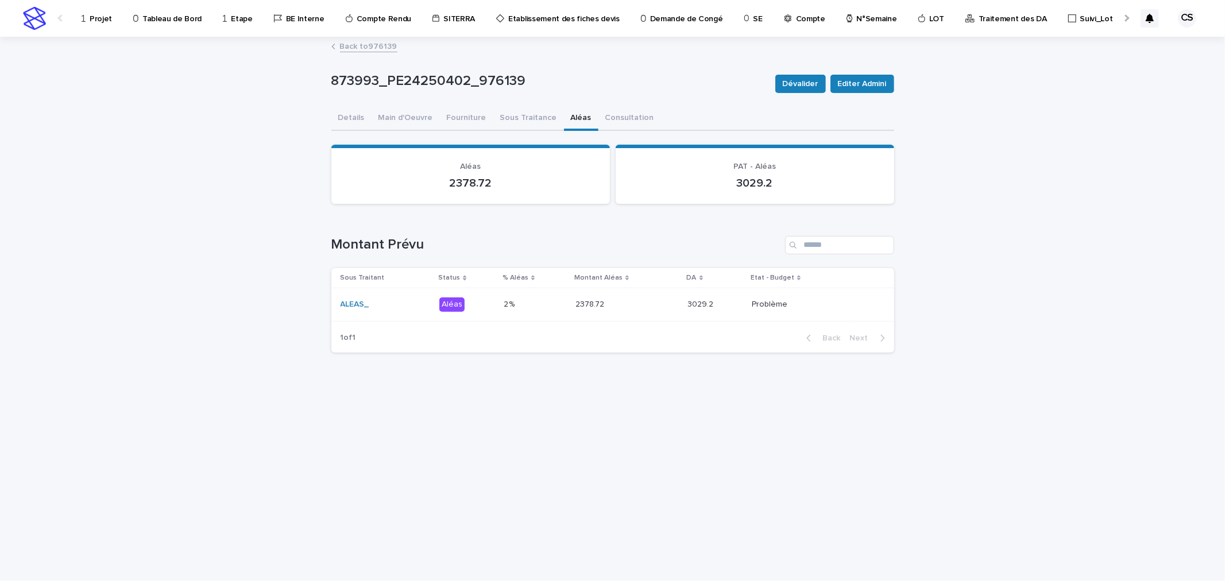
click at [644, 312] on div "2378.72 2378.72" at bounding box center [627, 304] width 103 height 19
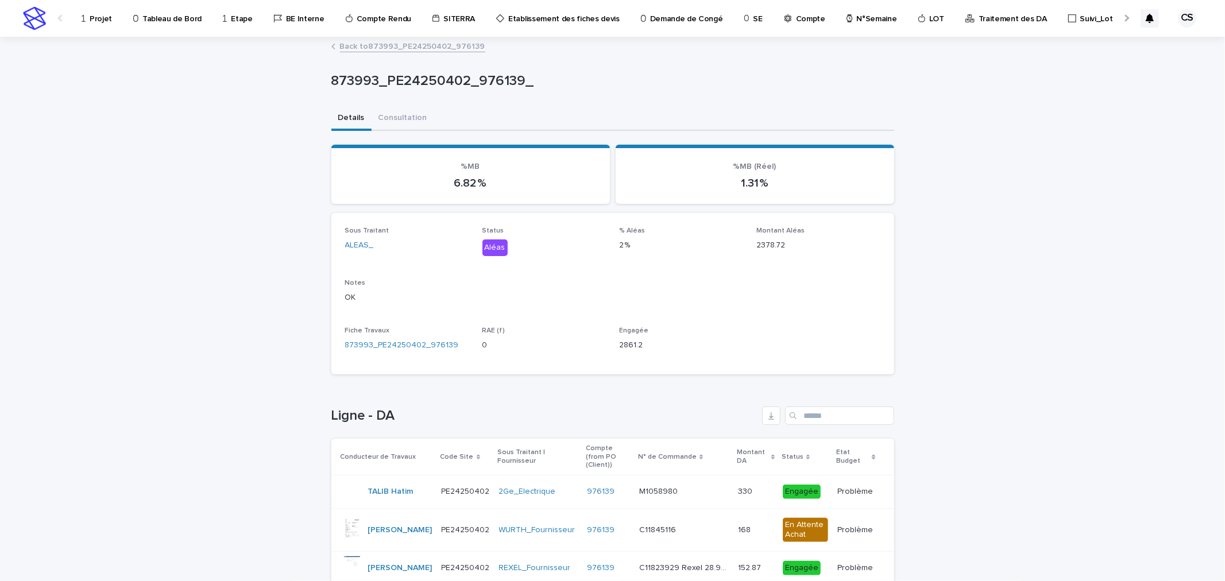
click at [425, 48] on link "Back to 873993_PE24250402_976139" at bounding box center [412, 45] width 145 height 13
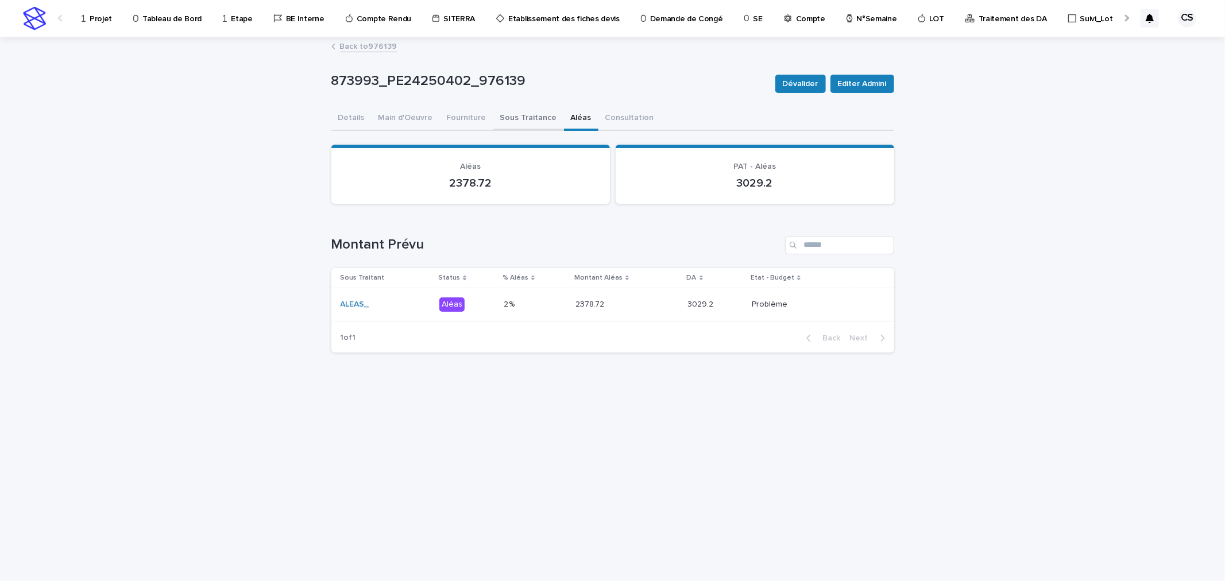
click at [520, 113] on button "Sous Traitance" at bounding box center [528, 119] width 71 height 24
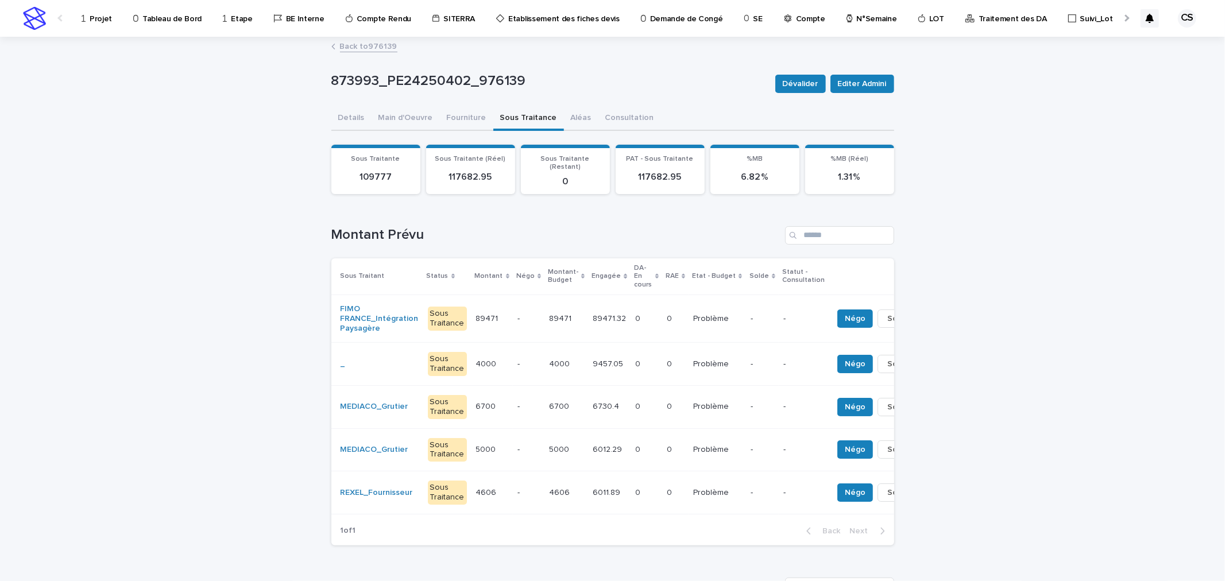
click at [593, 312] on p "89471.32" at bounding box center [611, 318] width 36 height 12
click at [593, 357] on p "9457.05" at bounding box center [609, 363] width 33 height 12
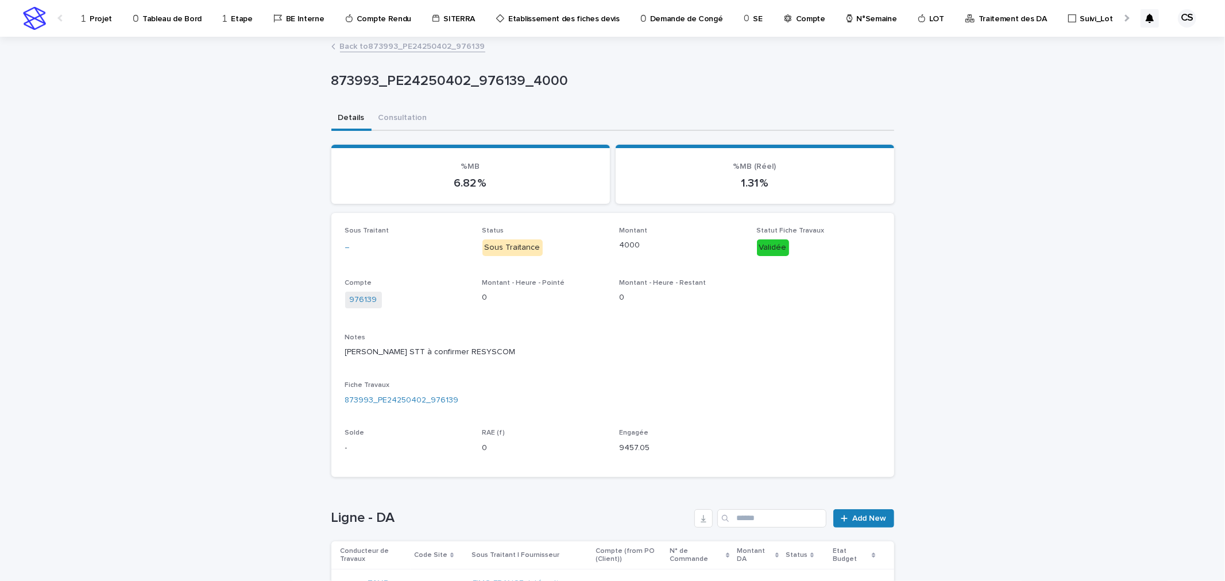
click at [416, 47] on link "Back to 873993_PE24250402_976139" at bounding box center [412, 45] width 145 height 13
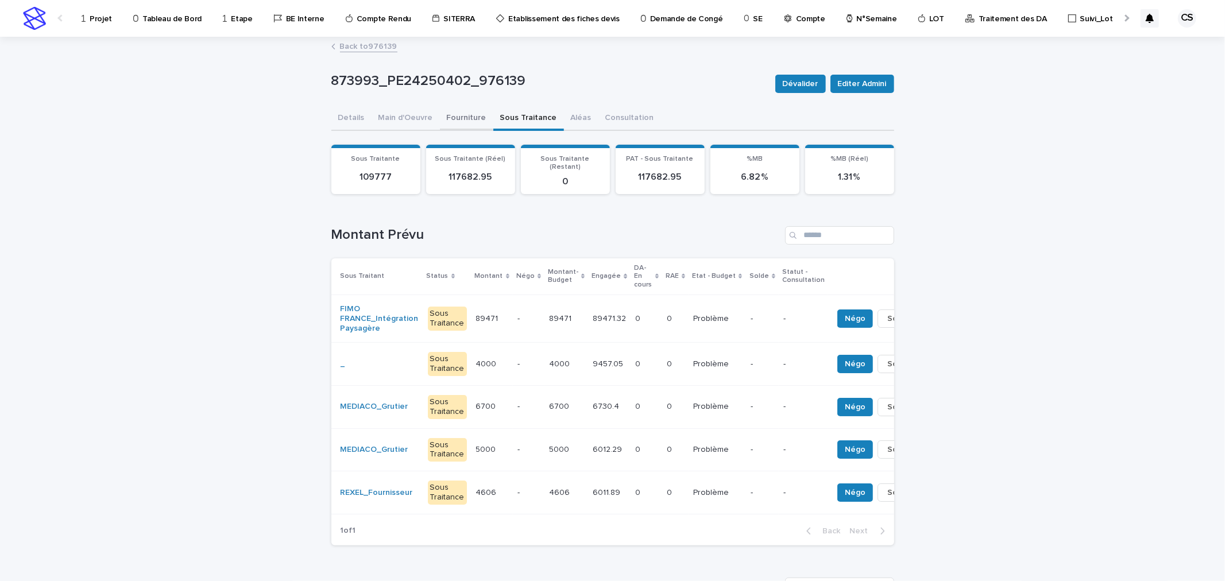
click at [444, 113] on button "Fourniture" at bounding box center [466, 119] width 53 height 24
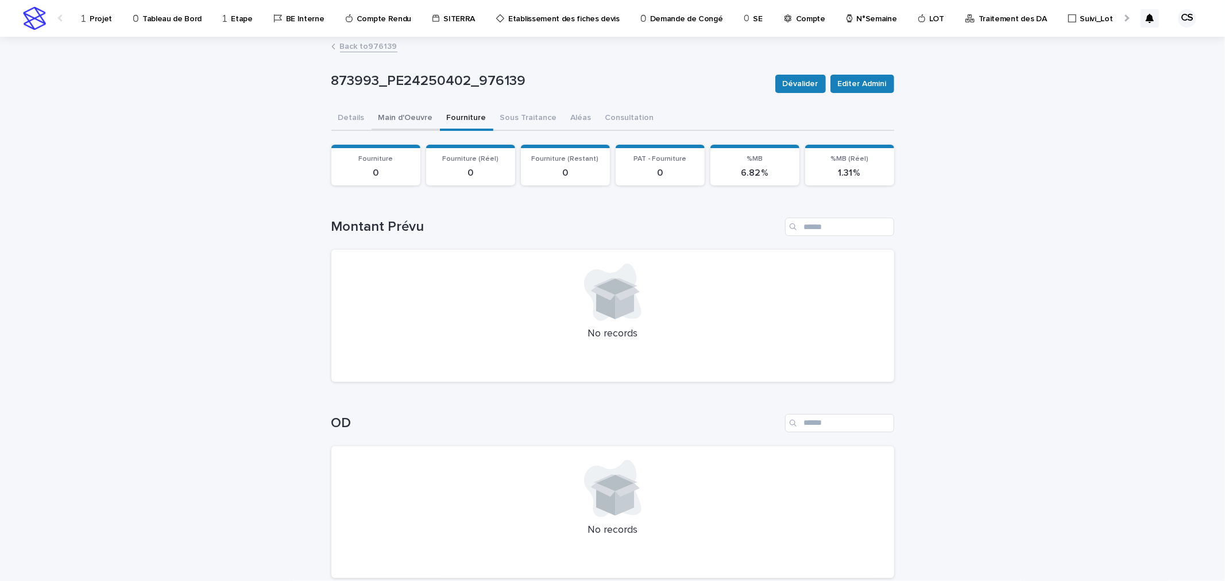
click at [415, 117] on button "Main d'Oeuvre" at bounding box center [406, 119] width 68 height 24
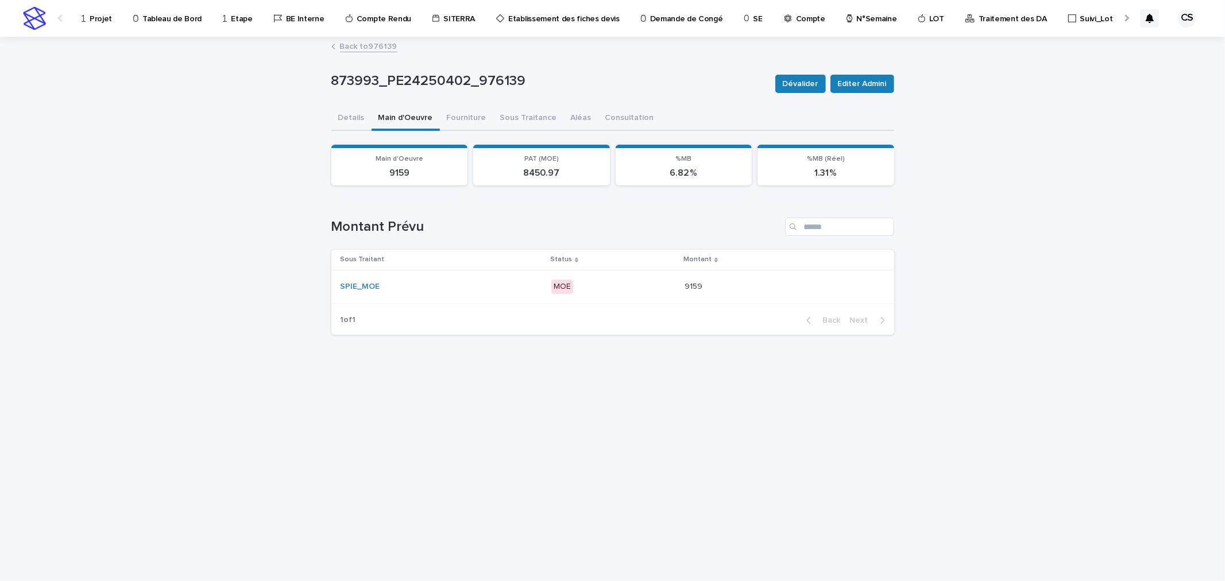
click at [631, 285] on p "MOE" at bounding box center [613, 287] width 124 height 14
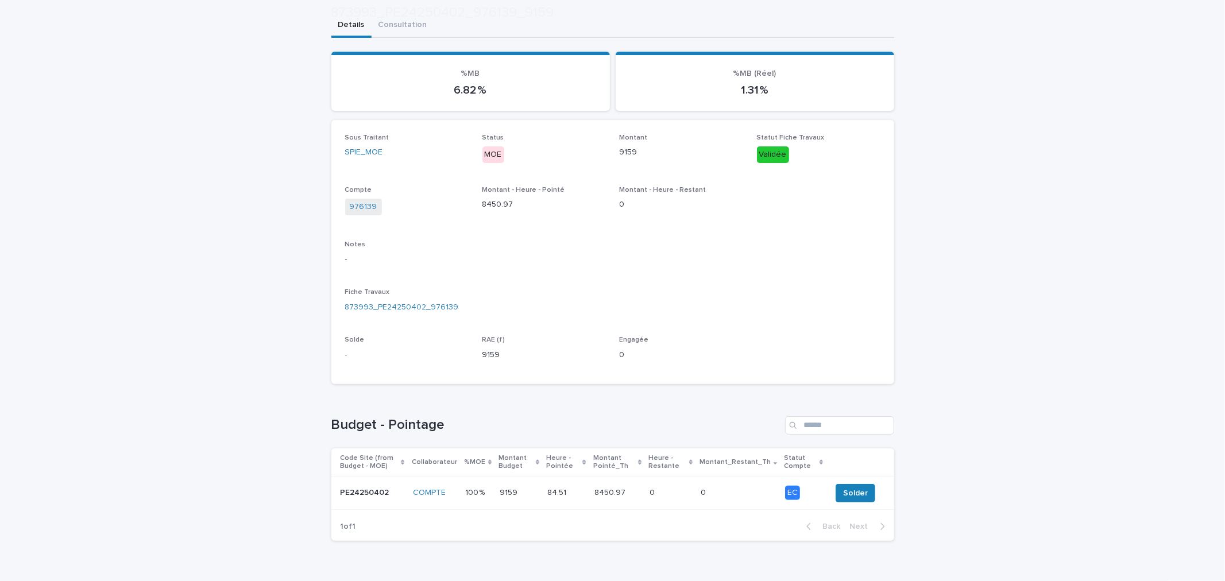
scroll to position [118, 0]
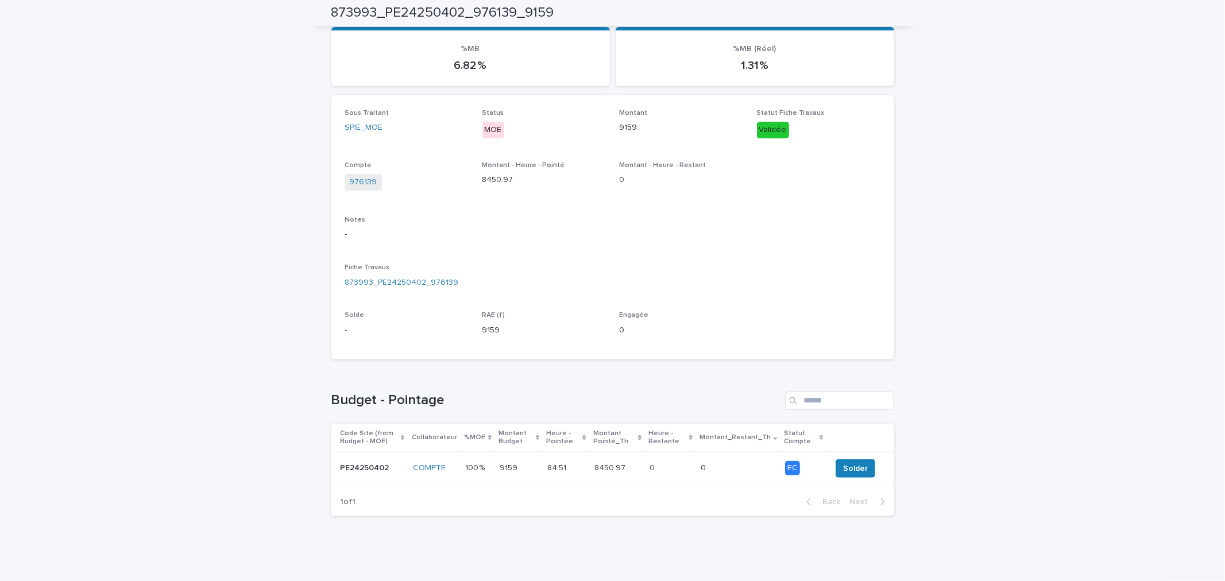
click at [610, 468] on p "8450.97" at bounding box center [610, 467] width 33 height 12
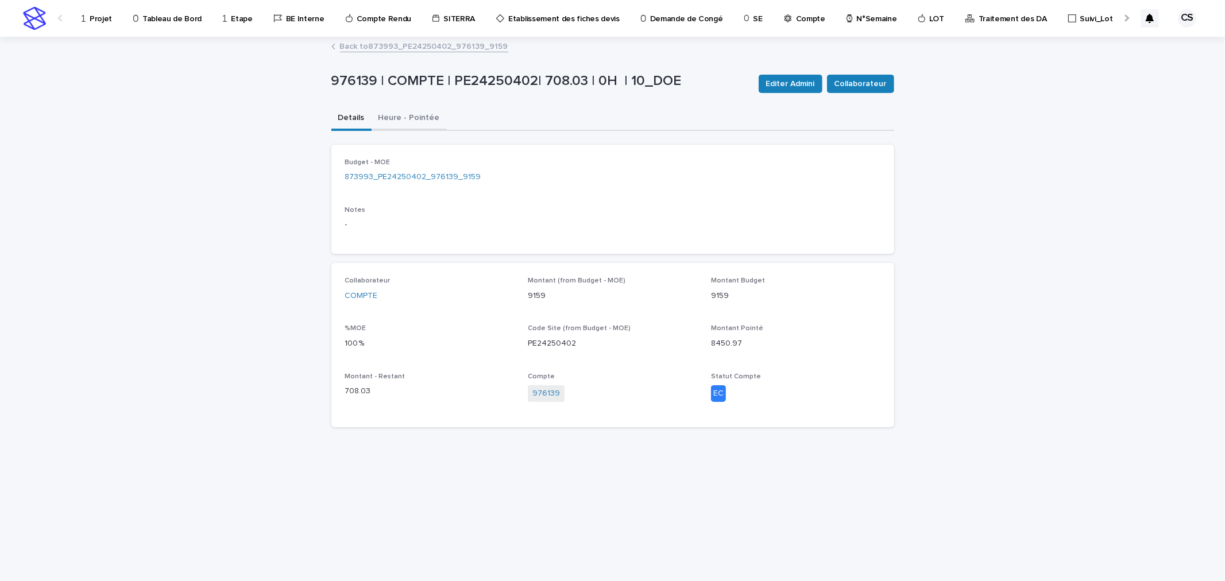
click at [395, 112] on button "Heure - Pointée" at bounding box center [409, 119] width 75 height 24
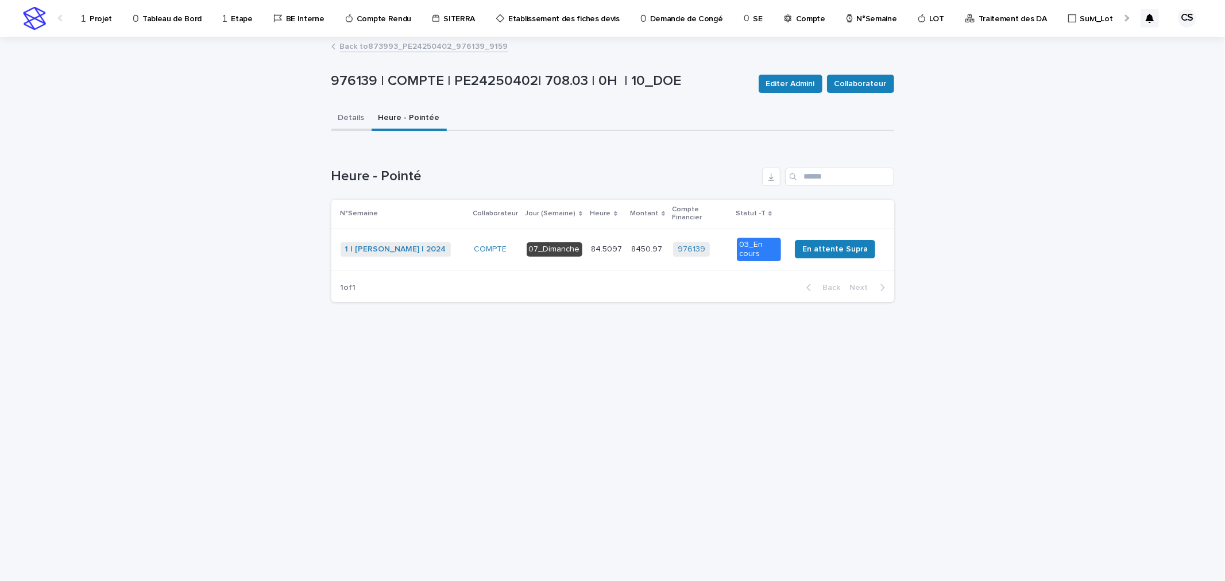
click at [354, 118] on button "Details" at bounding box center [351, 119] width 40 height 24
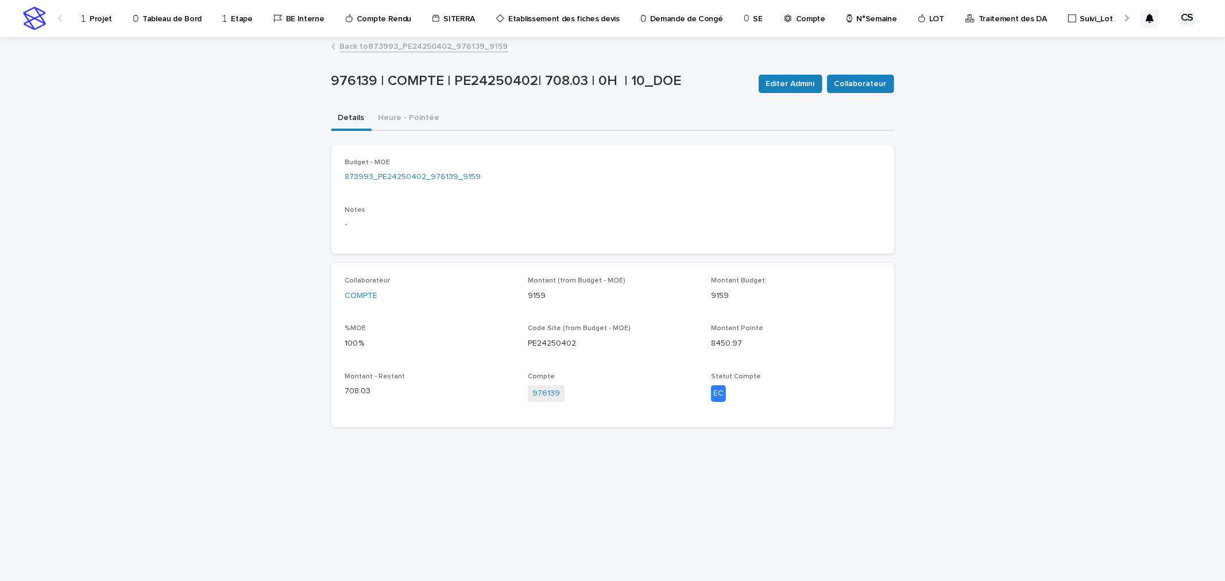
click at [375, 48] on link "Back to 873993_PE24250402_976139_9159" at bounding box center [424, 45] width 168 height 13
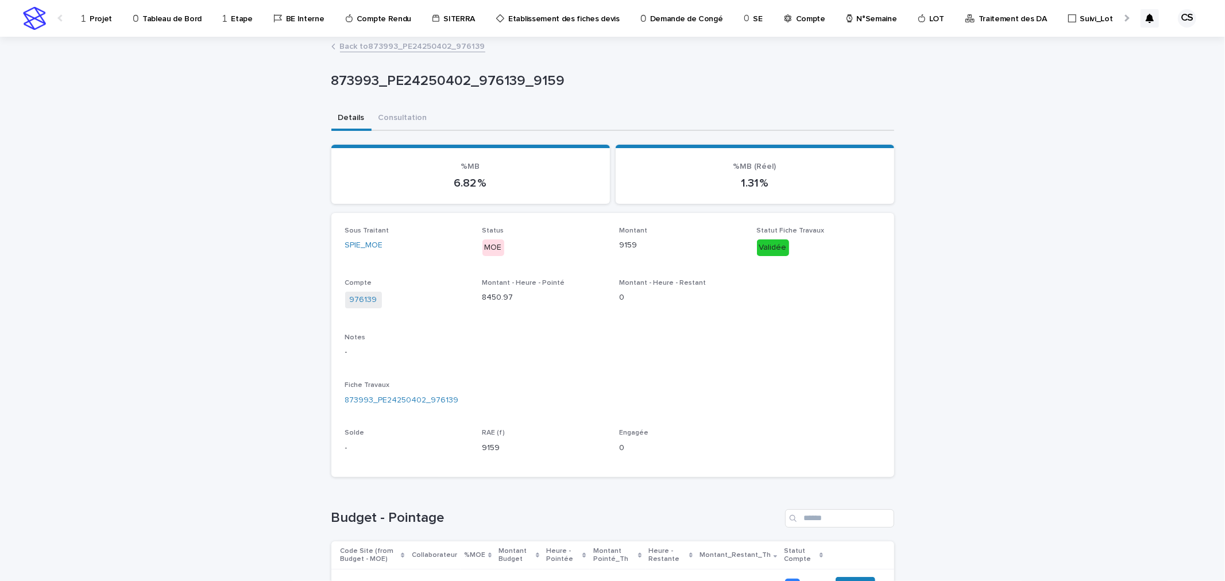
click at [392, 51] on link "Back to 873993_PE24250402_976139" at bounding box center [412, 45] width 145 height 13
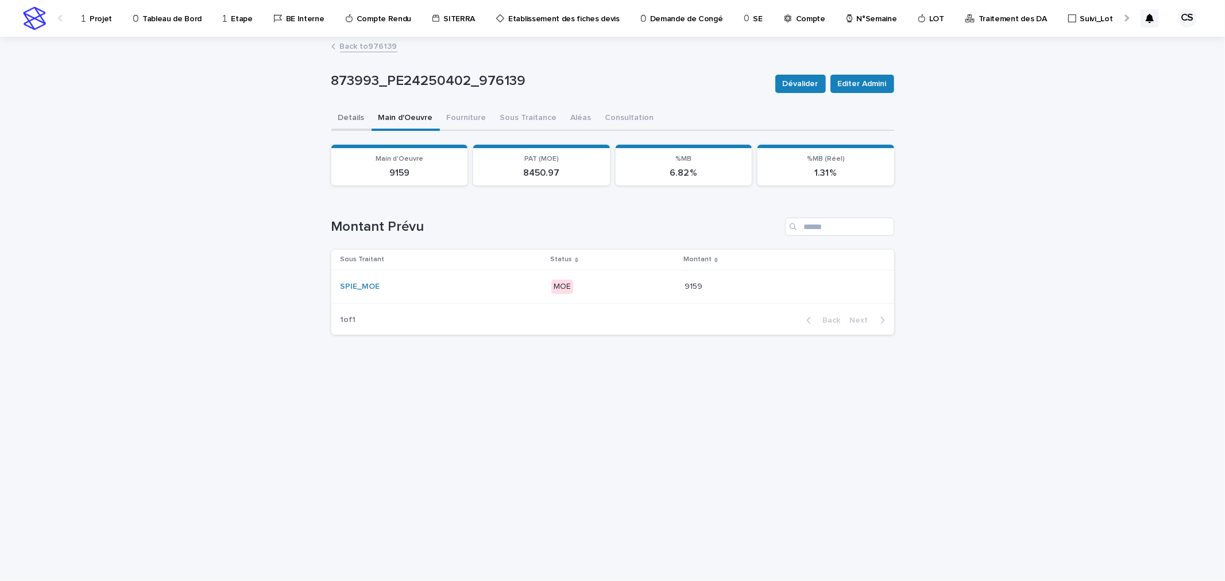
click at [352, 123] on button "Details" at bounding box center [351, 119] width 40 height 24
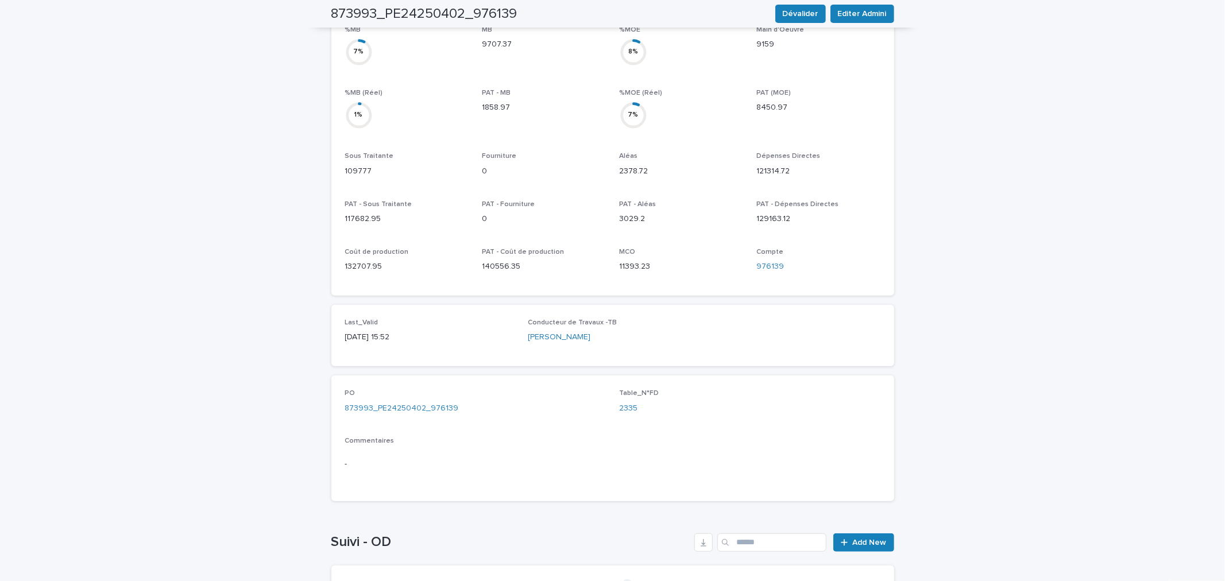
scroll to position [484, 0]
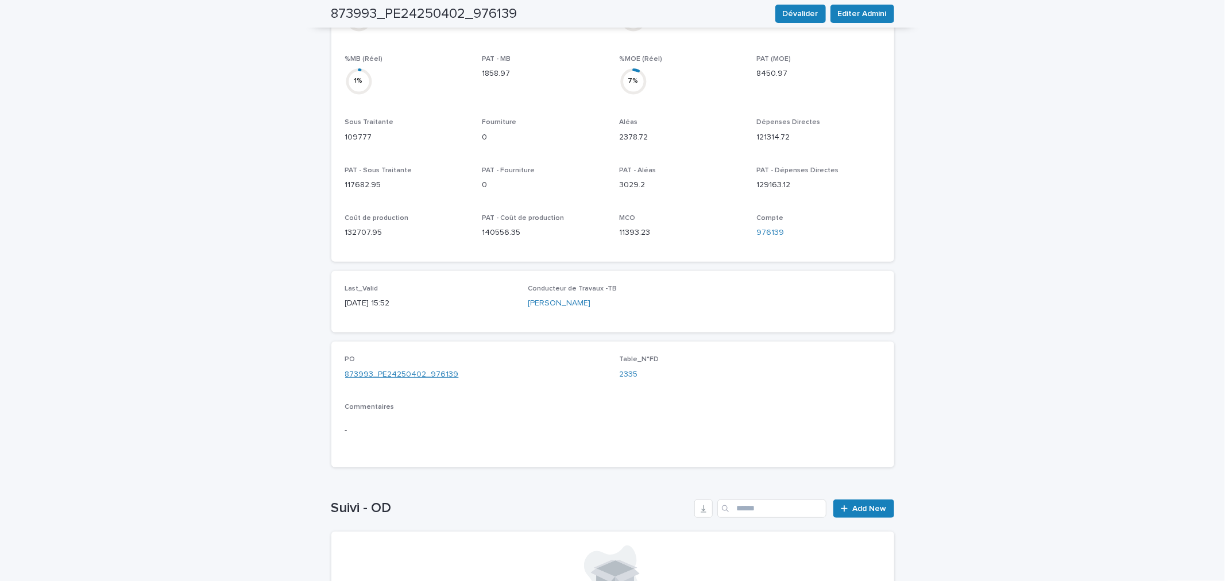
click at [416, 369] on link "873993_PE24250402_976139" at bounding box center [402, 375] width 114 height 12
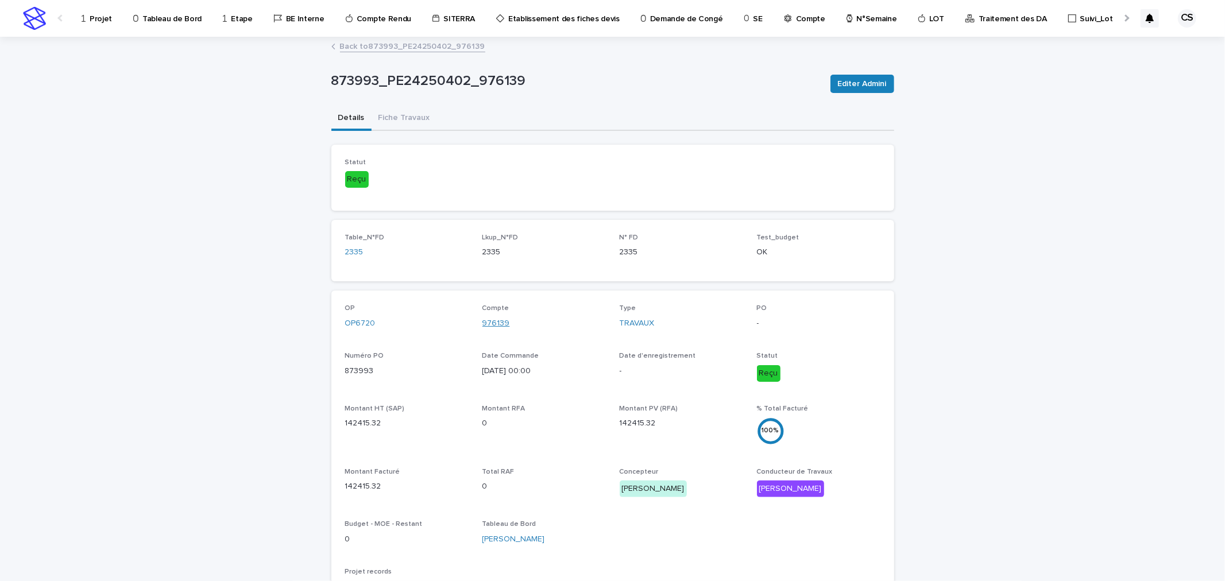
click at [489, 324] on link "976139" at bounding box center [496, 324] width 28 height 12
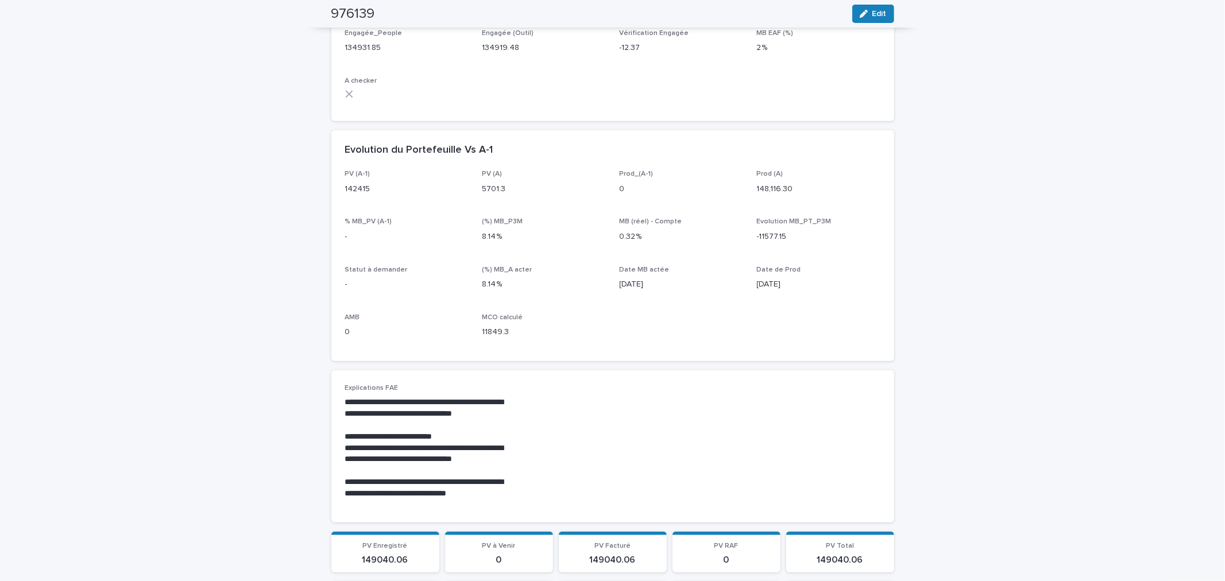
scroll to position [638, 0]
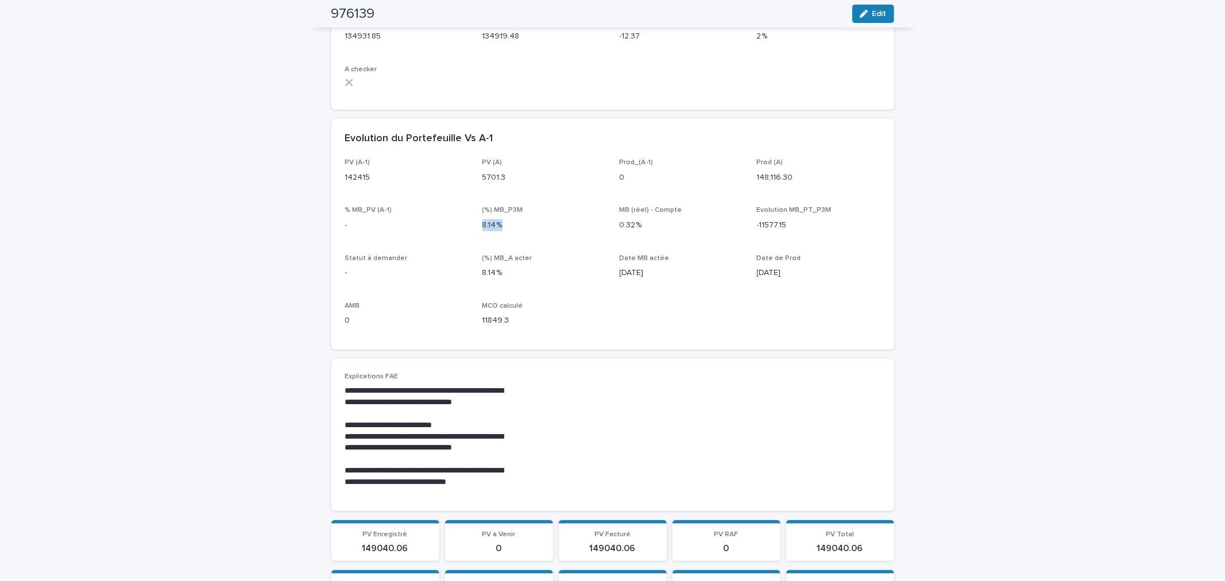
drag, startPoint x: 475, startPoint y: 225, endPoint x: 501, endPoint y: 224, distance: 25.9
click at [501, 224] on div "PV (A-1) 142415 PV (A) 5701.3 Prod_(A-1) 0 Prod (A) 148,116.30 % MB_PV (A-1) - …" at bounding box center [612, 247] width 535 height 177
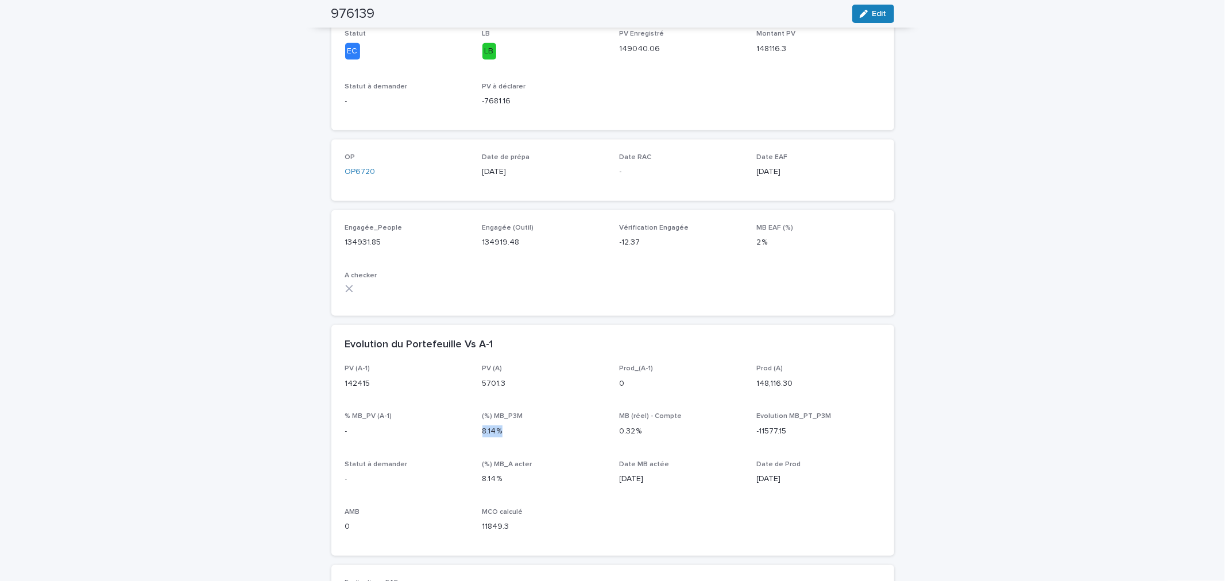
scroll to position [426, 0]
drag, startPoint x: 763, startPoint y: 245, endPoint x: 752, endPoint y: 245, distance: 10.3
click at [757, 245] on p "2 %" at bounding box center [818, 249] width 123 height 12
click at [757, 250] on p "2 %" at bounding box center [818, 249] width 123 height 12
drag, startPoint x: 766, startPoint y: 242, endPoint x: 753, endPoint y: 243, distance: 12.7
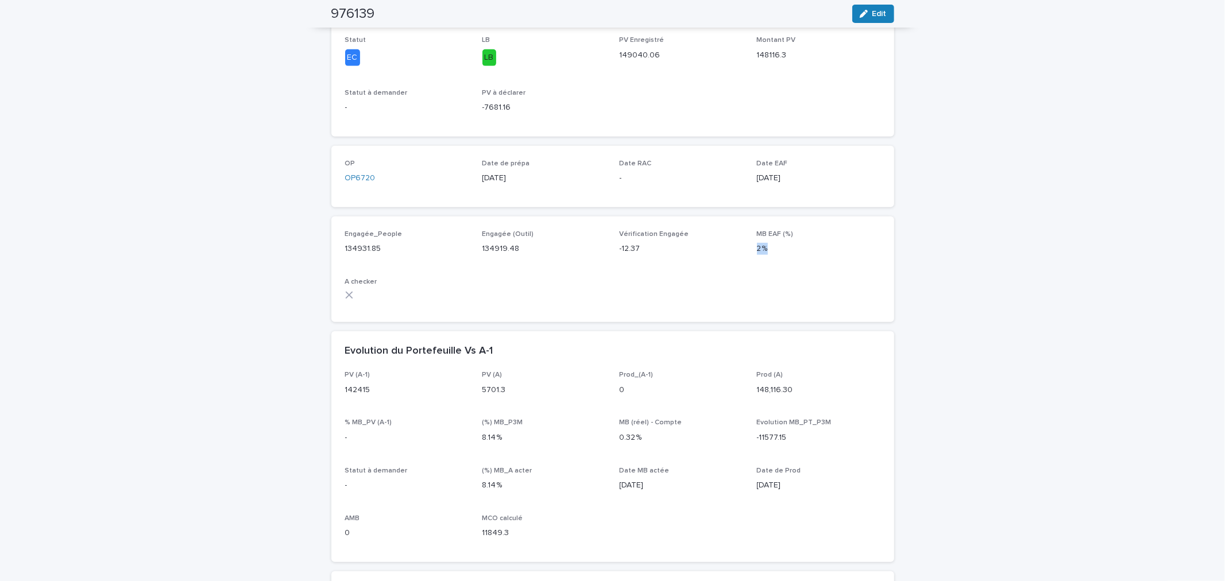
click at [757, 243] on p "2 %" at bounding box center [818, 249] width 123 height 12
drag, startPoint x: 496, startPoint y: 435, endPoint x: 477, endPoint y: 435, distance: 19.0
click at [482, 435] on p "8.14 %" at bounding box center [543, 438] width 123 height 12
click at [786, 237] on p "MB EAF (%)" at bounding box center [818, 234] width 123 height 8
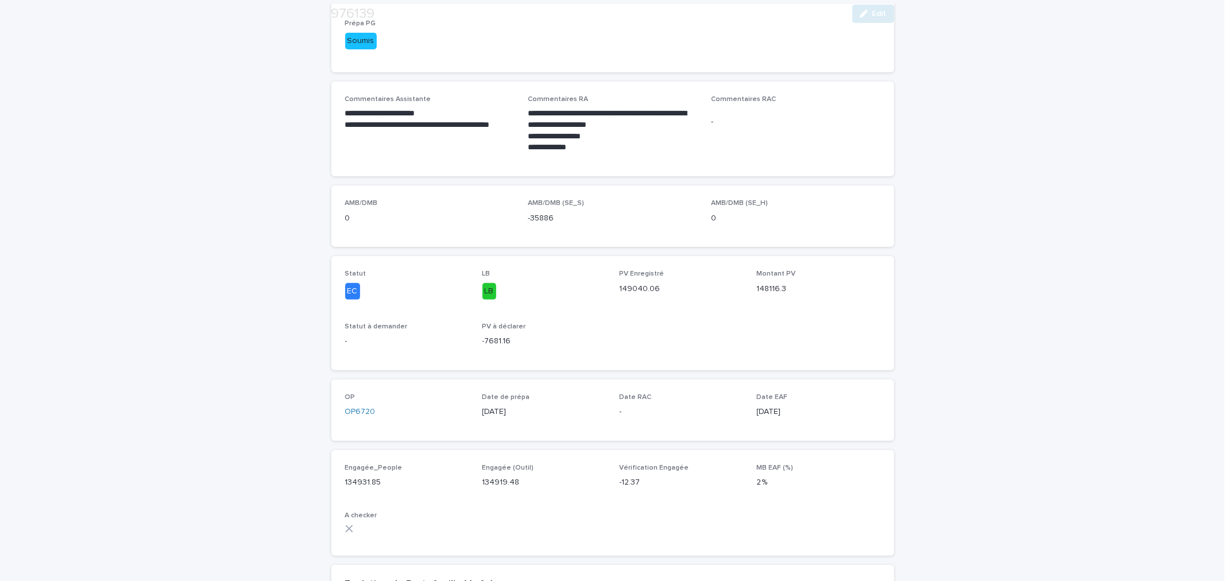
scroll to position [213, 0]
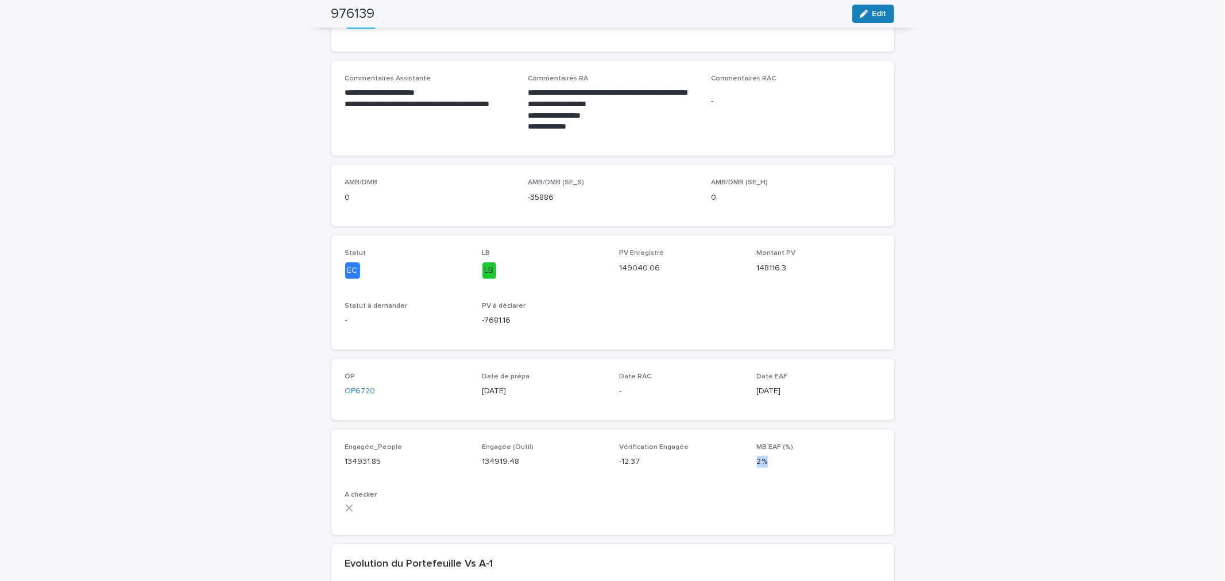
drag, startPoint x: 762, startPoint y: 461, endPoint x: 750, endPoint y: 460, distance: 12.1
click at [750, 460] on div "Engagée_People 134931.85 Engagée (Outil) 134919.48 Vérification Engagée -12.37 …" at bounding box center [612, 482] width 535 height 78
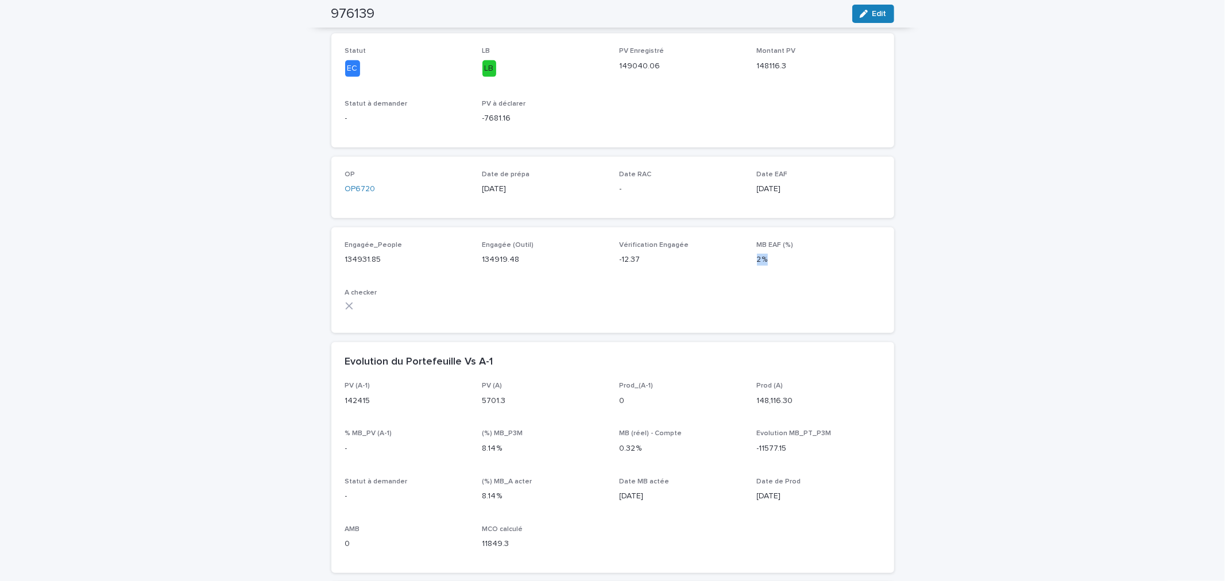
scroll to position [426, 0]
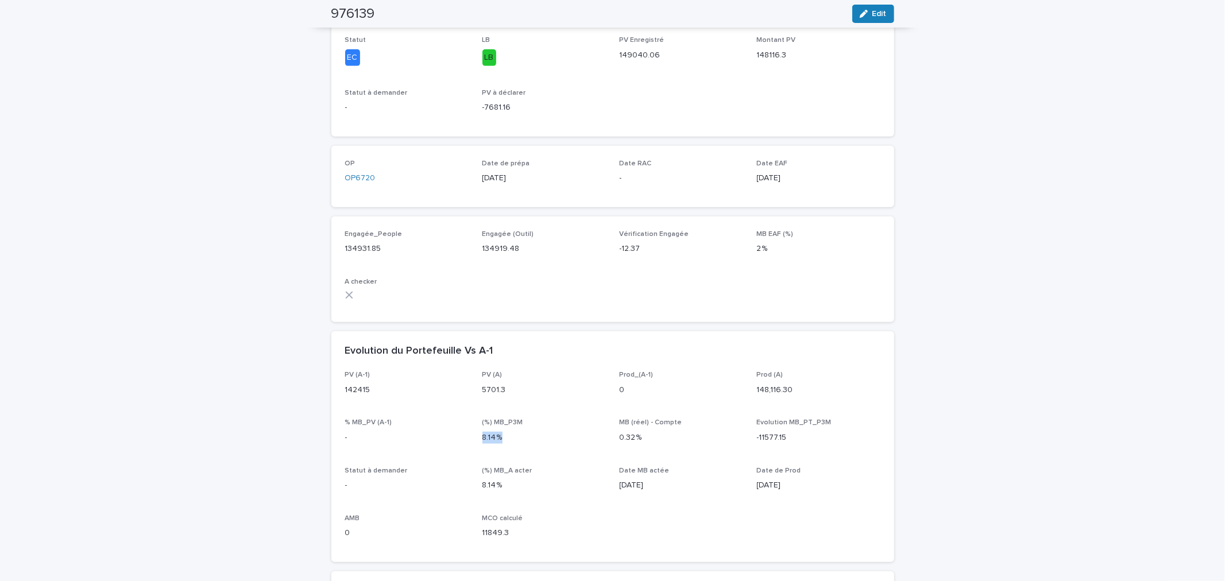
drag, startPoint x: 496, startPoint y: 438, endPoint x: 479, endPoint y: 437, distance: 17.2
click at [482, 437] on p "8.14 %" at bounding box center [543, 438] width 123 height 12
click at [504, 415] on div "PV (A-1) 142415 PV (A) 5701.3 Prod_(A-1) 0 Prod (A) 148,116.30 % MB_PV (A-1) - …" at bounding box center [612, 459] width 535 height 177
click at [484, 441] on p "8.14 %" at bounding box center [543, 438] width 123 height 12
click at [485, 441] on p "8.14 %" at bounding box center [543, 438] width 123 height 12
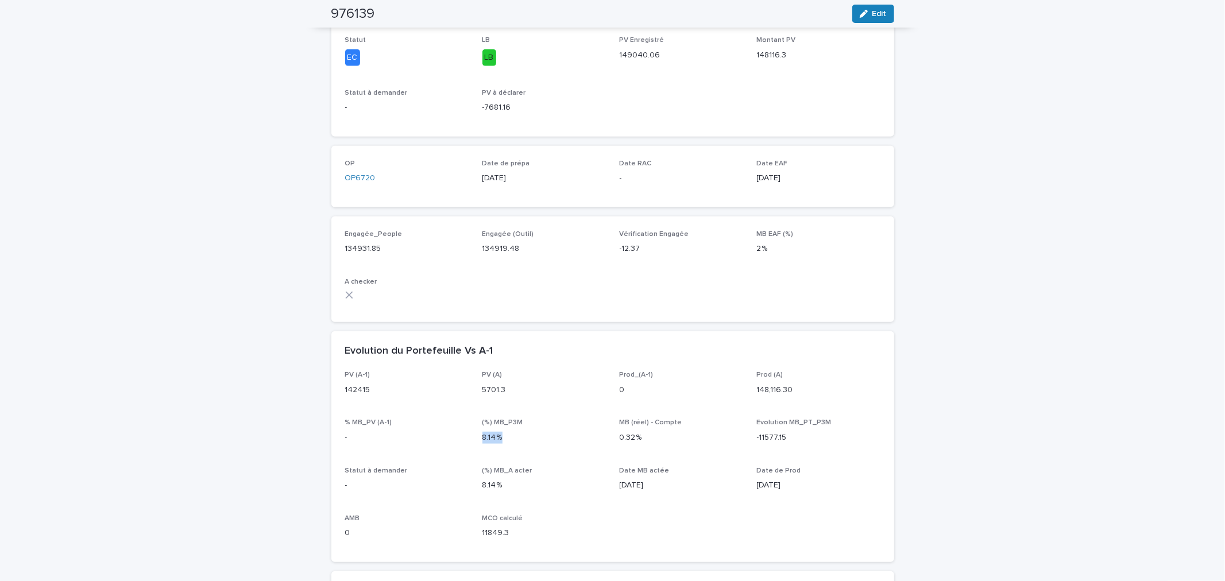
click at [485, 441] on p "8.14 %" at bounding box center [543, 438] width 123 height 12
click at [487, 437] on p "8.14 %" at bounding box center [543, 438] width 123 height 12
click at [765, 251] on p "2 %" at bounding box center [818, 249] width 123 height 12
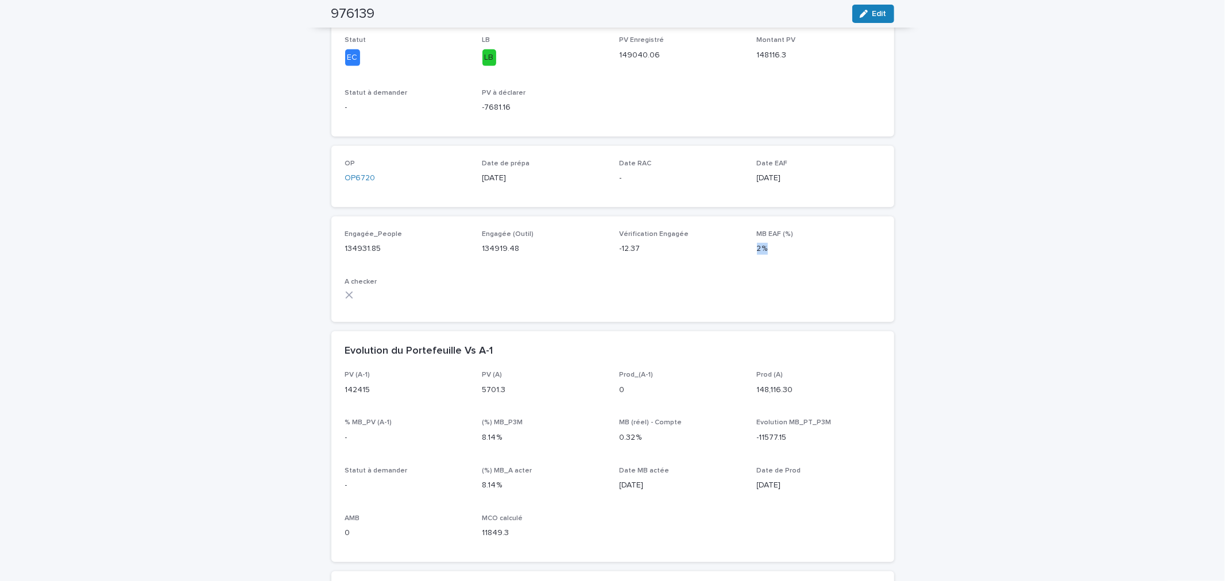
click at [765, 251] on p "2 %" at bounding box center [818, 249] width 123 height 12
click at [495, 439] on p "8.14 %" at bounding box center [543, 438] width 123 height 12
drag, startPoint x: 764, startPoint y: 245, endPoint x: 753, endPoint y: 245, distance: 10.9
click at [757, 245] on p "2 %" at bounding box center [818, 249] width 123 height 12
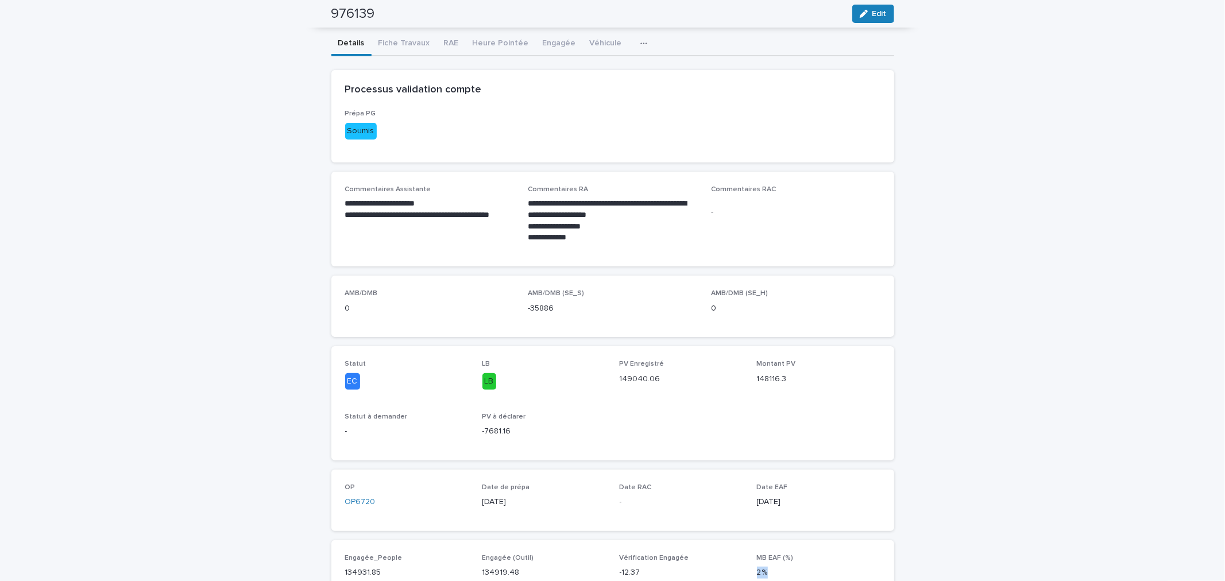
scroll to position [0, 0]
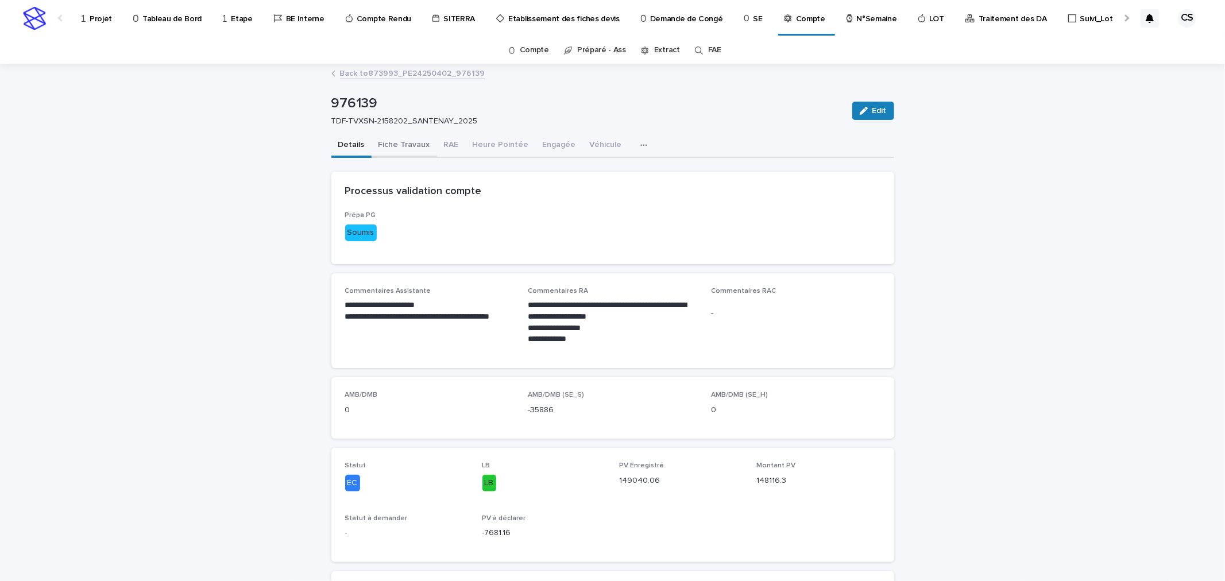
click at [397, 147] on button "Fiche Travaux" at bounding box center [404, 146] width 65 height 24
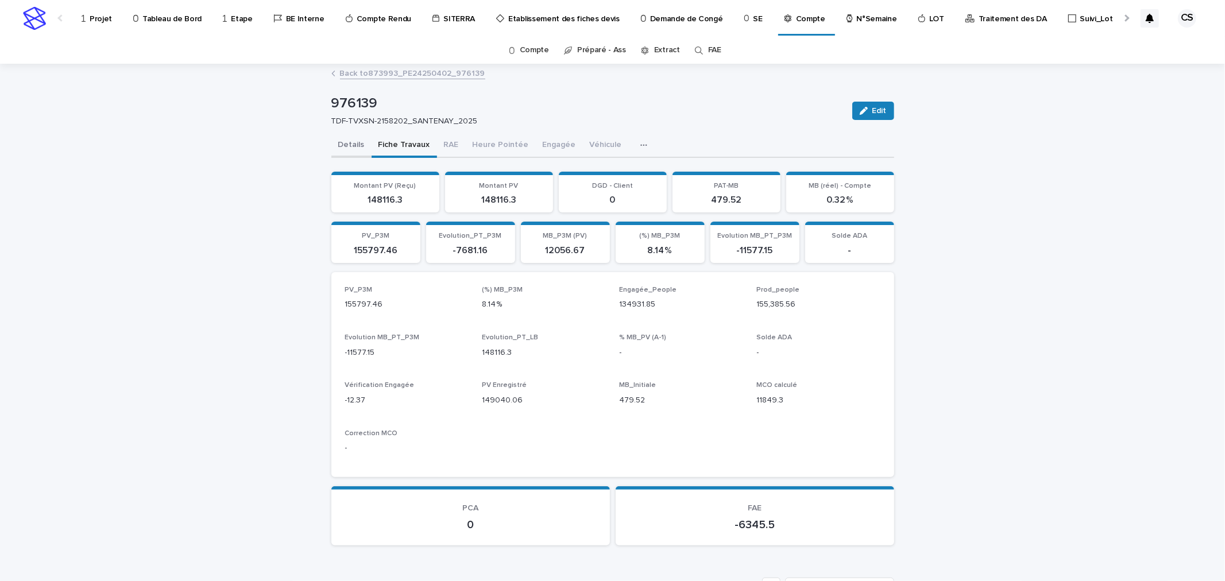
click at [355, 144] on button "Details" at bounding box center [351, 146] width 40 height 24
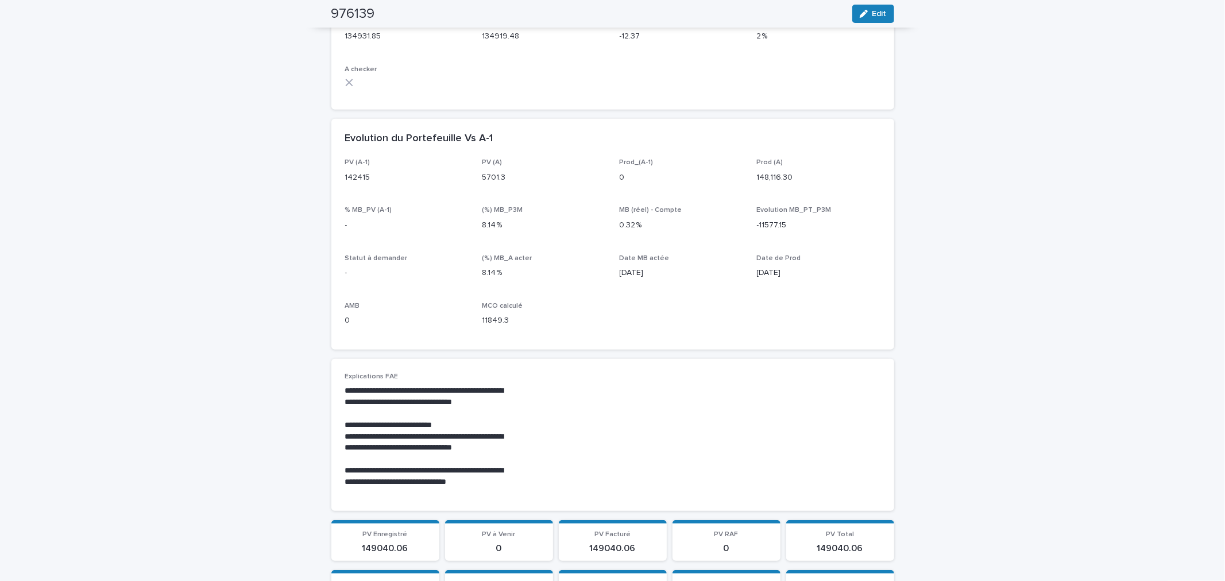
scroll to position [426, 0]
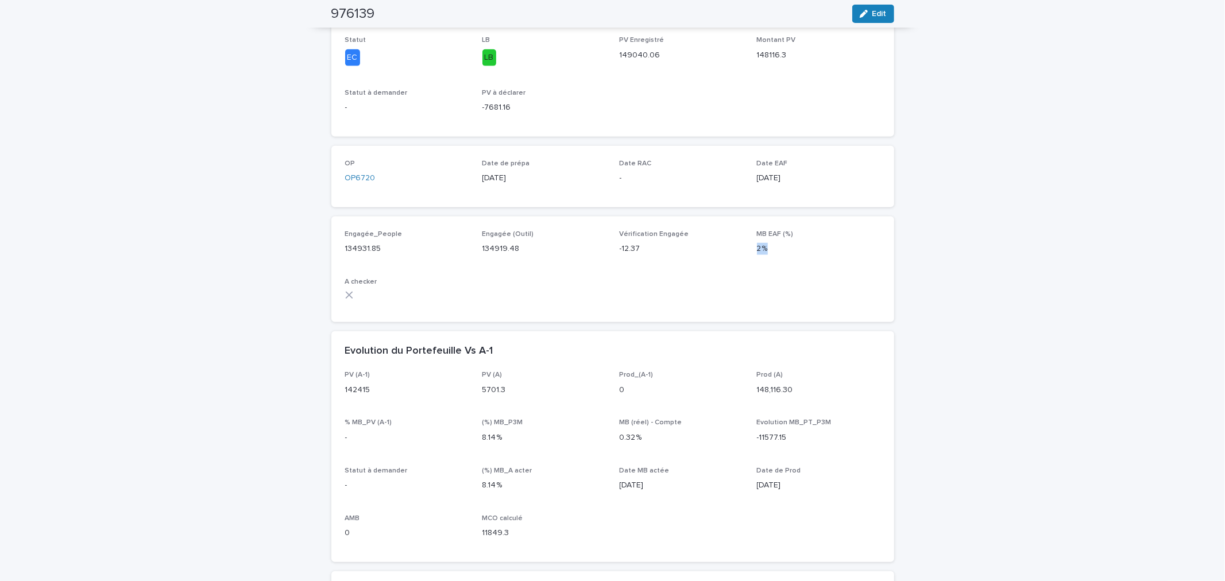
drag, startPoint x: 763, startPoint y: 248, endPoint x: 749, endPoint y: 250, distance: 14.0
click at [749, 250] on div "Engagée_People 134931.85 Engagée (Outil) 134919.48 Vérification Engagée -12.37 …" at bounding box center [612, 269] width 535 height 78
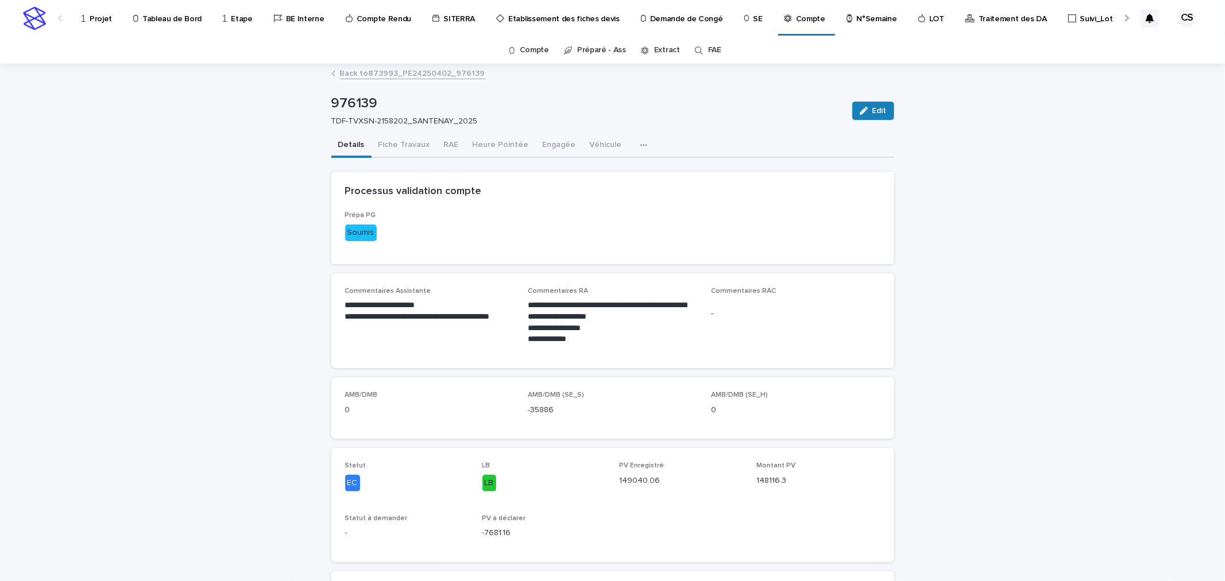
click at [417, 75] on link "Back to 873993_PE24250402_976139" at bounding box center [412, 72] width 145 height 13
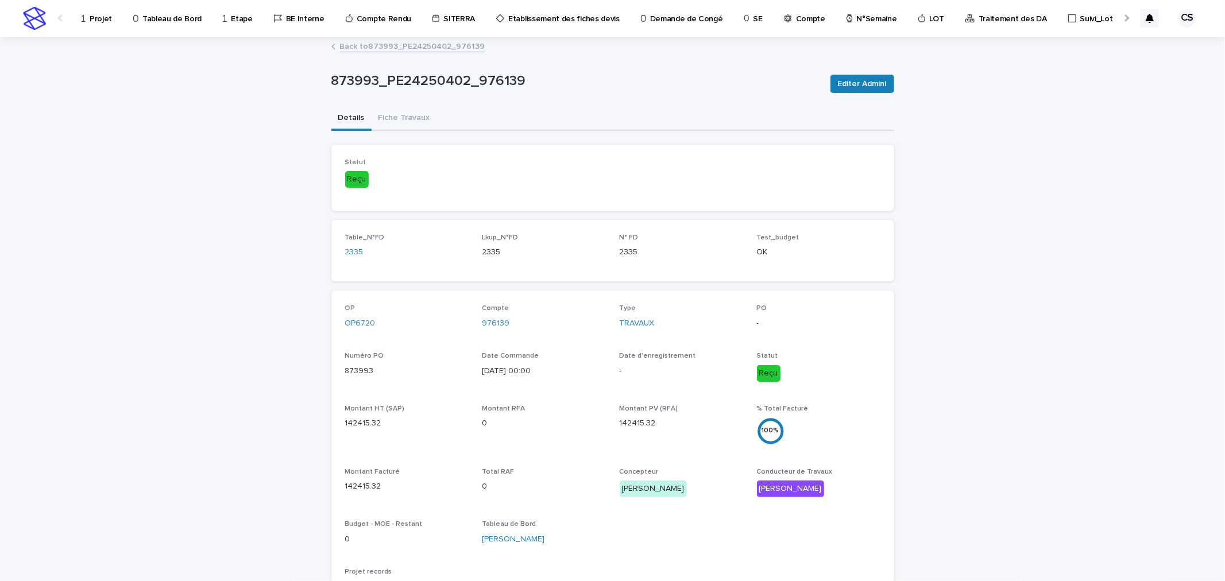
click at [1001, 24] on p "Traitement des DA" at bounding box center [1013, 12] width 68 height 24
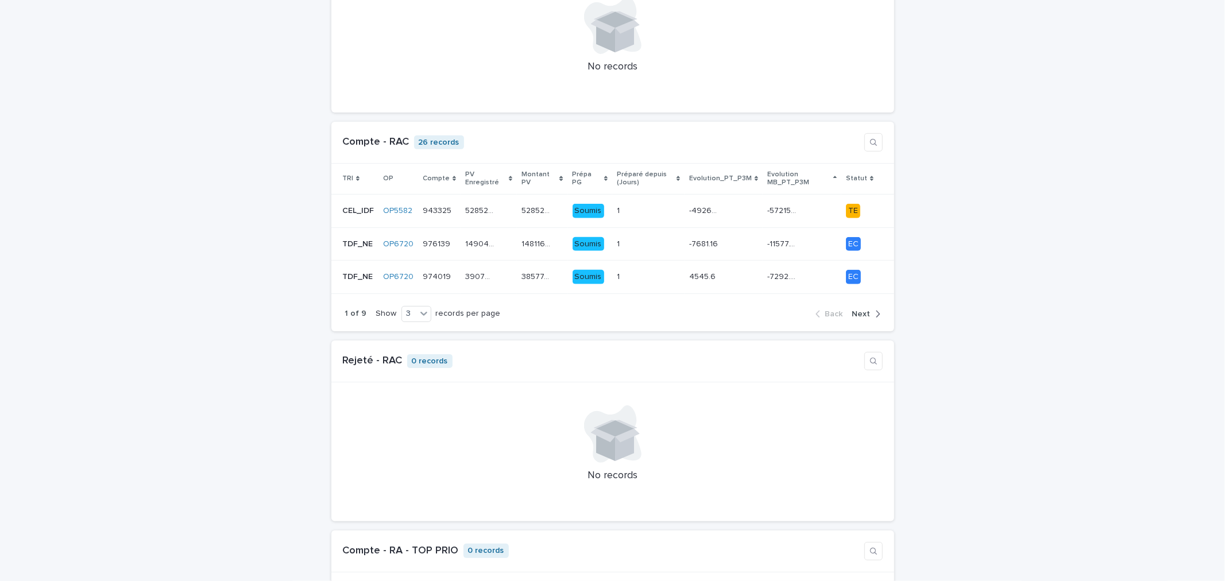
scroll to position [426, 0]
click at [420, 312] on icon at bounding box center [423, 314] width 7 height 4
click at [406, 349] on div "9" at bounding box center [407, 350] width 29 height 14
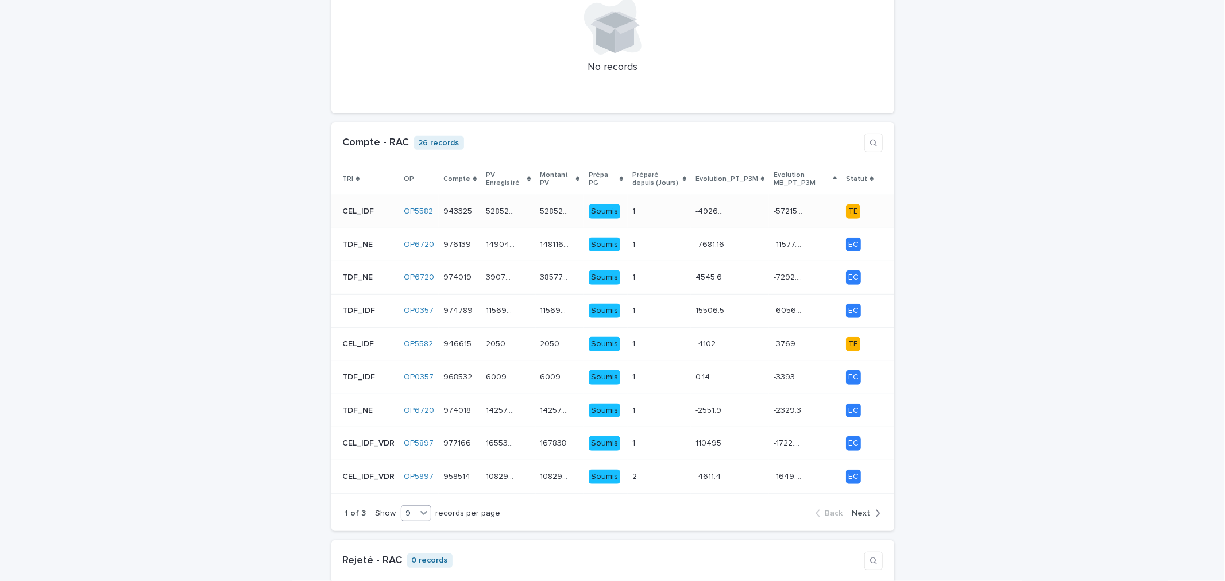
click at [774, 204] on p "-57215.46" at bounding box center [789, 210] width 31 height 12
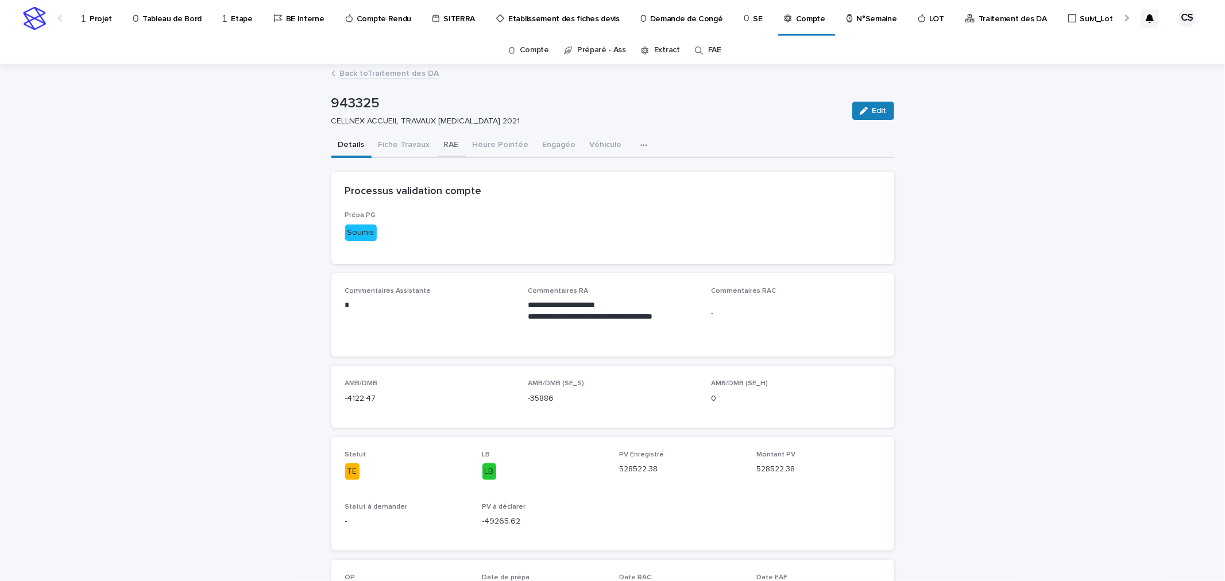
click at [443, 146] on button "RAE" at bounding box center [451, 146] width 29 height 24
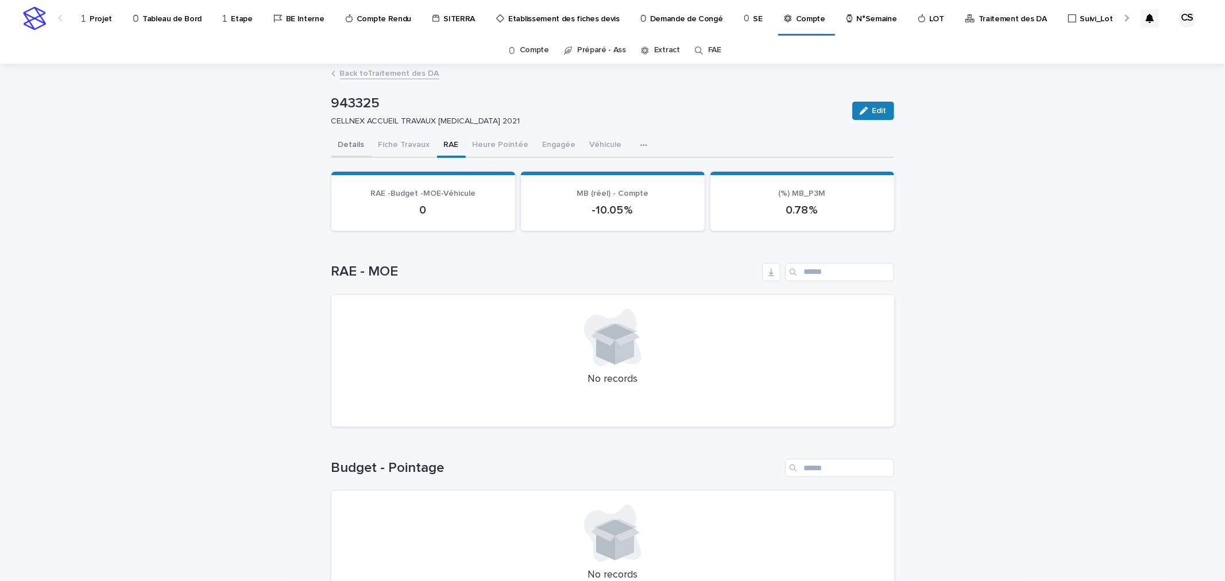
click at [352, 144] on button "Details" at bounding box center [351, 146] width 40 height 24
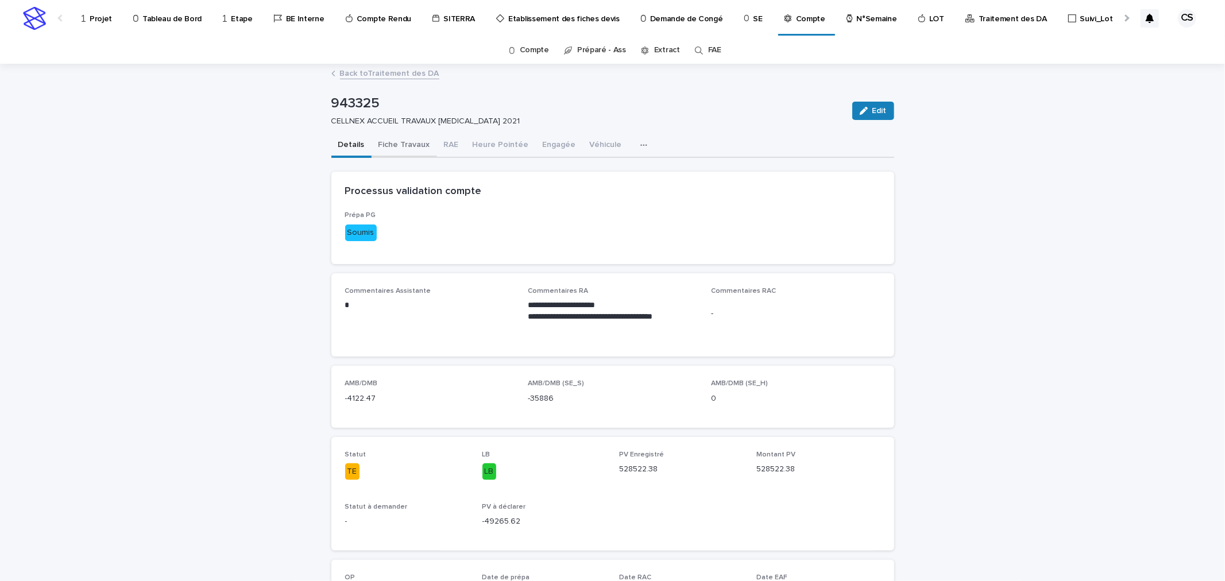
click at [412, 146] on button "Fiche Travaux" at bounding box center [404, 146] width 65 height 24
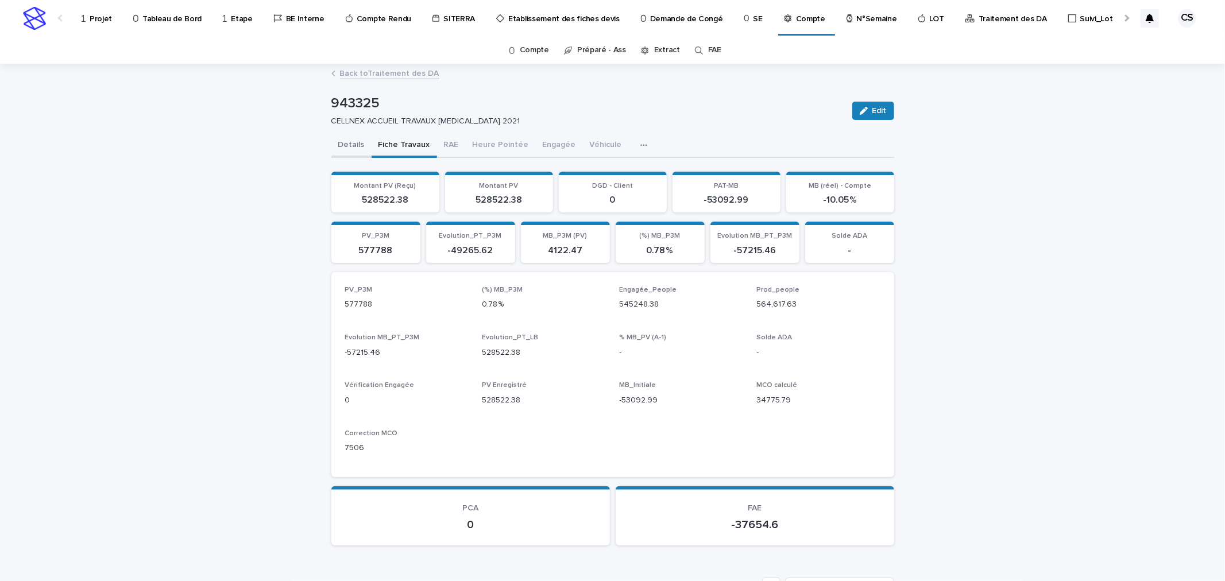
click at [338, 141] on button "Details" at bounding box center [351, 146] width 40 height 24
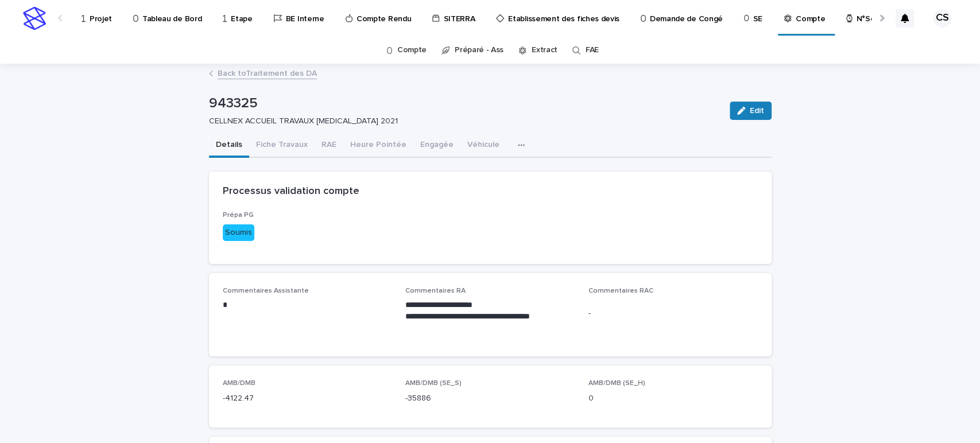
click at [282, 72] on link "Back to Traitement des DA" at bounding box center [267, 72] width 99 height 13
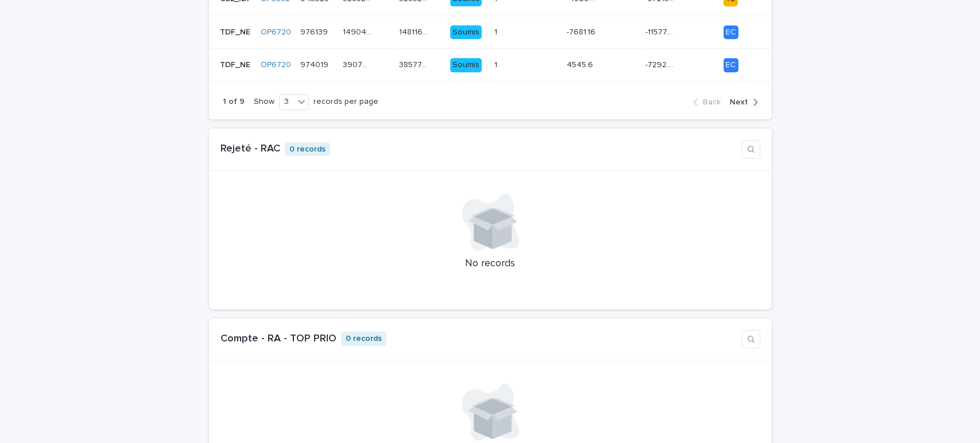
scroll to position [425, 0]
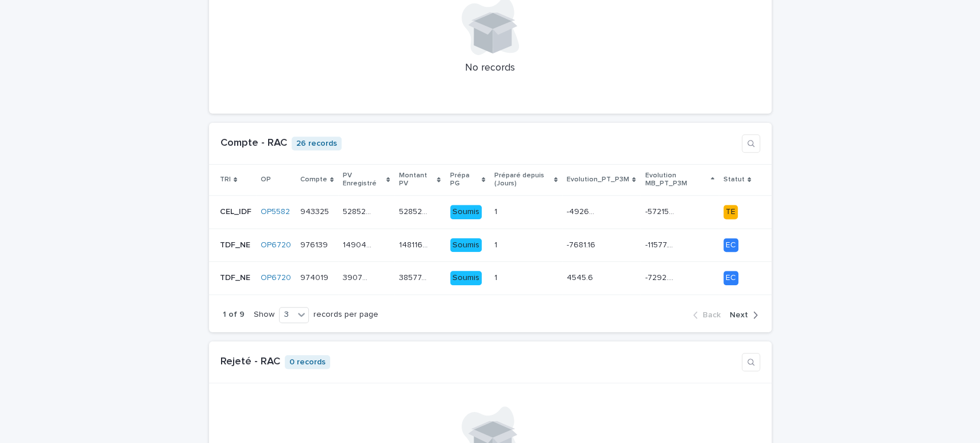
click at [227, 173] on div "TRI" at bounding box center [236, 179] width 32 height 13
click at [284, 309] on div "3" at bounding box center [287, 315] width 14 height 12
click at [295, 308] on div at bounding box center [302, 315] width 14 height 14
click at [280, 348] on div "9" at bounding box center [285, 349] width 29 height 14
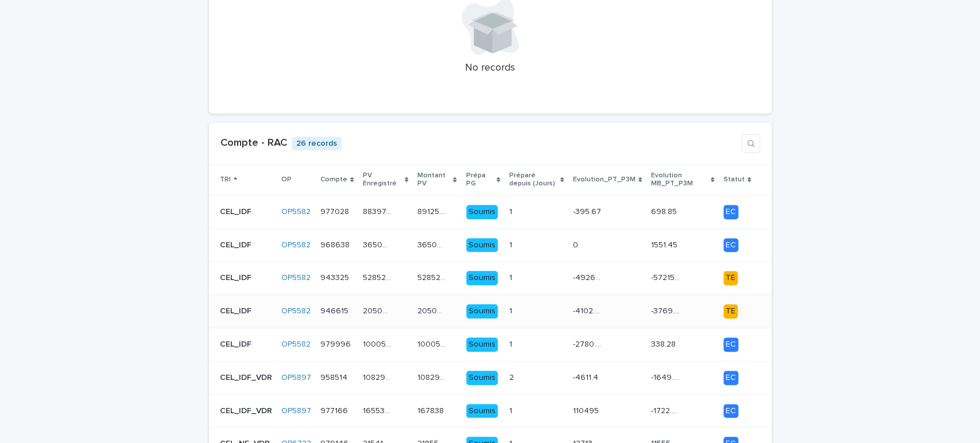
click at [656, 304] on p "-3769.47" at bounding box center [666, 310] width 31 height 12
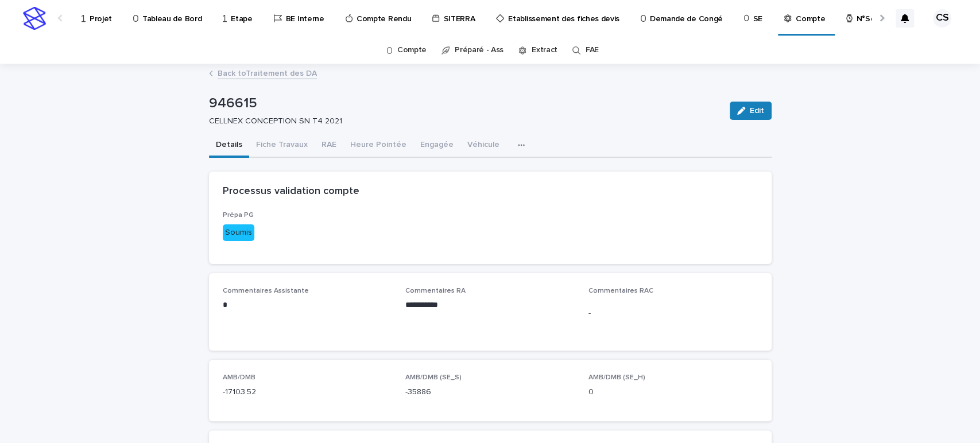
click at [94, 15] on p "Projet" at bounding box center [101, 12] width 22 height 24
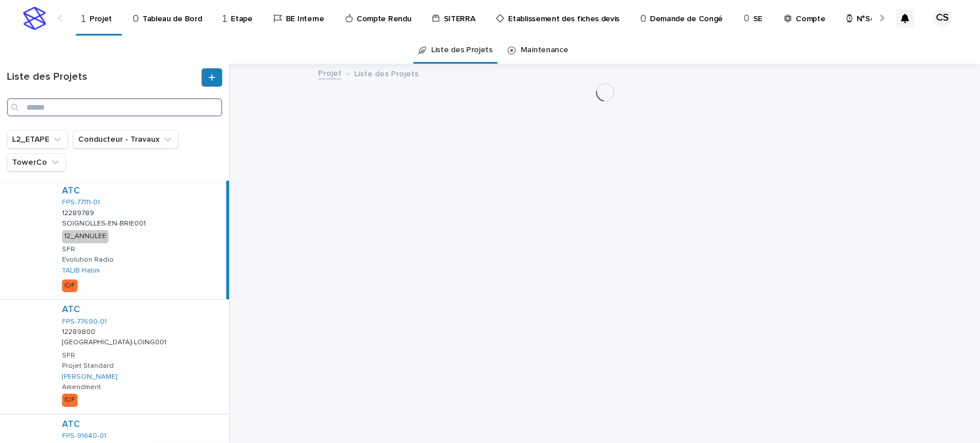
click at [163, 103] on input "Search" at bounding box center [114, 107] width 215 height 18
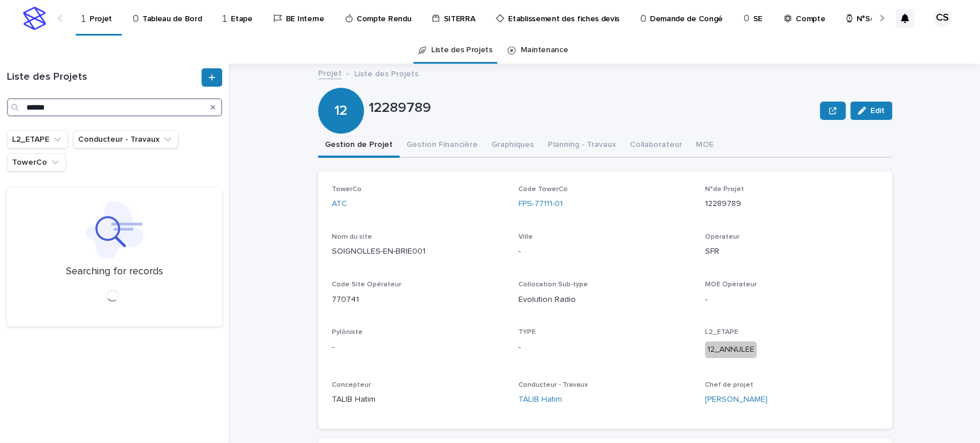
type input "******"
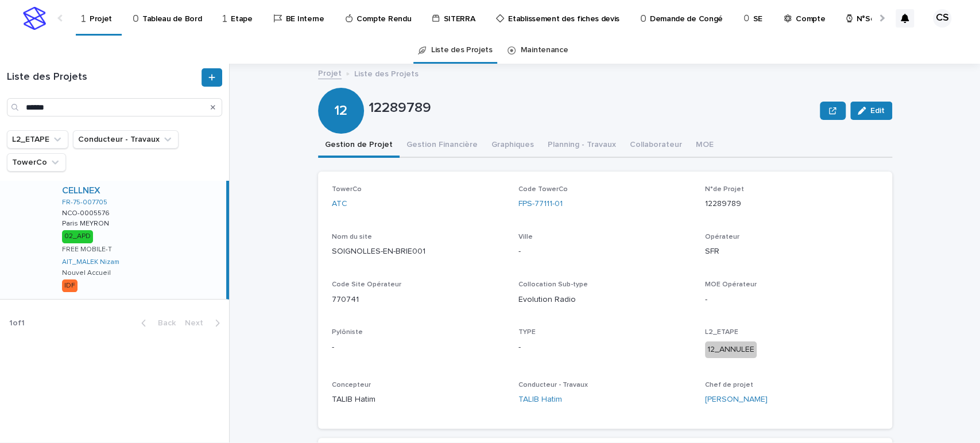
click at [138, 219] on div "CELLNEX FR-75-007705 NCO-0005576 NCO-0005576 Paris MEYRON Paris MEYRON 02_APD F…" at bounding box center [139, 240] width 173 height 118
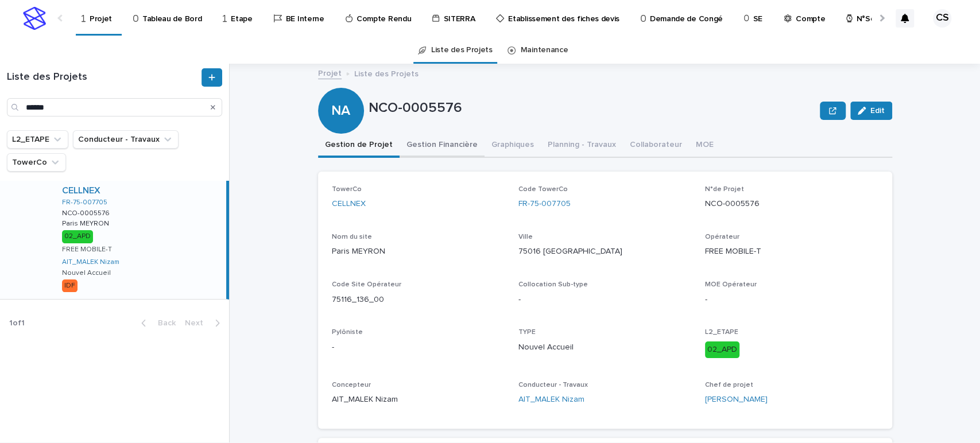
click at [426, 147] on button "Gestion Financière" at bounding box center [442, 146] width 85 height 24
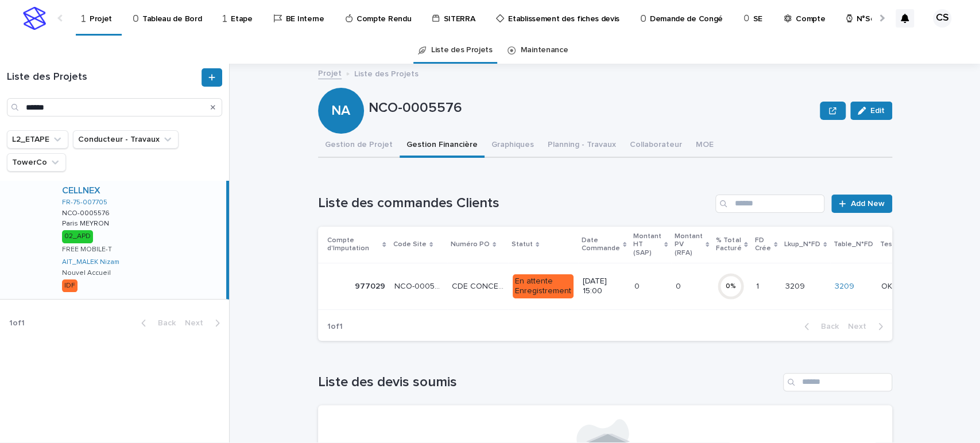
click at [882, 16] on div at bounding box center [881, 17] width 7 height 7
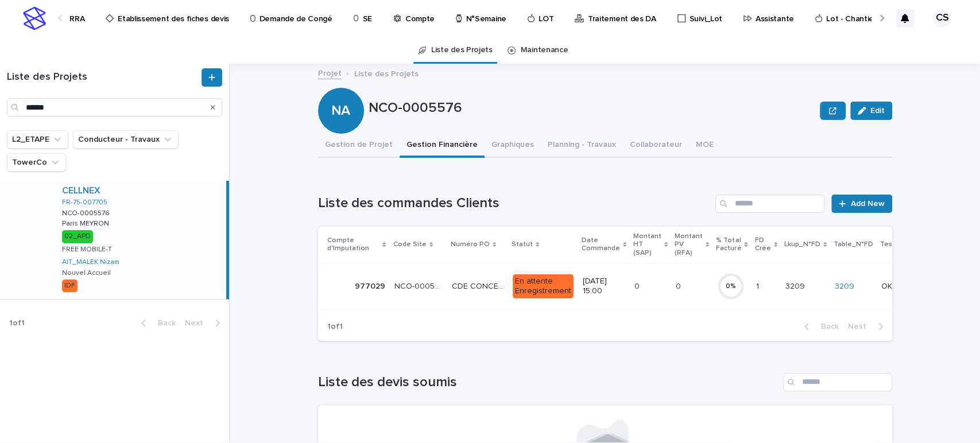
scroll to position [0, 400]
click at [578, 19] on p "Traitement des DA" at bounding box center [612, 12] width 68 height 24
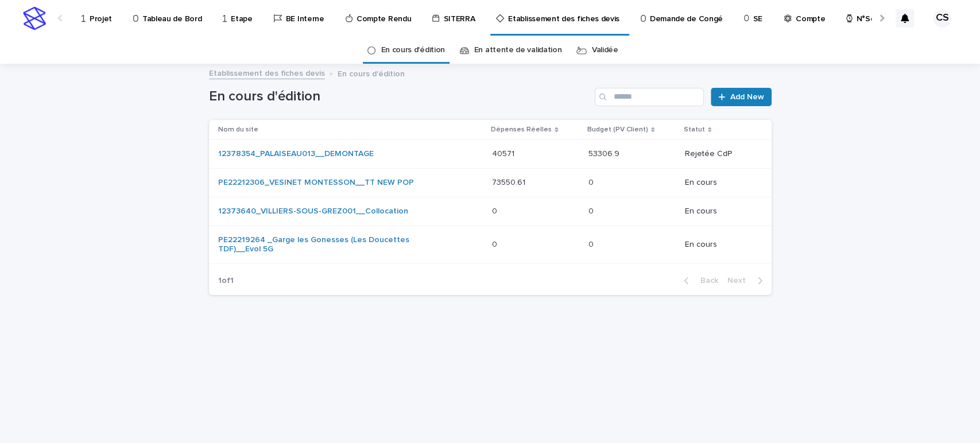
click at [879, 16] on div at bounding box center [881, 18] width 18 height 36
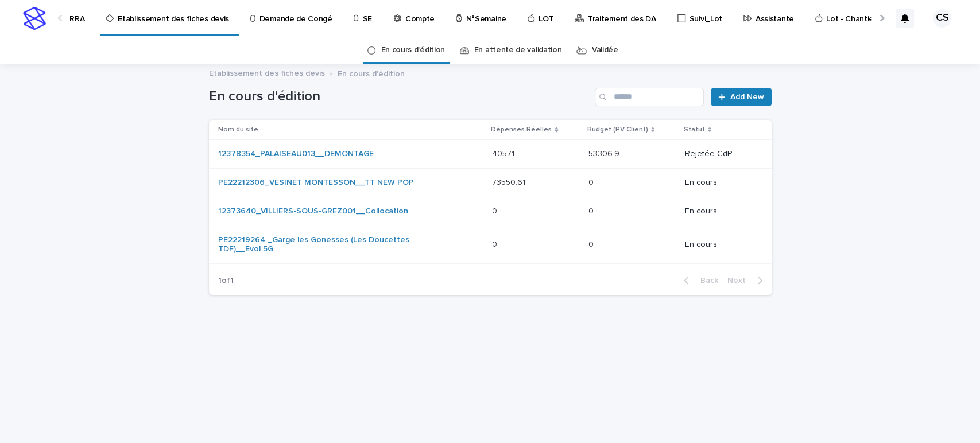
scroll to position [0, 400]
click at [578, 14] on p "Traitement des DA" at bounding box center [612, 12] width 68 height 24
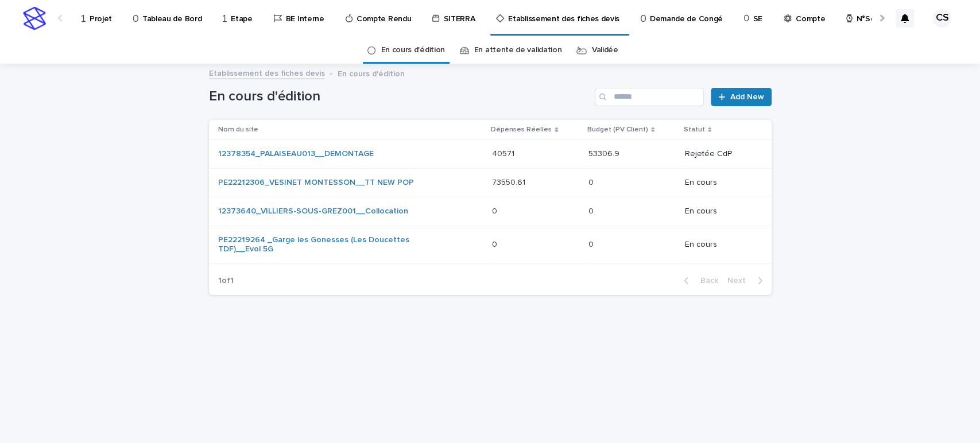
click at [581, 23] on p "Etablissement des fiches devis" at bounding box center [563, 12] width 111 height 24
click at [381, 22] on p "Compte Rendu" at bounding box center [384, 12] width 55 height 24
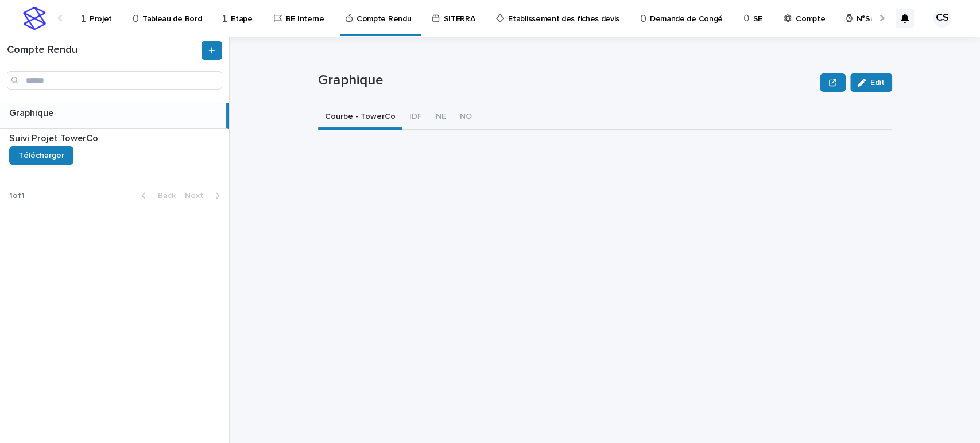
click at [881, 18] on div at bounding box center [881, 17] width 7 height 7
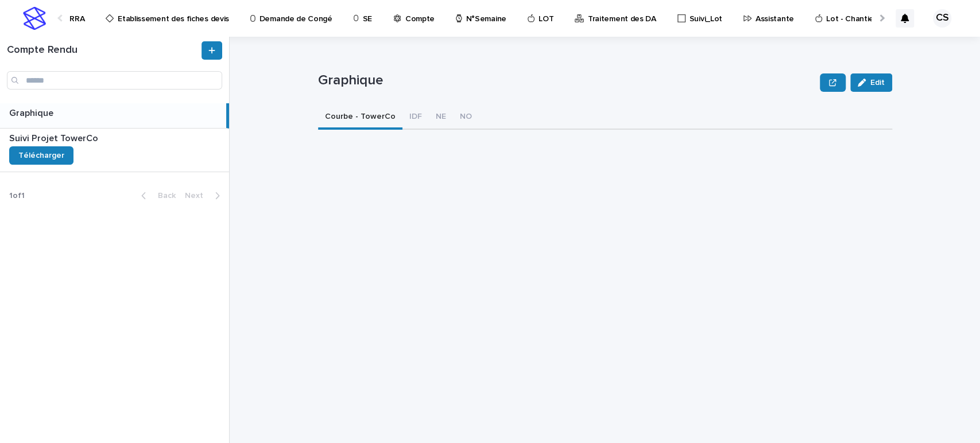
scroll to position [0, 400]
click at [578, 22] on p "Traitement des DA" at bounding box center [612, 12] width 68 height 24
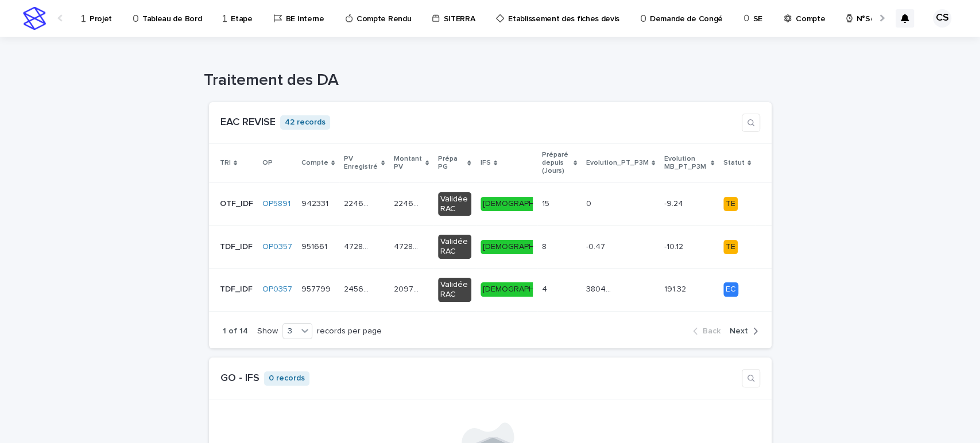
click at [796, 24] on p "Compte" at bounding box center [810, 12] width 29 height 24
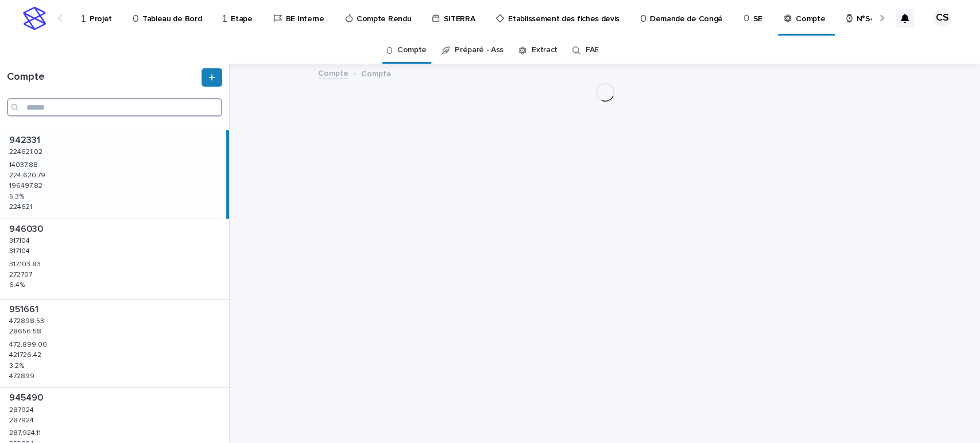
click at [147, 114] on input "Search" at bounding box center [114, 107] width 215 height 18
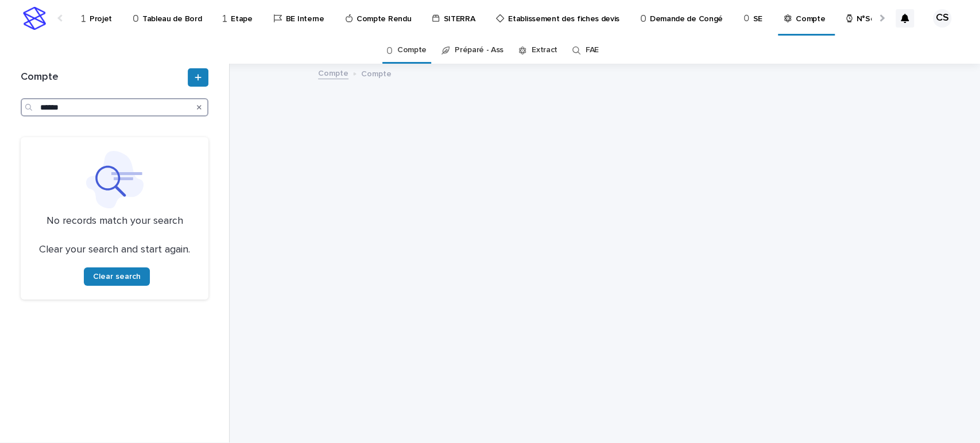
type input "******"
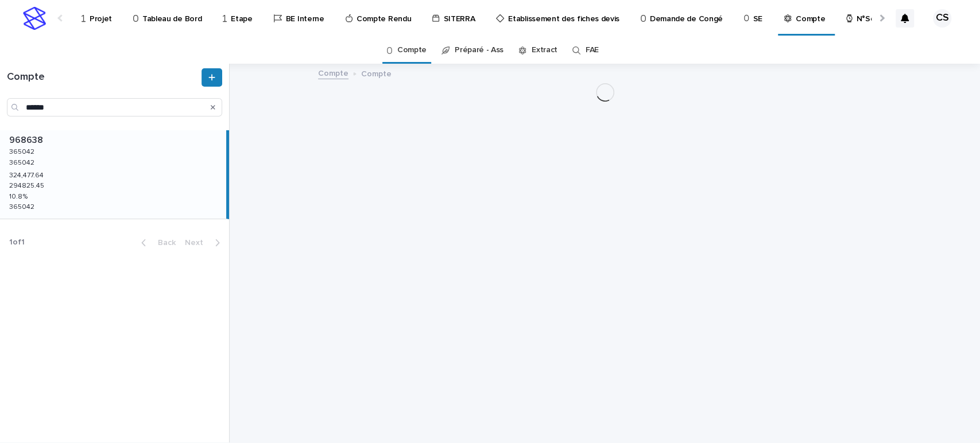
click at [86, 182] on div "968638 968638 365042 365042 365042 365042 324,477.64 324,477.64 294825.45 29482…" at bounding box center [113, 174] width 226 height 88
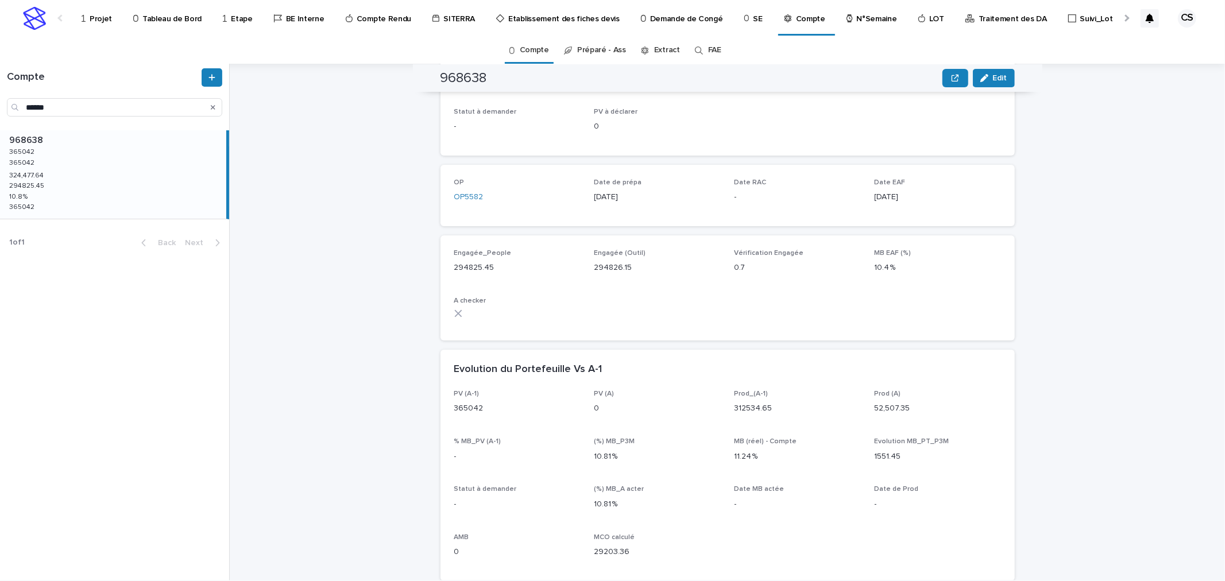
scroll to position [426, 0]
drag, startPoint x: 870, startPoint y: 449, endPoint x: 894, endPoint y: 449, distance: 24.7
click at [894, 449] on p "1551.45" at bounding box center [938, 449] width 126 height 12
